Goal: Communication & Community: Share content

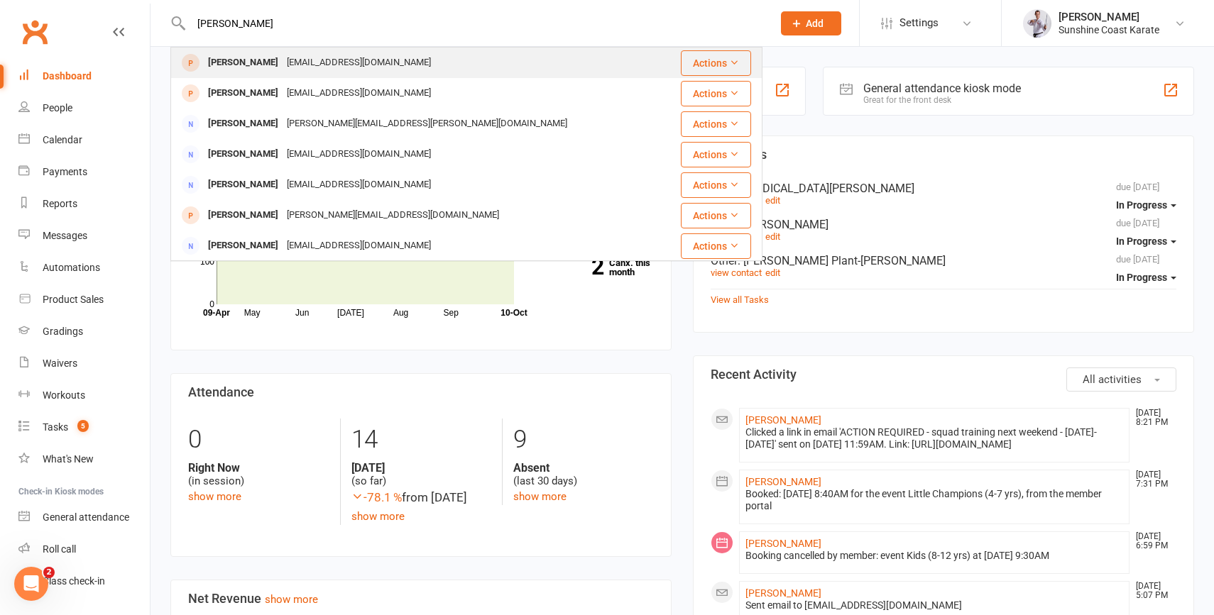
type input "Deanne"
click at [225, 68] on div "Deanne Gray" at bounding box center [243, 63] width 79 height 21
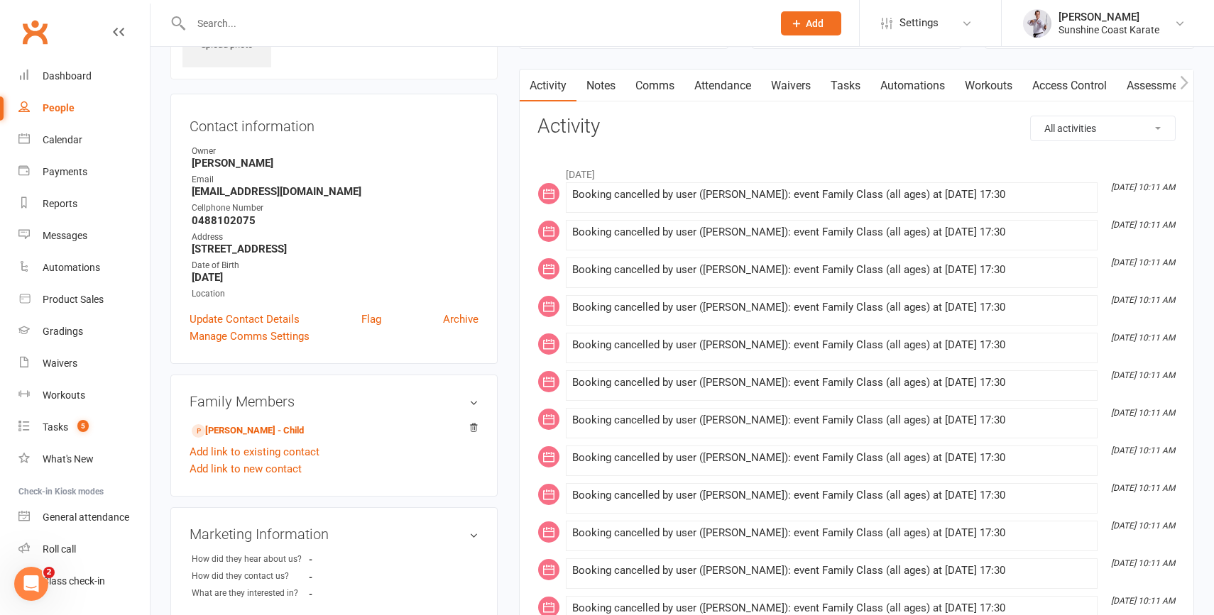
scroll to position [106, 0]
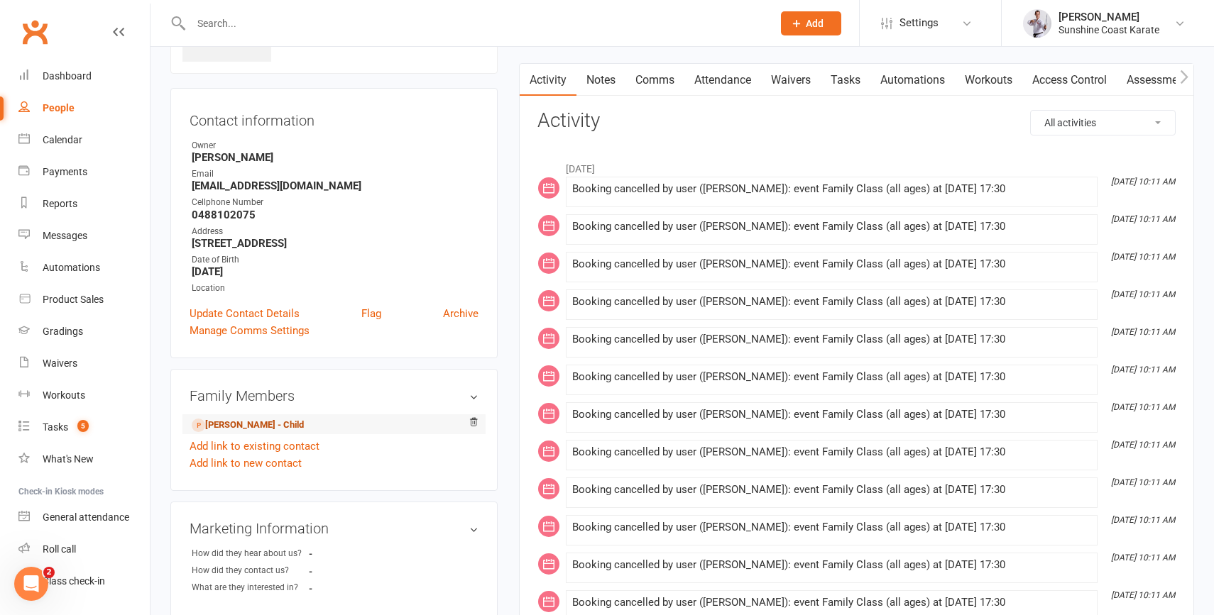
click at [221, 433] on link "Heath Gray - Child" at bounding box center [248, 425] width 112 height 15
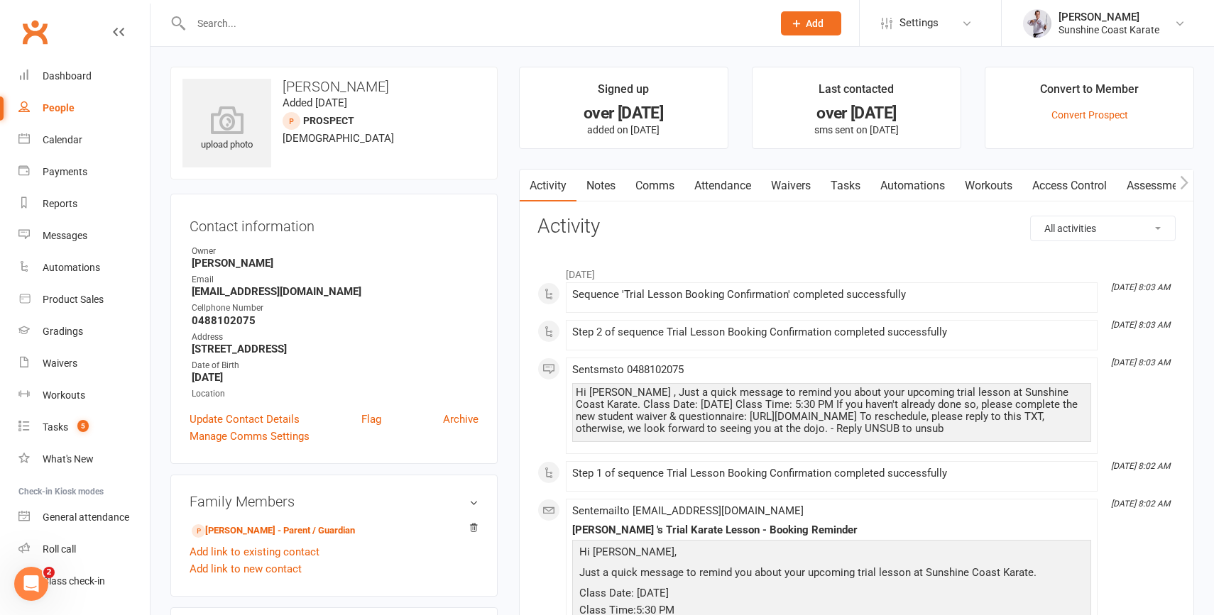
click at [808, 28] on span "Add" at bounding box center [815, 23] width 18 height 11
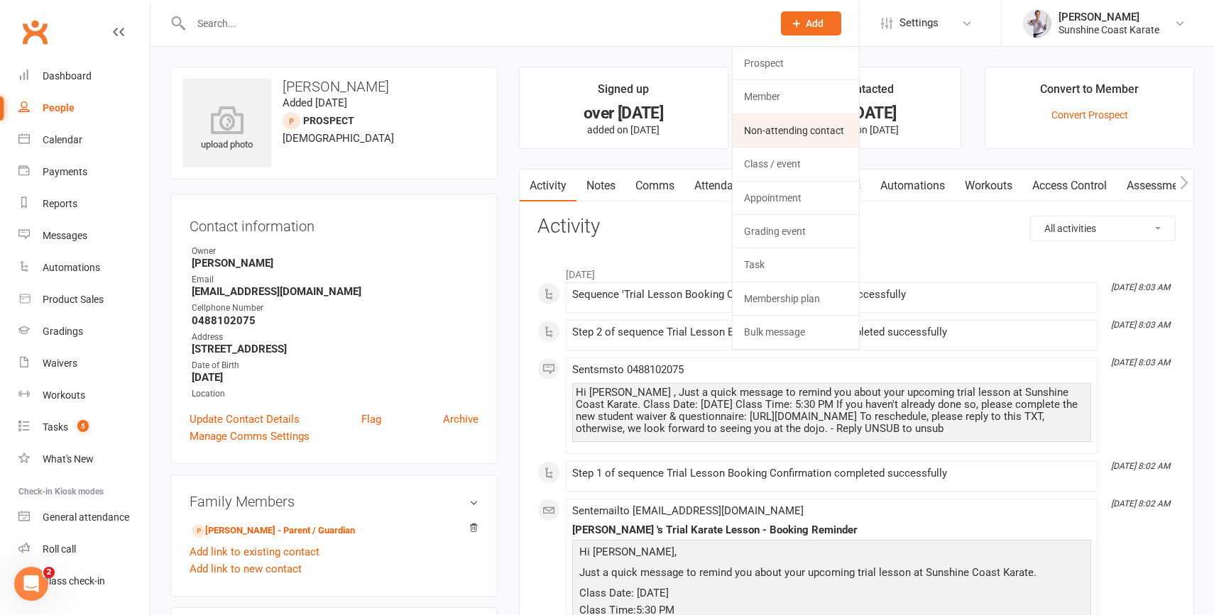
click at [778, 127] on link "Non-attending contact" at bounding box center [796, 130] width 126 height 33
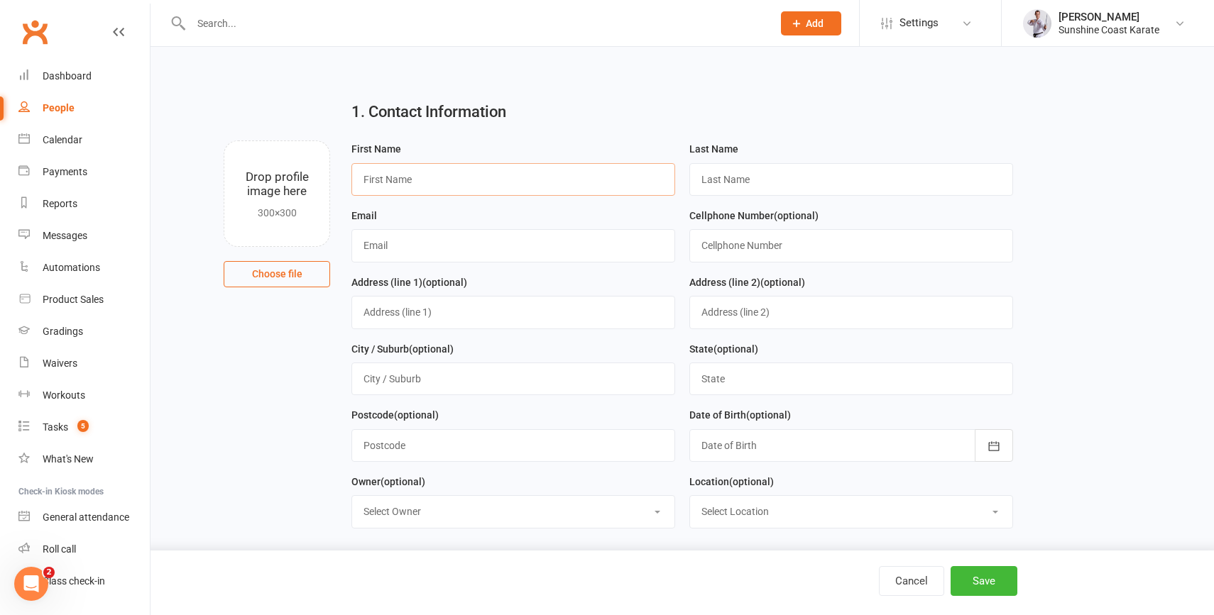
click at [390, 175] on input "text" at bounding box center [513, 179] width 324 height 33
paste input "[PERSON_NAME]"
click at [427, 184] on input "[PERSON_NAME]" at bounding box center [513, 179] width 324 height 33
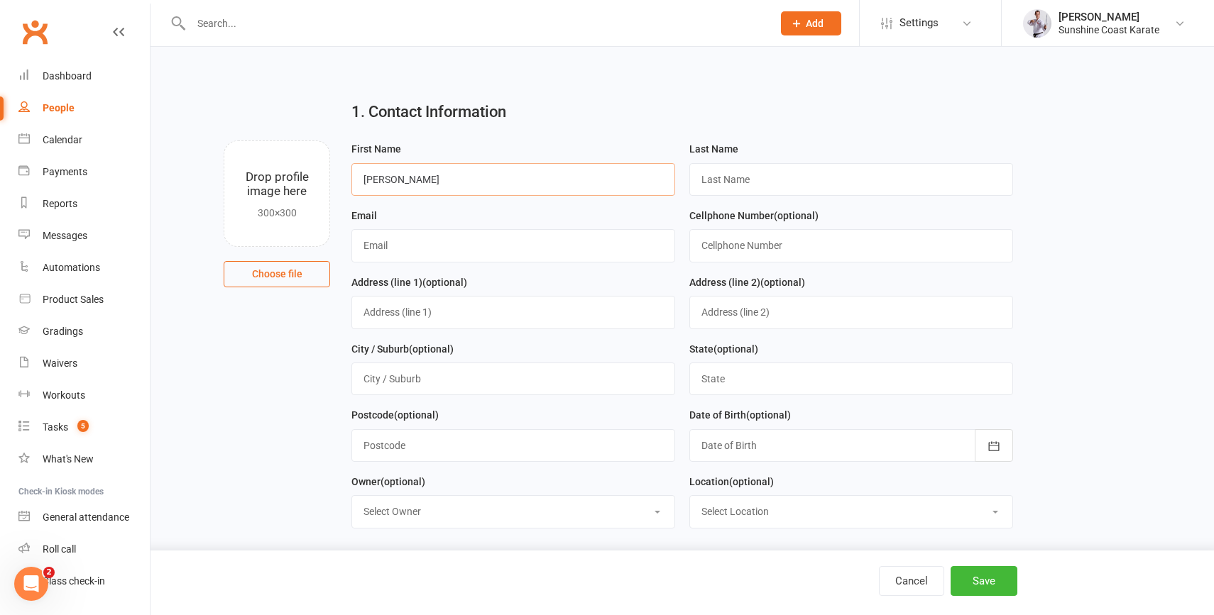
click at [427, 184] on input "[PERSON_NAME]" at bounding box center [513, 179] width 324 height 33
click at [427, 183] on input "[PERSON_NAME]" at bounding box center [513, 179] width 324 height 33
type input "Deanne"
click at [736, 177] on input "text" at bounding box center [851, 179] width 324 height 33
paste input "Grant"
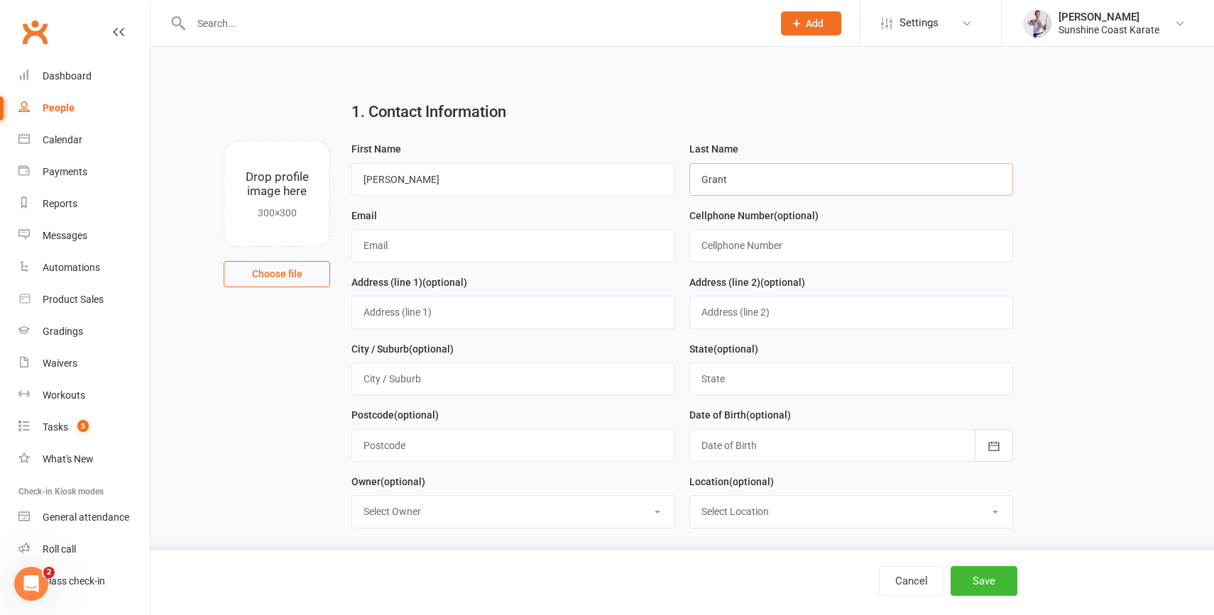
type input "Grant"
click at [455, 245] on input "text" at bounding box center [513, 245] width 324 height 33
paste input "dee.diva@hotmail.com"
type input "dee.diva@hotmail.com"
click at [721, 253] on input "text" at bounding box center [851, 245] width 324 height 33
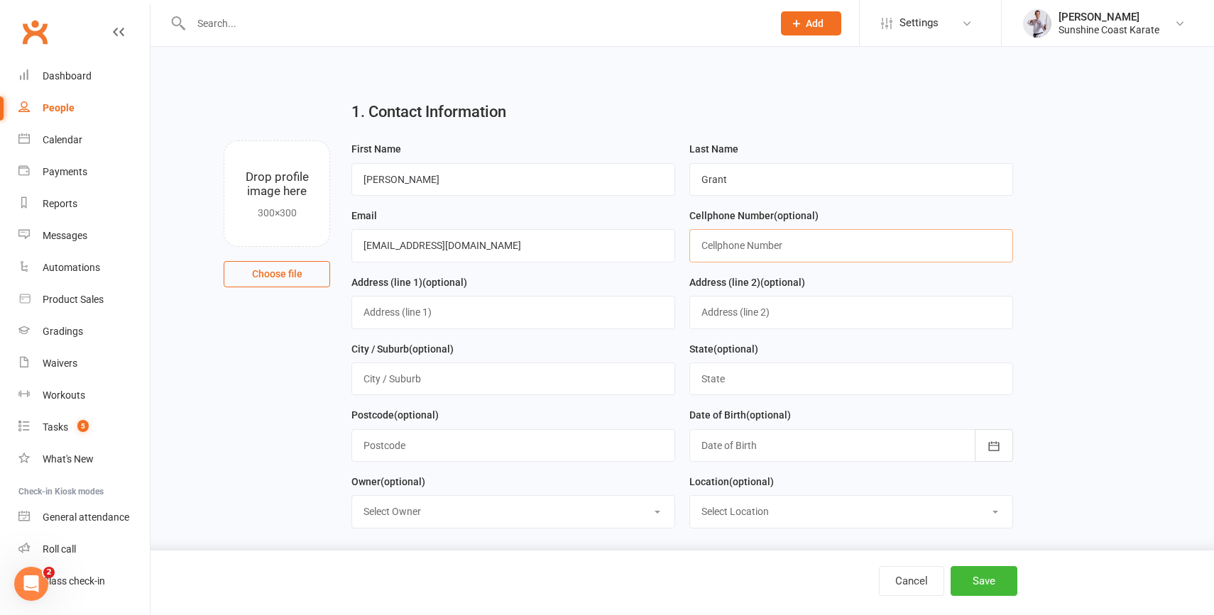
paste input "0405981472"
type input "0405 981 472"
click at [984, 575] on button "Save" at bounding box center [983, 581] width 67 height 30
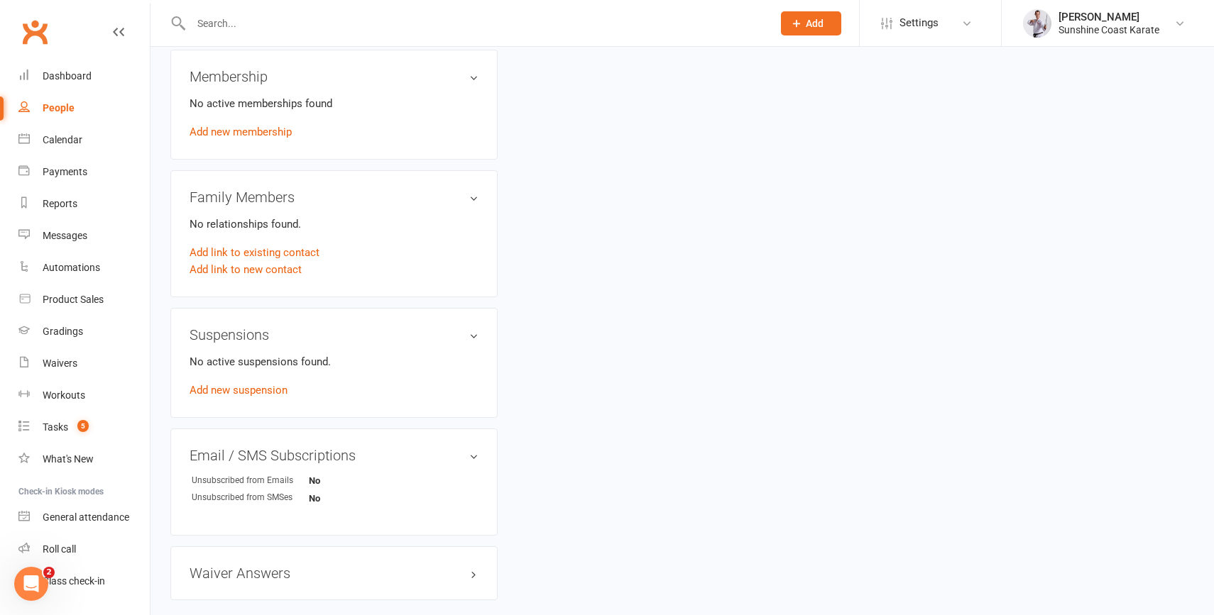
scroll to position [533, 0]
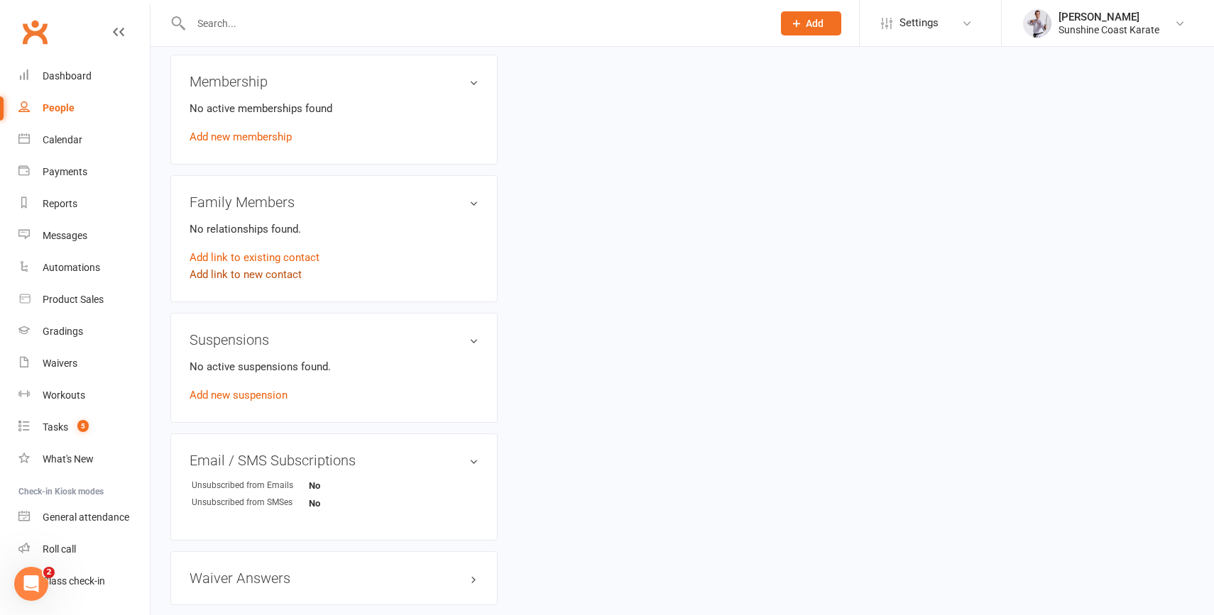
click at [236, 283] on link "Add link to new contact" at bounding box center [246, 274] width 112 height 17
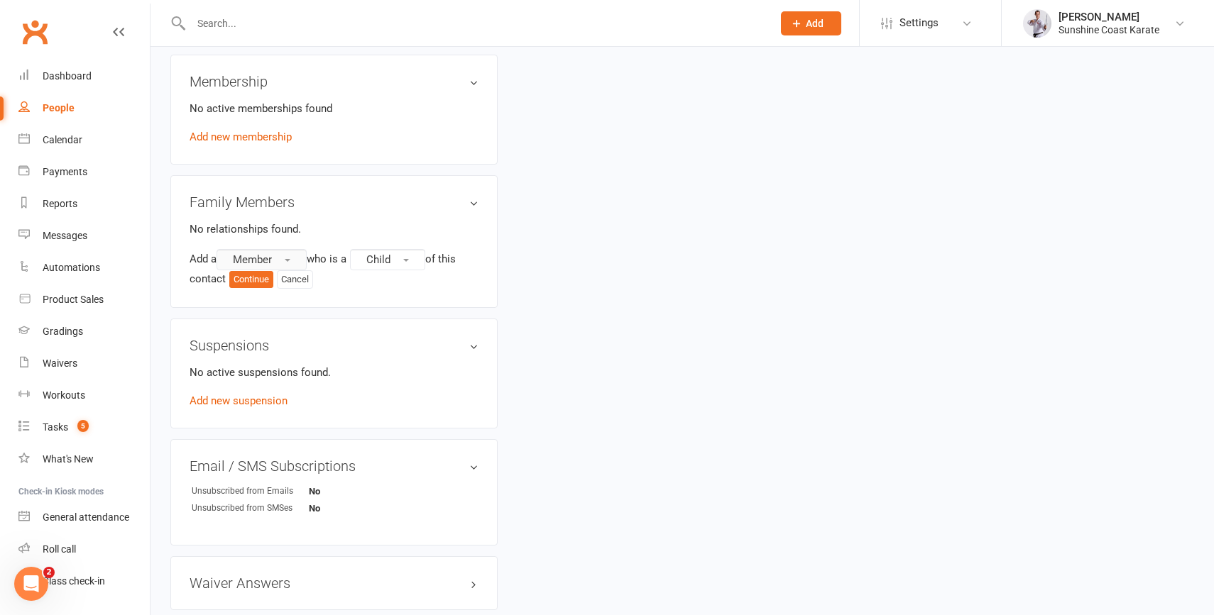
click at [277, 268] on button "Member" at bounding box center [261, 259] width 90 height 21
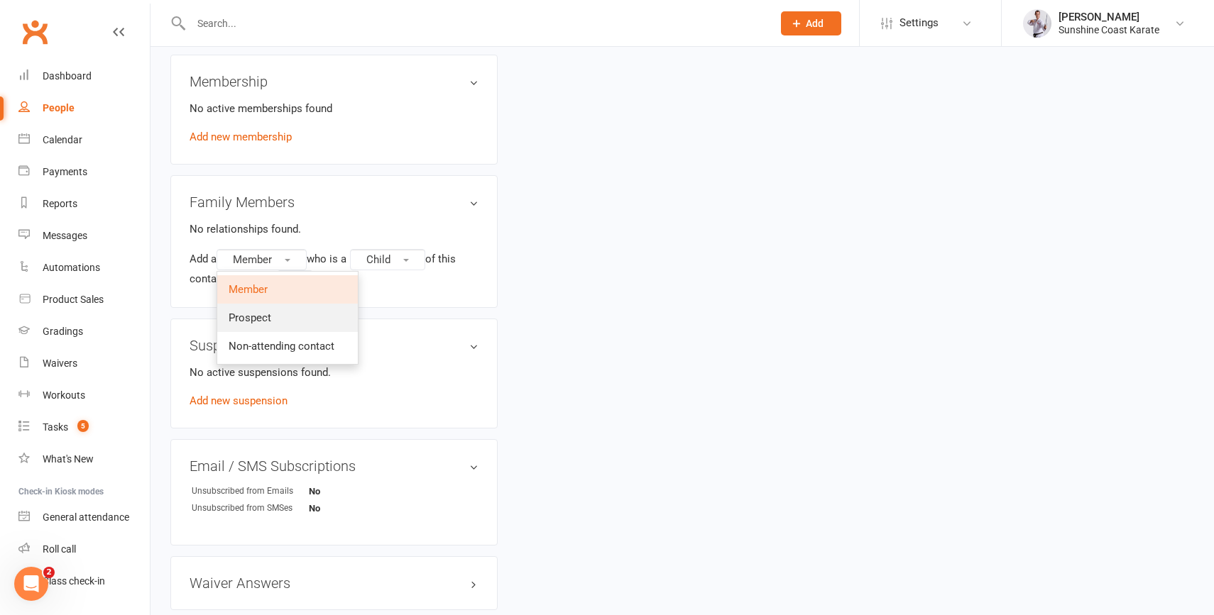
click at [277, 318] on link "Prospect" at bounding box center [287, 318] width 141 height 28
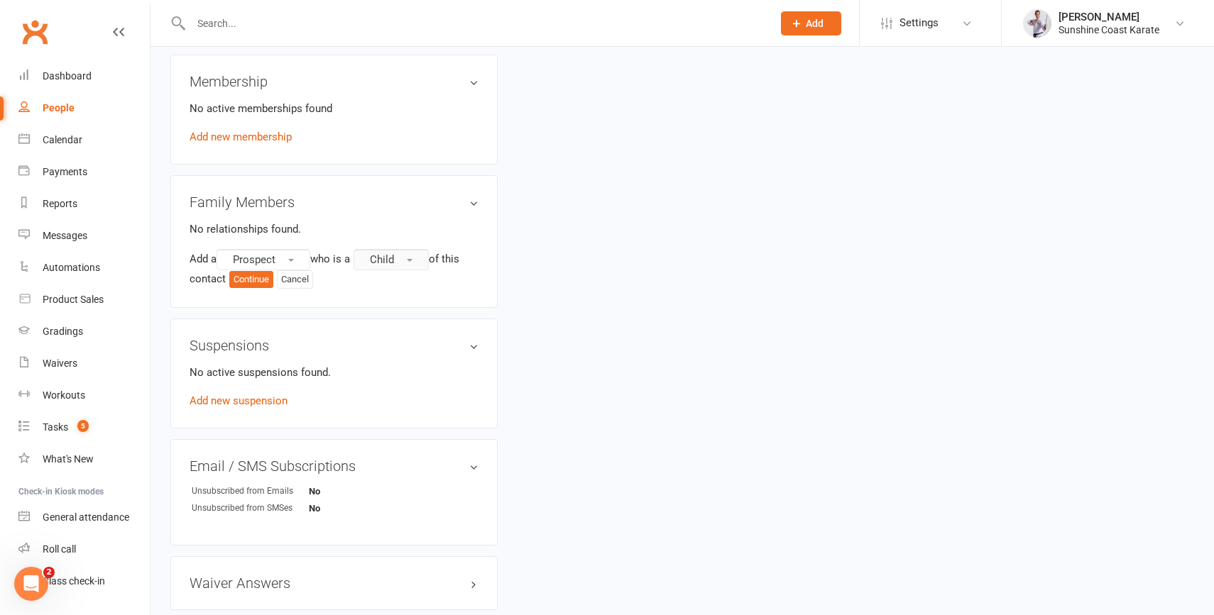
click at [394, 266] on span "Child" at bounding box center [382, 259] width 24 height 13
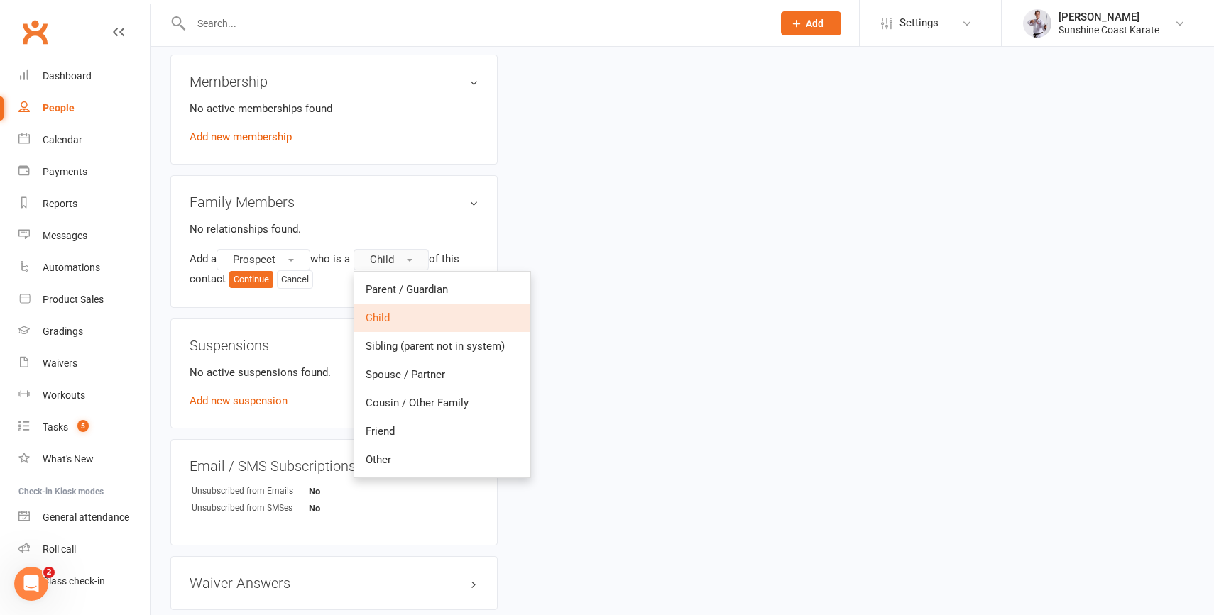
click at [394, 266] on span "Child" at bounding box center [382, 259] width 24 height 13
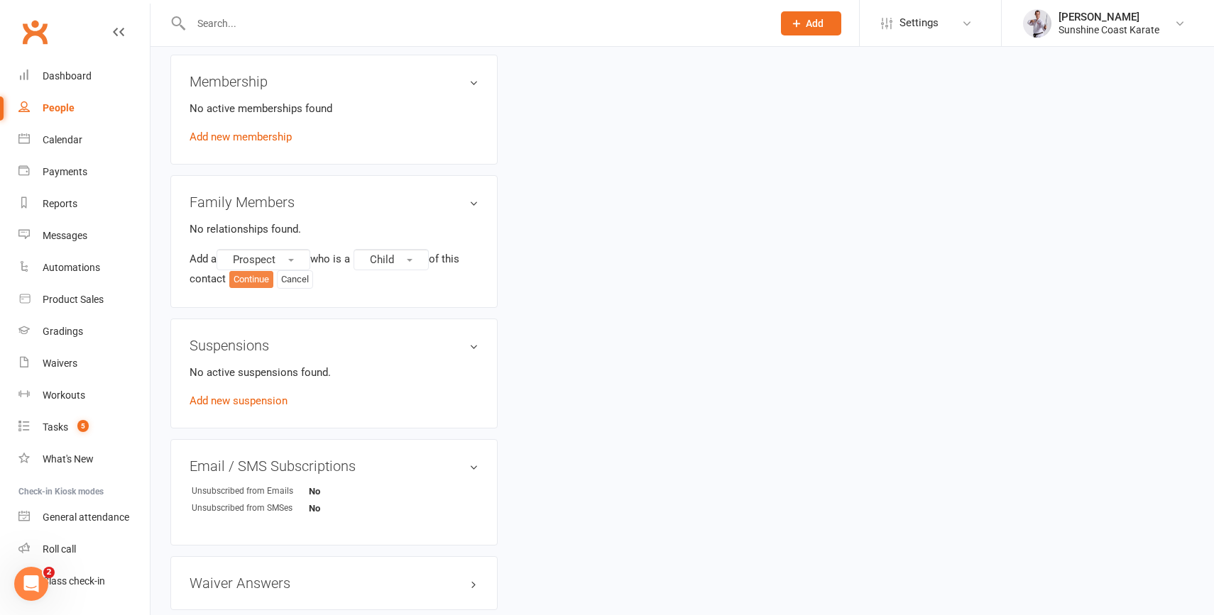
click at [249, 288] on button "Continue" at bounding box center [251, 279] width 44 height 17
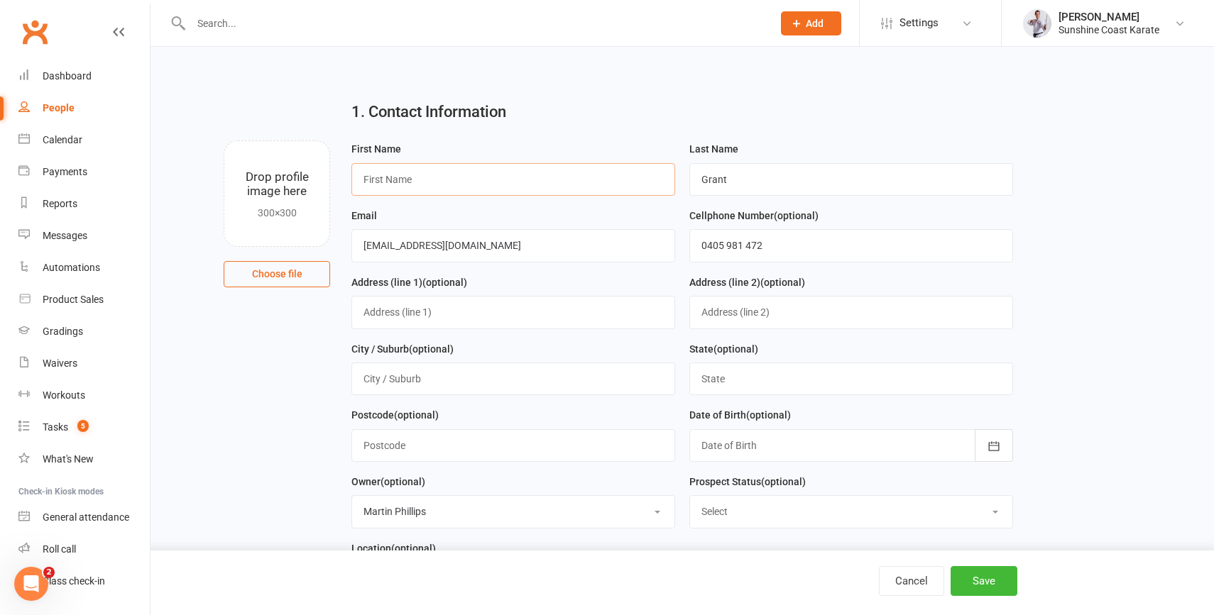
click at [411, 176] on input "text" at bounding box center [513, 179] width 324 height 33
paste input "[PERSON_NAME]"
click at [409, 186] on input "[PERSON_NAME]" at bounding box center [513, 179] width 324 height 33
click at [409, 185] on input "[PERSON_NAME]" at bounding box center [513, 179] width 324 height 33
type input "Mia"
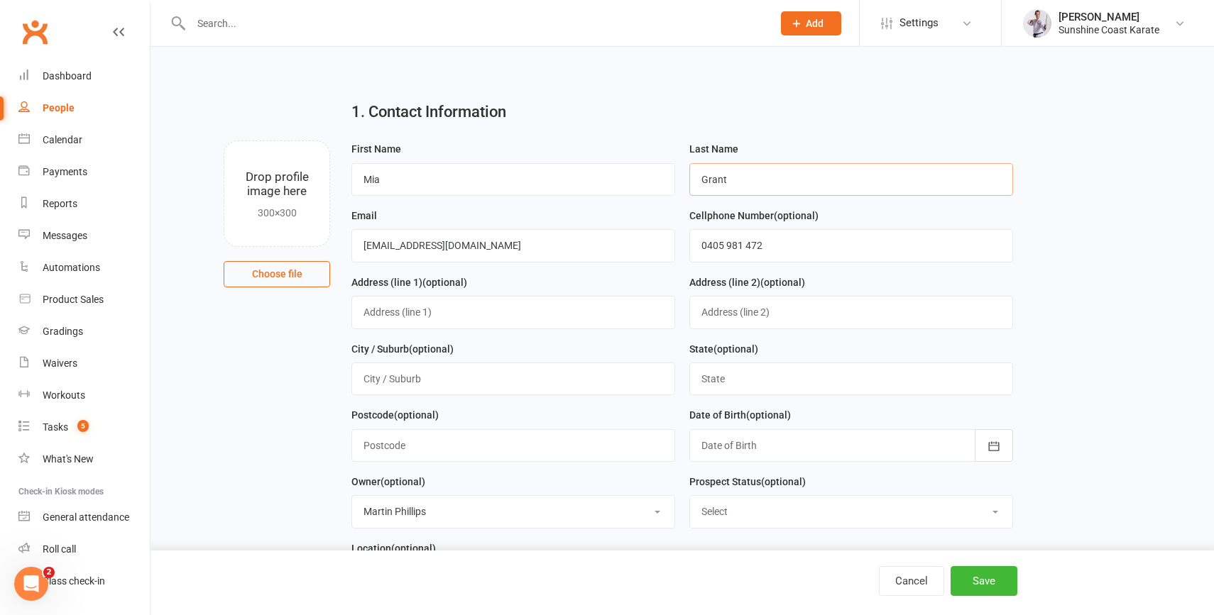
click at [709, 173] on input "Grant" at bounding box center [851, 179] width 324 height 33
paste input "Williams"
type input "Williams"
click at [985, 582] on button "Save" at bounding box center [983, 581] width 67 height 30
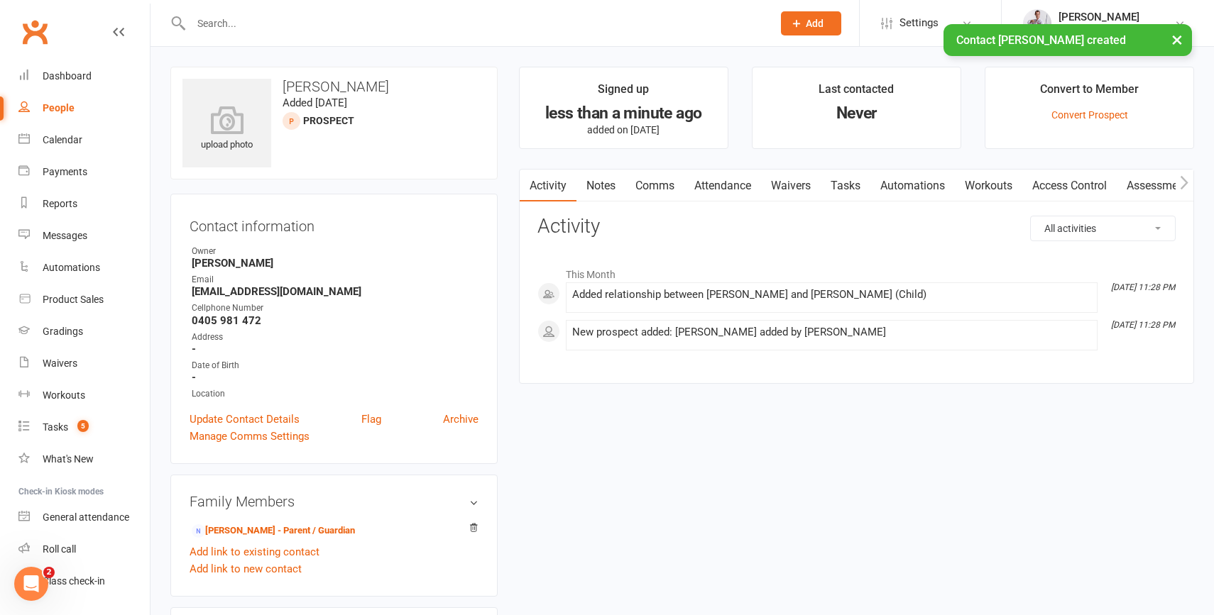
click at [733, 187] on link "Attendance" at bounding box center [722, 186] width 77 height 33
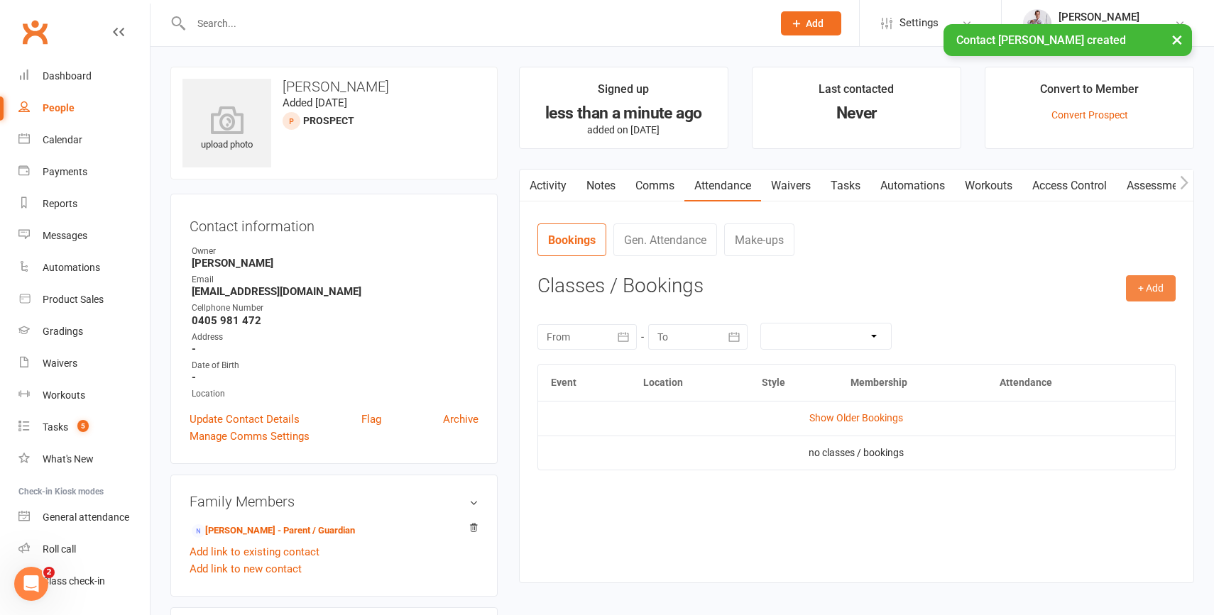
click at [1142, 292] on button "+ Add" at bounding box center [1151, 288] width 50 height 26
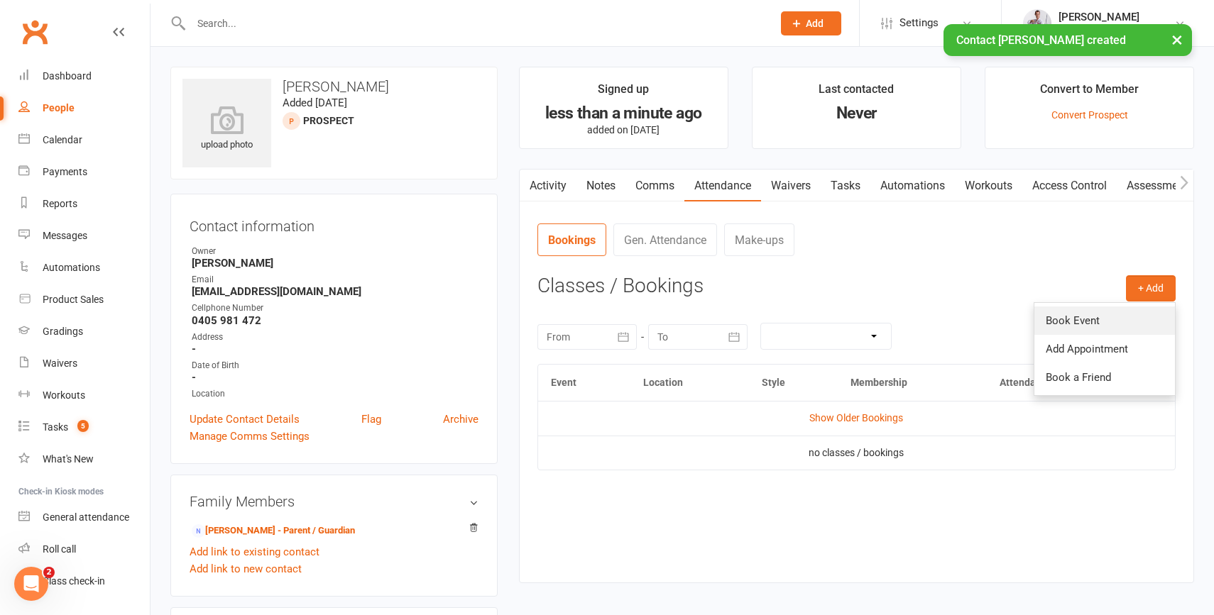
click at [1082, 324] on link "Book Event" at bounding box center [1104, 321] width 141 height 28
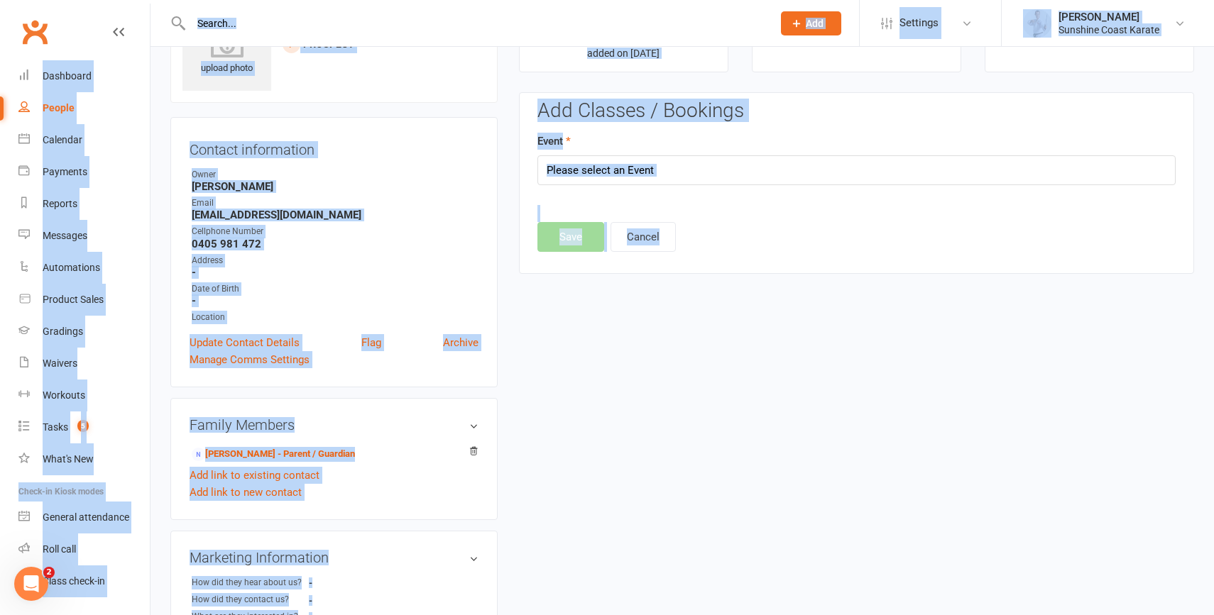
click at [1082, 324] on div "upload photo Mia Williams Added 10 October, 2025 prospect Contact information O…" at bounding box center [682, 552] width 1045 height 1124
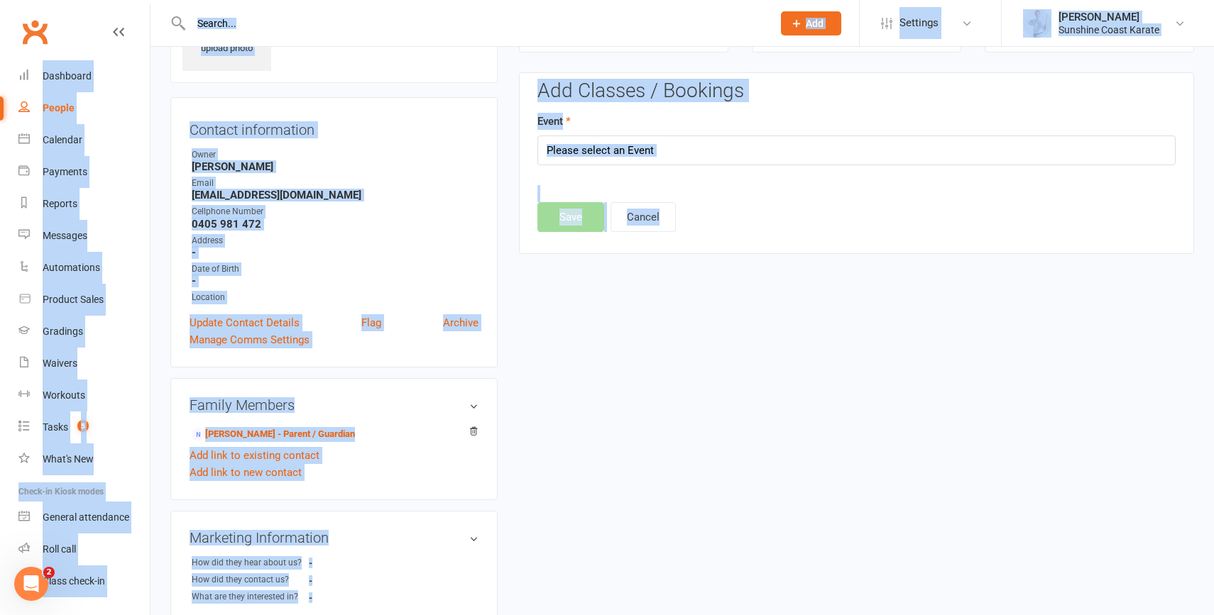
scroll to position [97, 0]
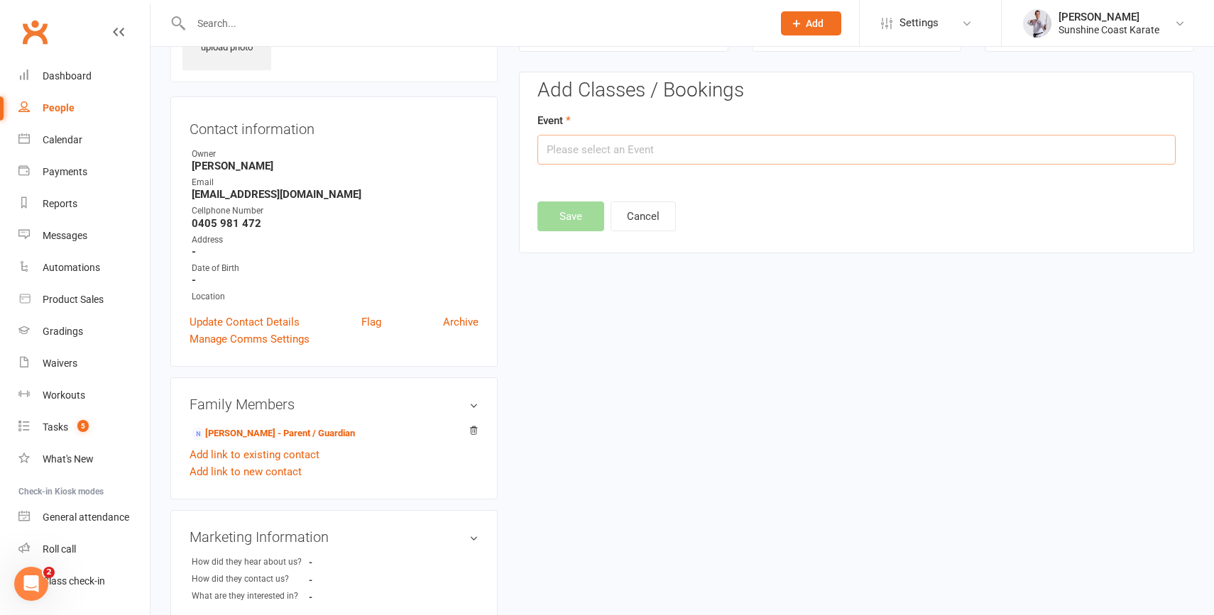
click at [708, 148] on input "text" at bounding box center [856, 150] width 638 height 30
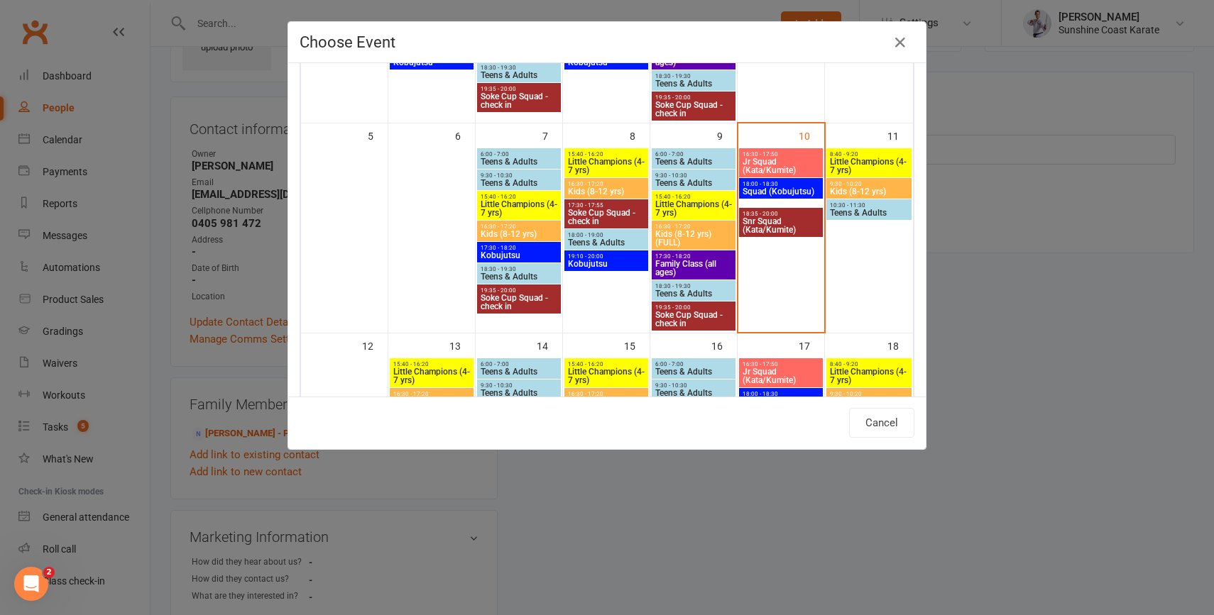
scroll to position [246, 0]
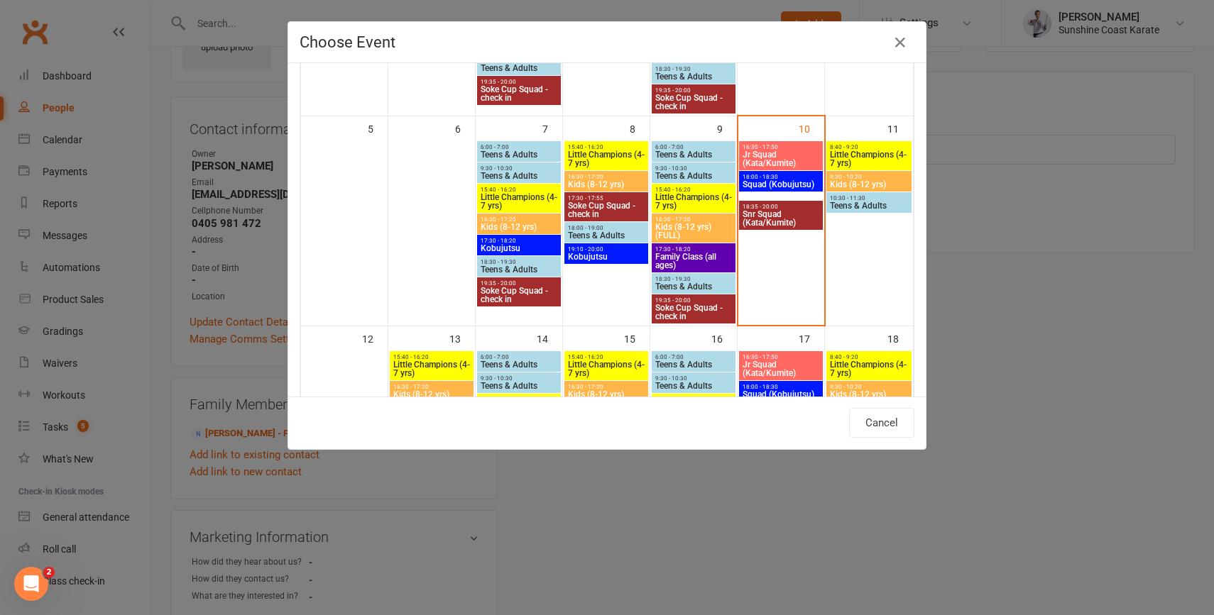
click at [437, 361] on span "Little Champions (4-7 yrs)" at bounding box center [432, 369] width 78 height 17
type input "Little Champions (4-7 yrs) - Oct 13, 2025 3:40:00 PM"
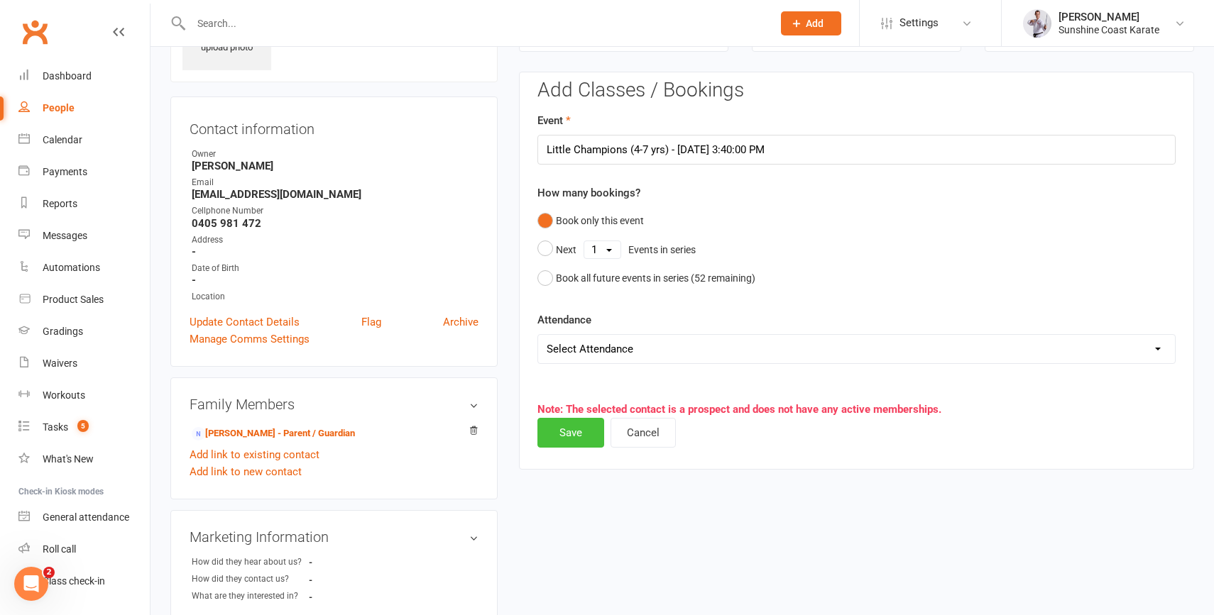
click at [570, 431] on button "Save" at bounding box center [570, 433] width 67 height 30
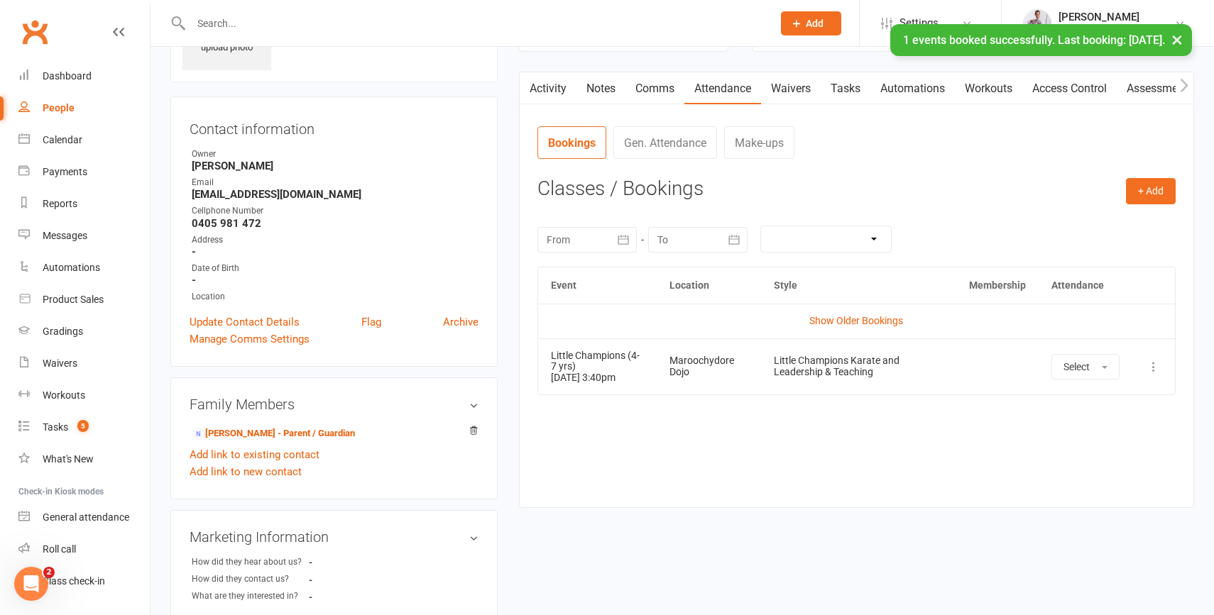
click at [1179, 40] on button "×" at bounding box center [1177, 39] width 26 height 31
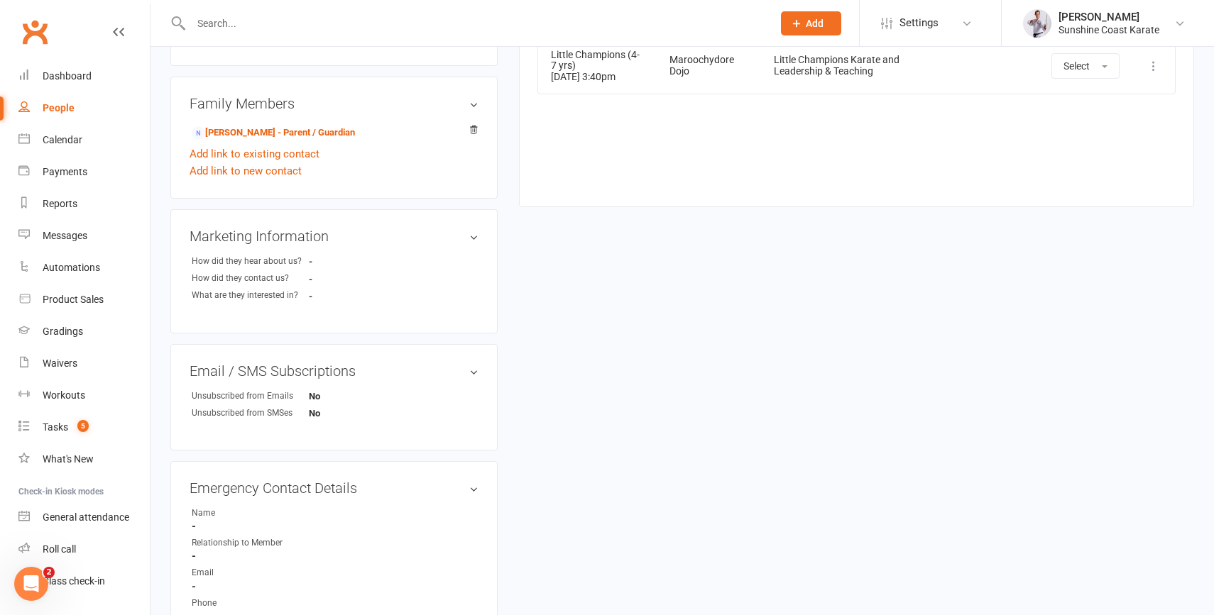
scroll to position [0, 0]
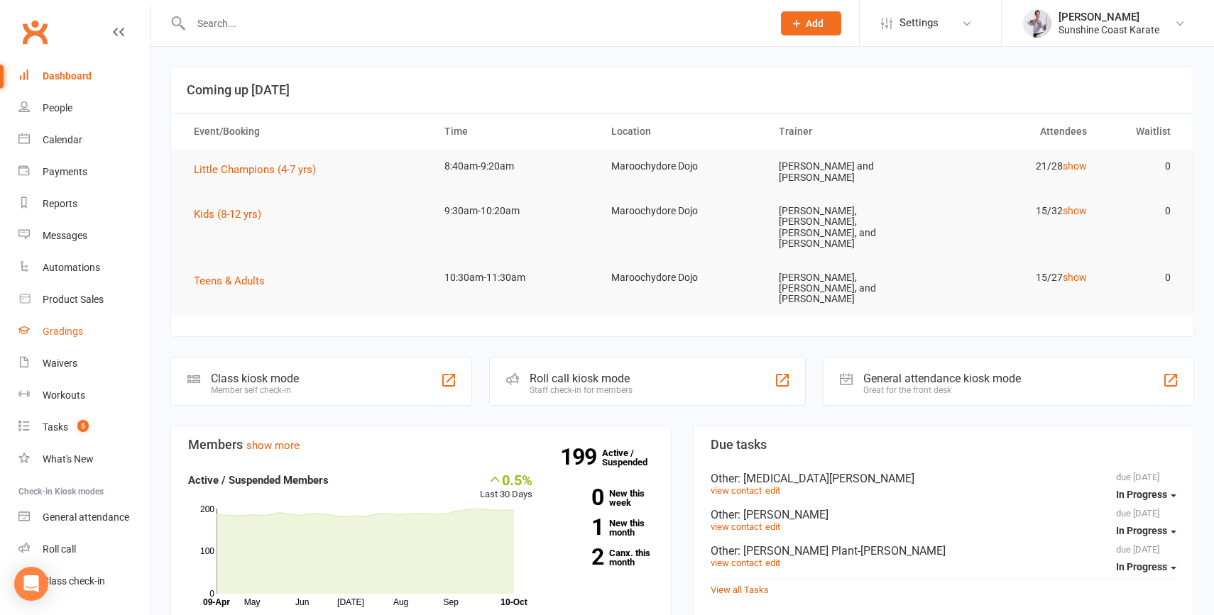
click at [67, 326] on div "Gradings" at bounding box center [63, 331] width 40 height 11
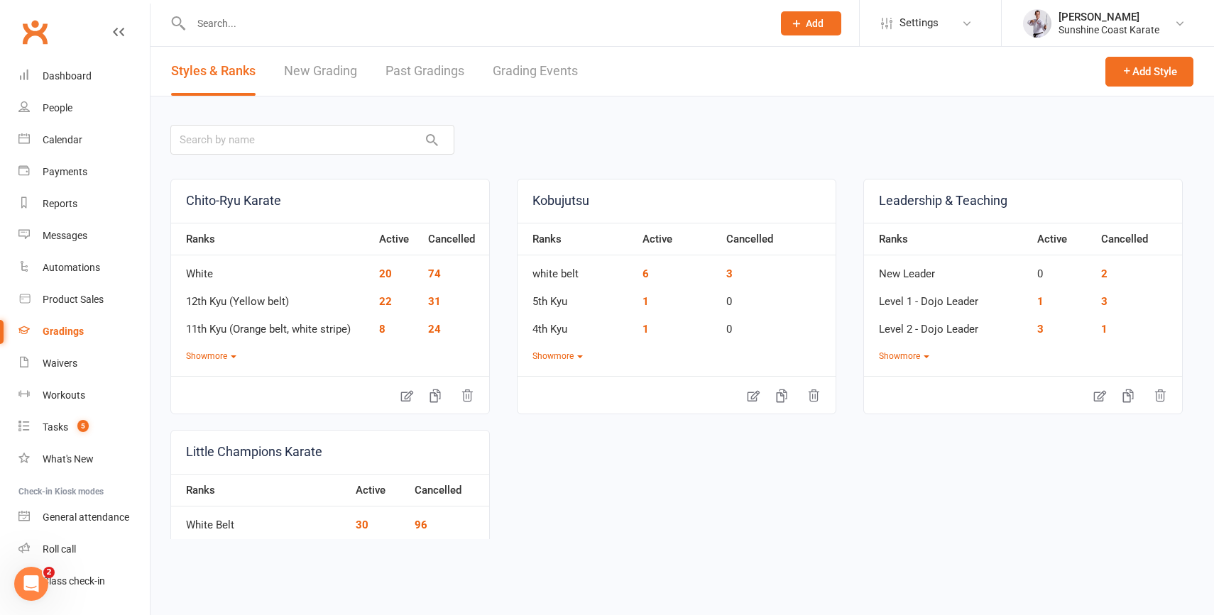
click at [531, 70] on link "Grading Events" at bounding box center [535, 71] width 85 height 49
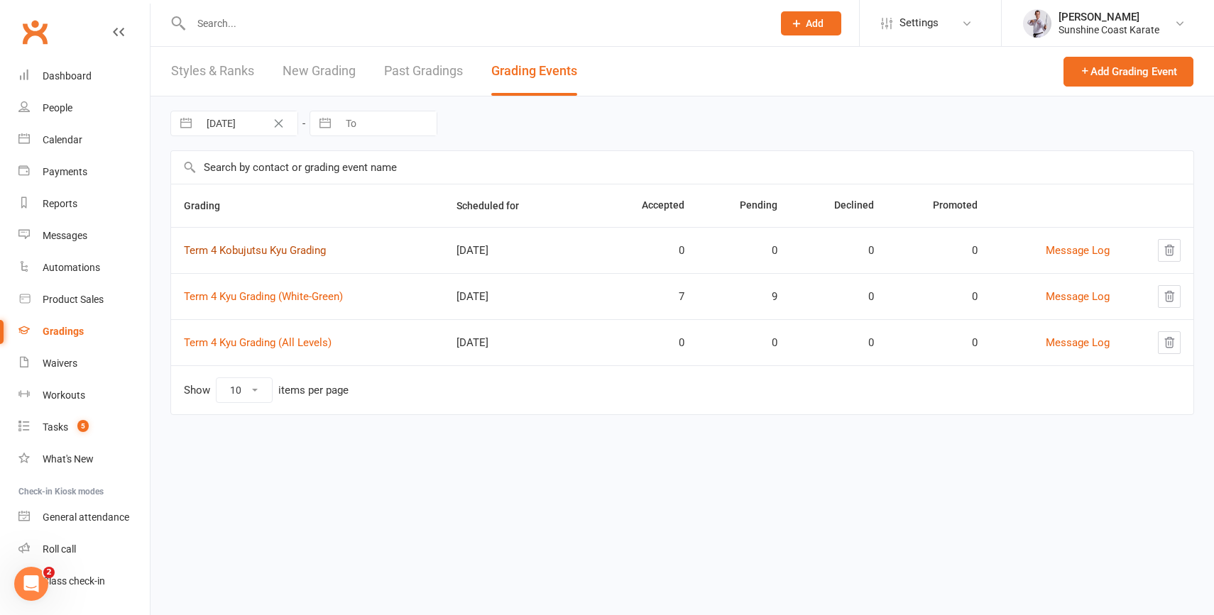
click at [232, 247] on link "Term 4 Kobujutsu Kyu Grading" at bounding box center [255, 250] width 142 height 13
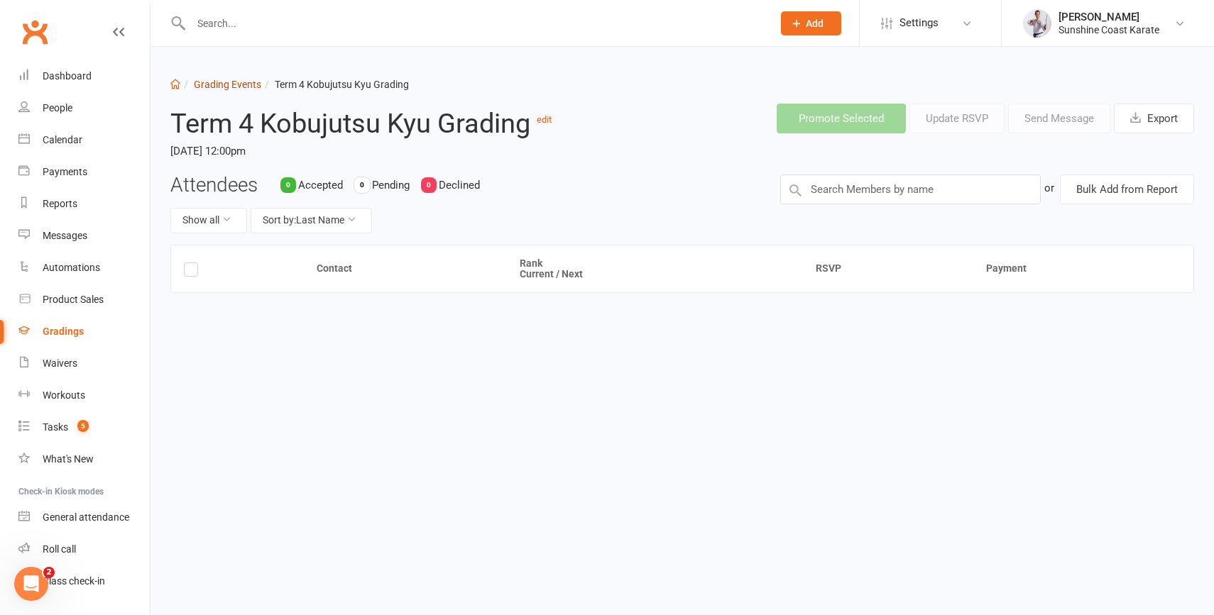
click at [223, 85] on link "Grading Events" at bounding box center [227, 84] width 67 height 11
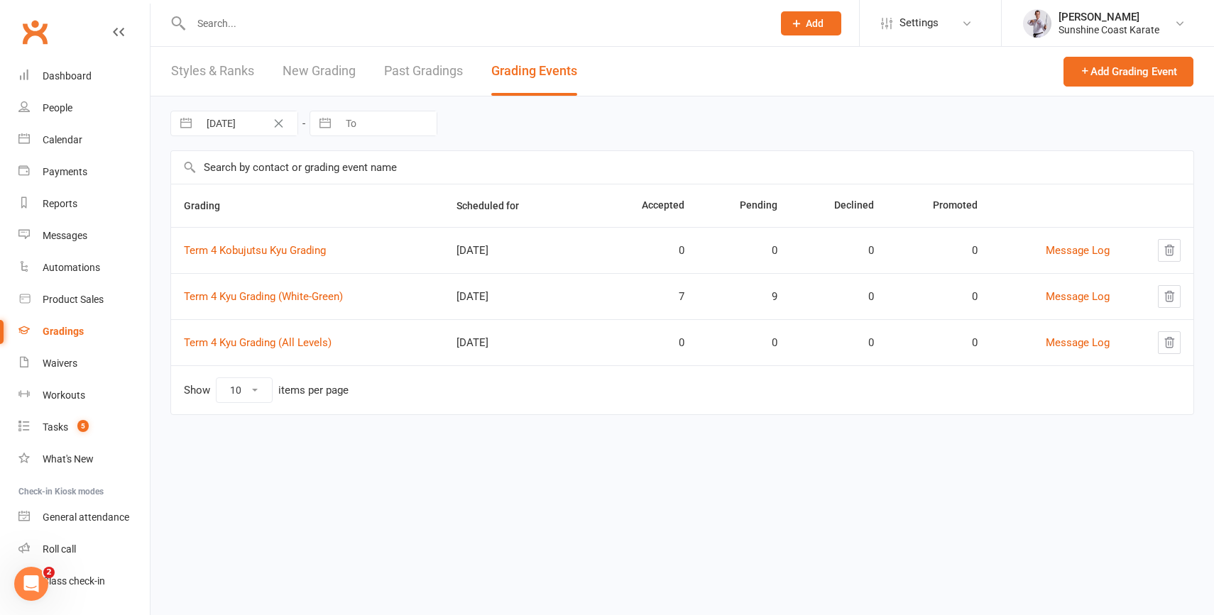
click at [249, 124] on input "[DATE]" at bounding box center [248, 123] width 99 height 24
select select "8"
select select "2025"
select select "9"
select select "2025"
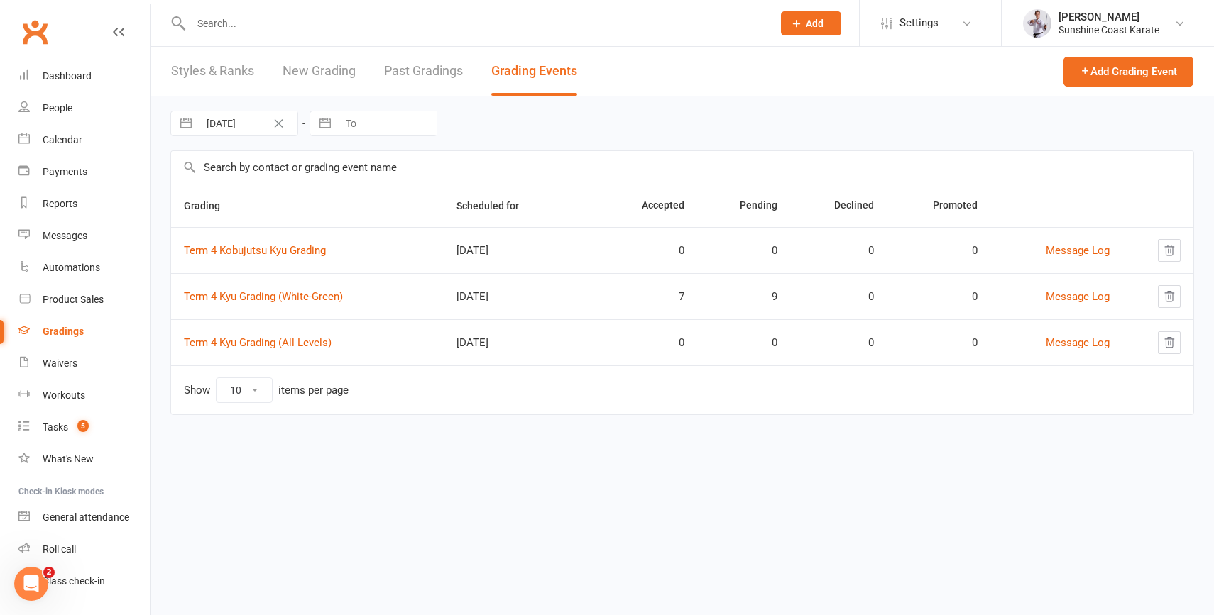
select select "10"
select select "2025"
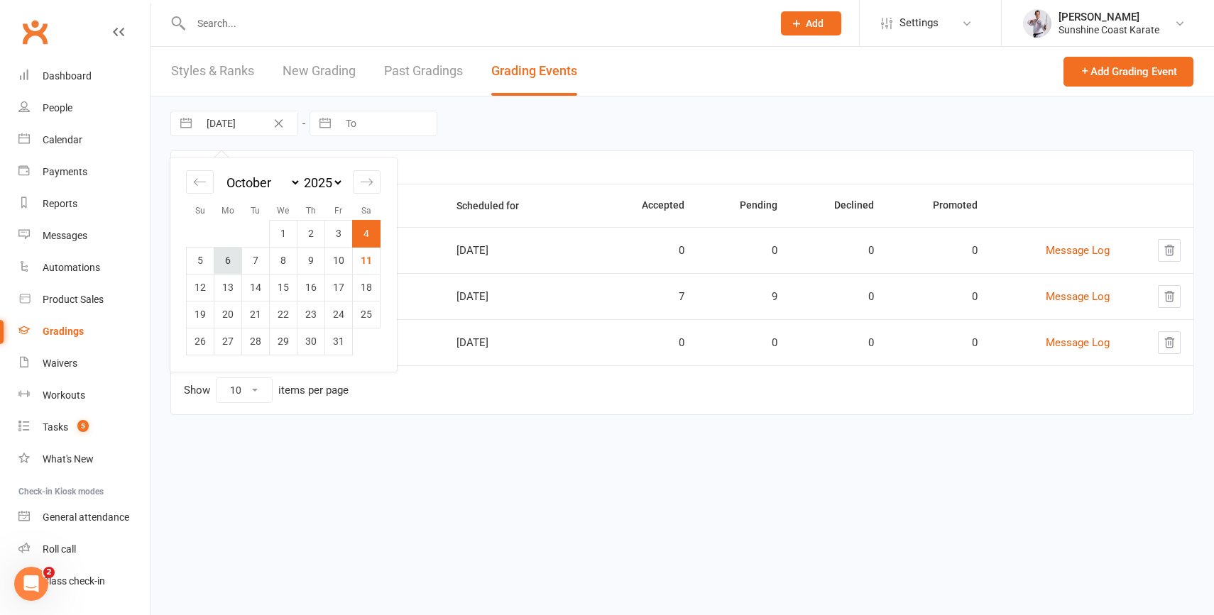
click at [226, 258] on td "6" at bounding box center [228, 260] width 28 height 27
type input "[DATE]"
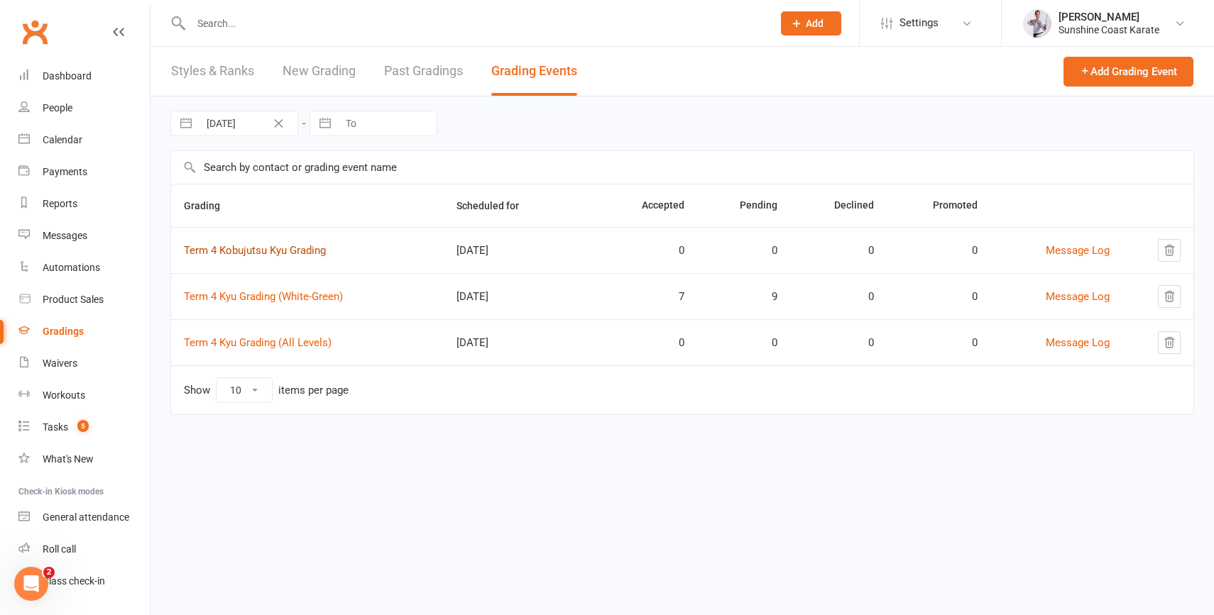
click at [235, 251] on link "Term 4 Kobujutsu Kyu Grading" at bounding box center [255, 250] width 142 height 13
click at [300, 252] on link "Term 4 Kobujutsu Kyu Grading" at bounding box center [255, 250] width 142 height 13
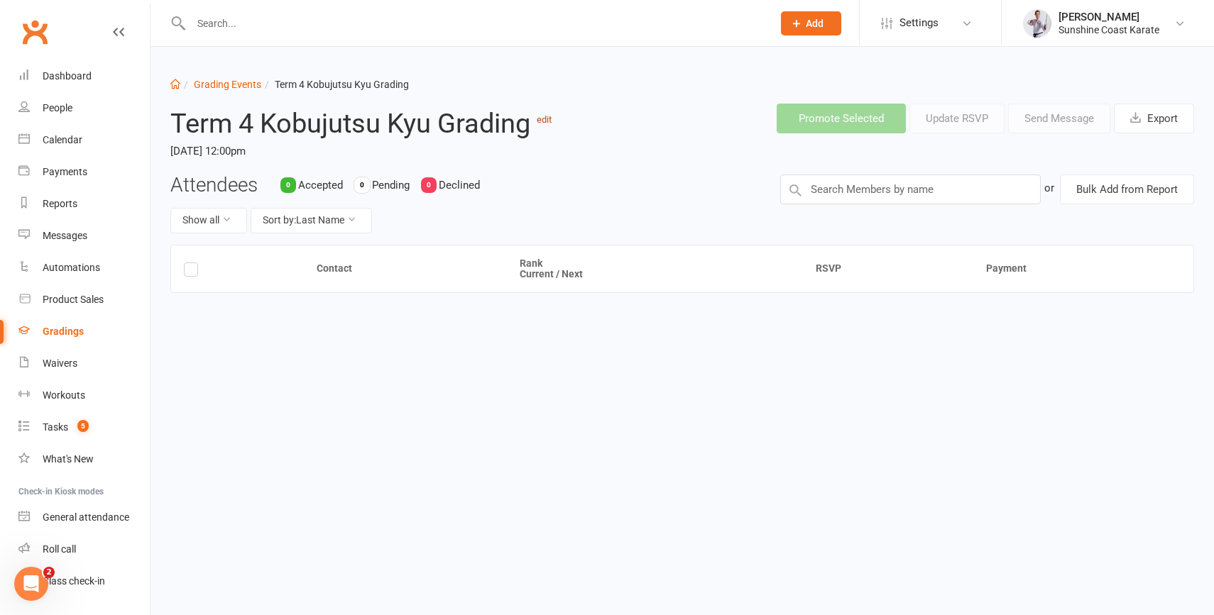
click at [552, 117] on link "edit" at bounding box center [544, 119] width 15 height 11
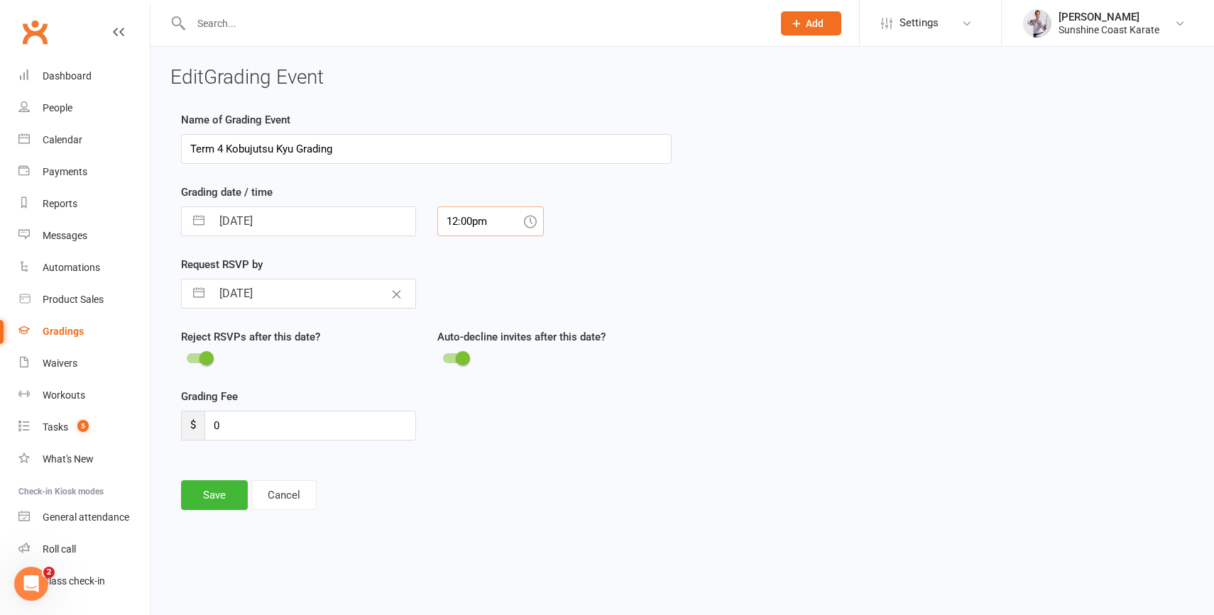
click at [471, 222] on input "12:00pm" at bounding box center [490, 222] width 106 height 30
click at [459, 345] on div "2:00pm" at bounding box center [490, 341] width 105 height 23
type input "2:00pm"
click at [454, 359] on div at bounding box center [455, 358] width 24 height 10
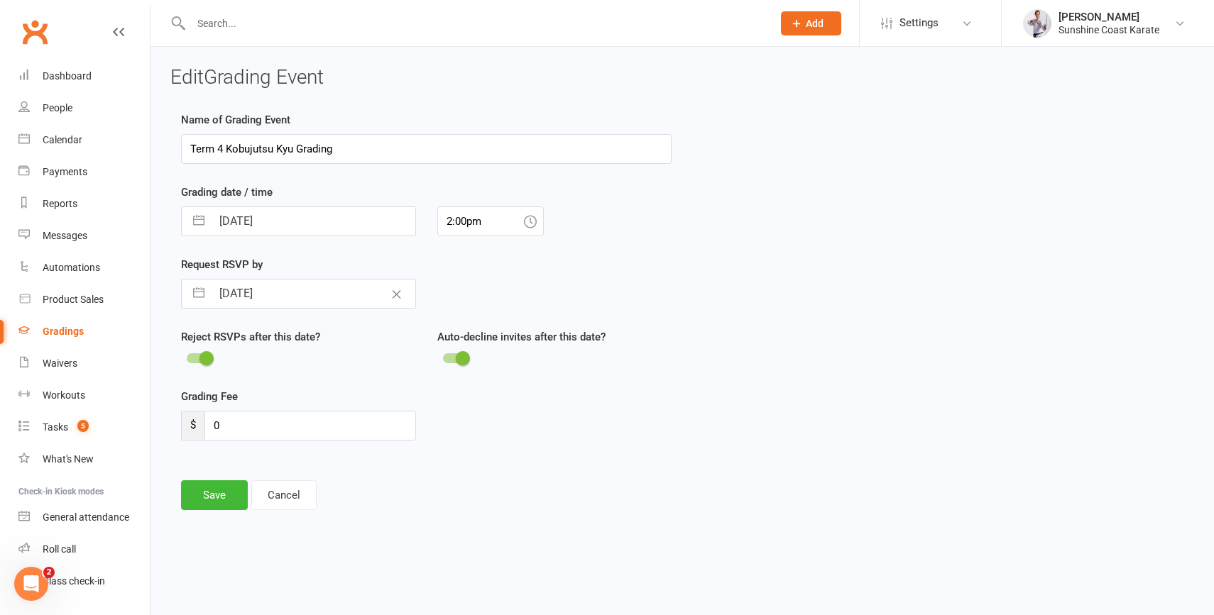
click at [443, 356] on input "checkbox" at bounding box center [443, 356] width 0 height 0
click at [207, 497] on button "Save" at bounding box center [214, 496] width 67 height 30
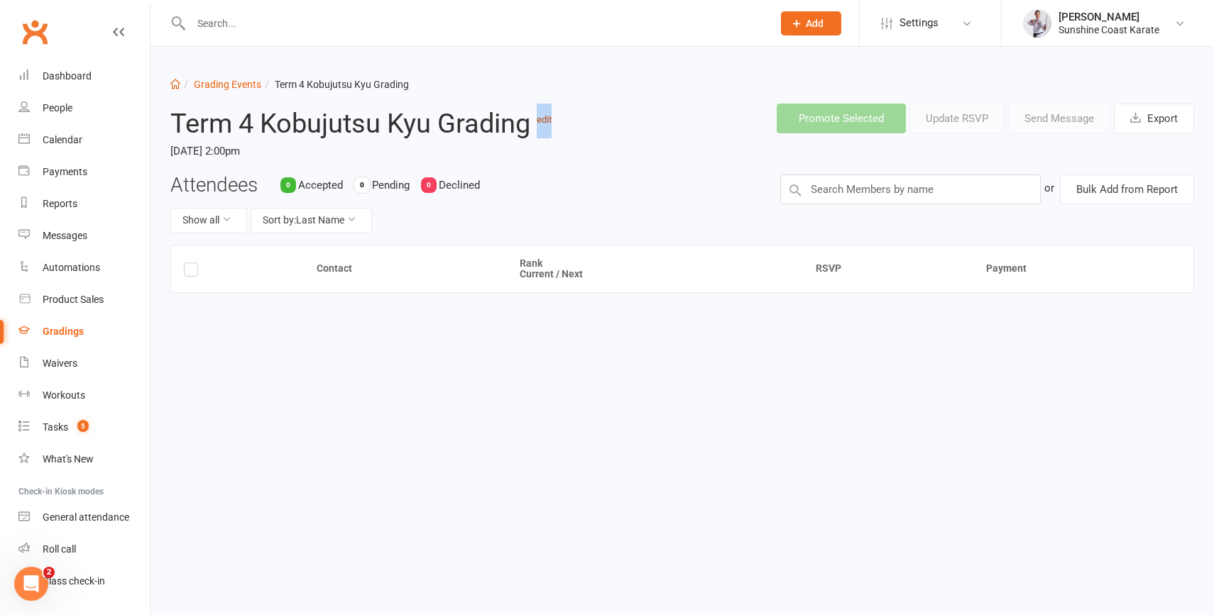
click at [552, 121] on link "edit" at bounding box center [544, 119] width 15 height 11
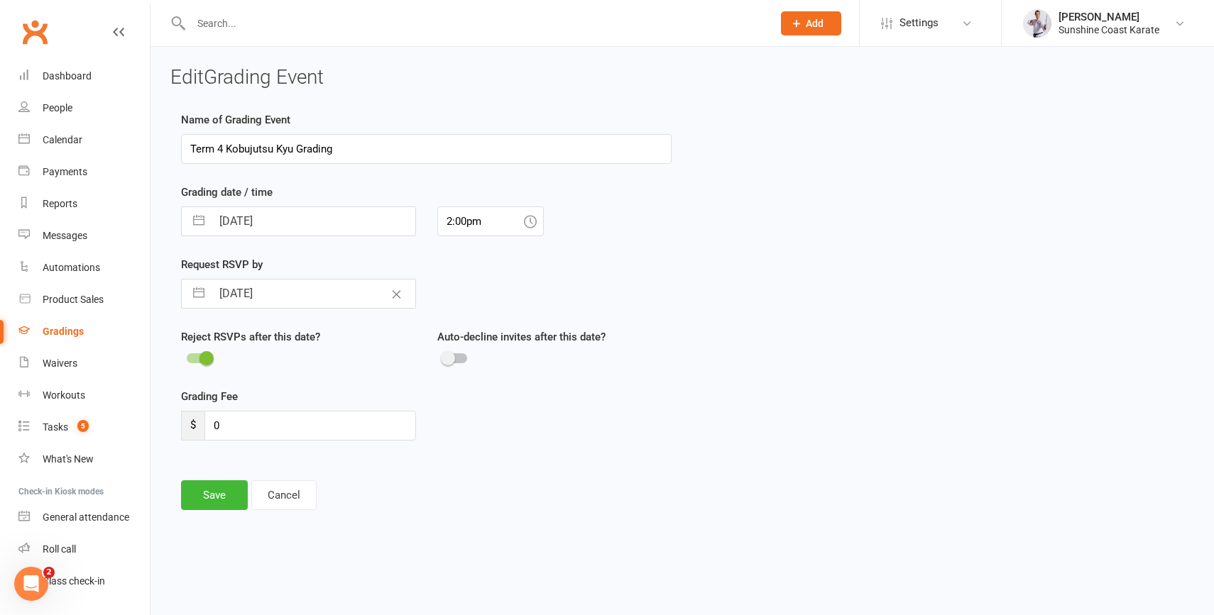
click at [256, 299] on input "[DATE]" at bounding box center [314, 294] width 204 height 28
select select "8"
select select "2025"
select select "9"
select select "2025"
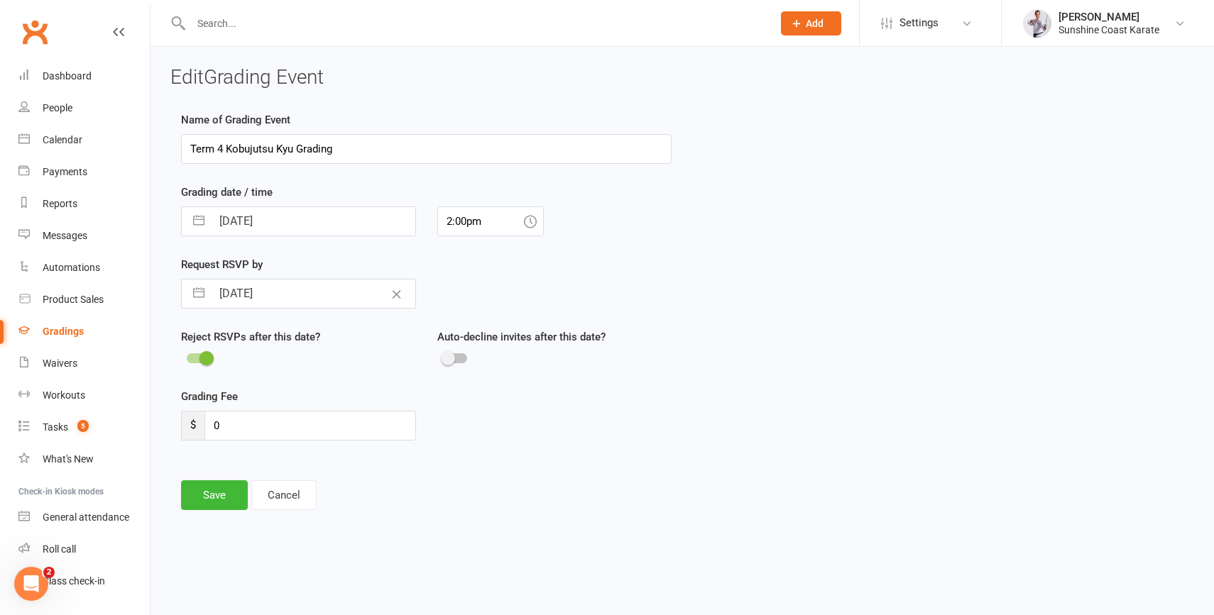
select select "10"
select select "2025"
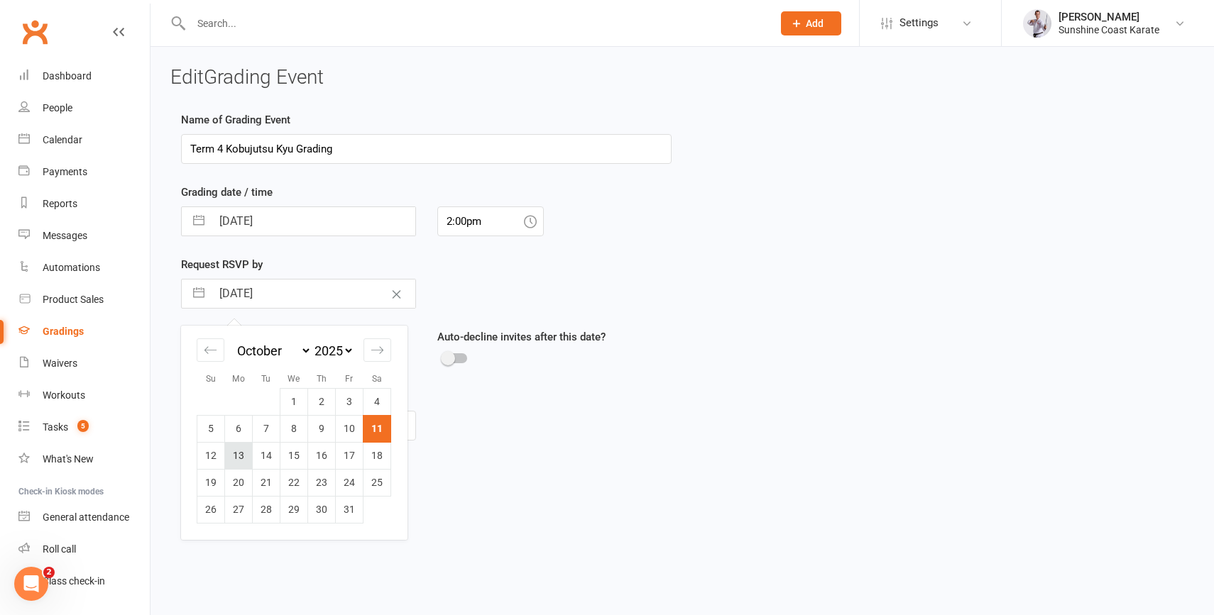
click at [236, 459] on td "13" at bounding box center [239, 455] width 28 height 27
type input "[DATE]"
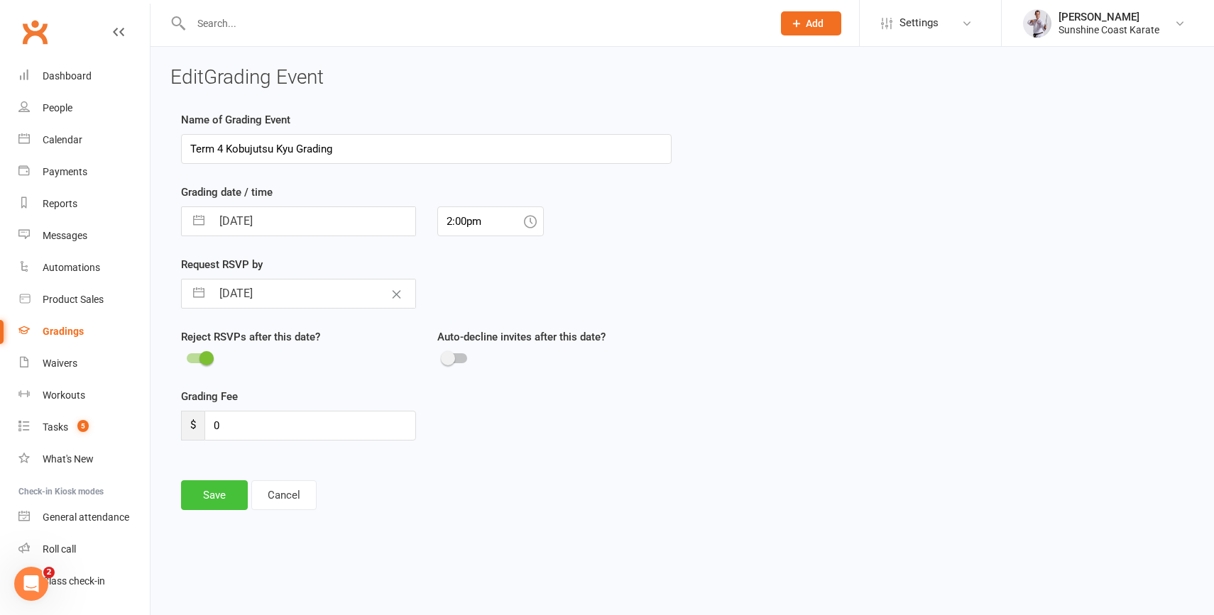
click at [216, 494] on button "Save" at bounding box center [214, 496] width 67 height 30
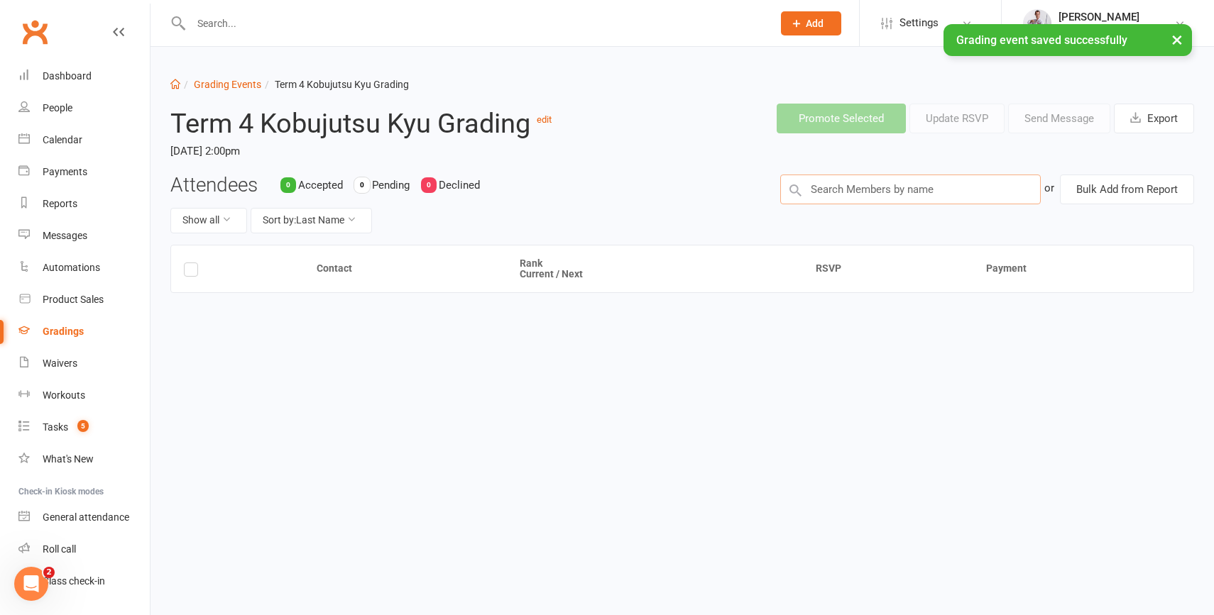
click at [880, 192] on input "text" at bounding box center [910, 190] width 260 height 30
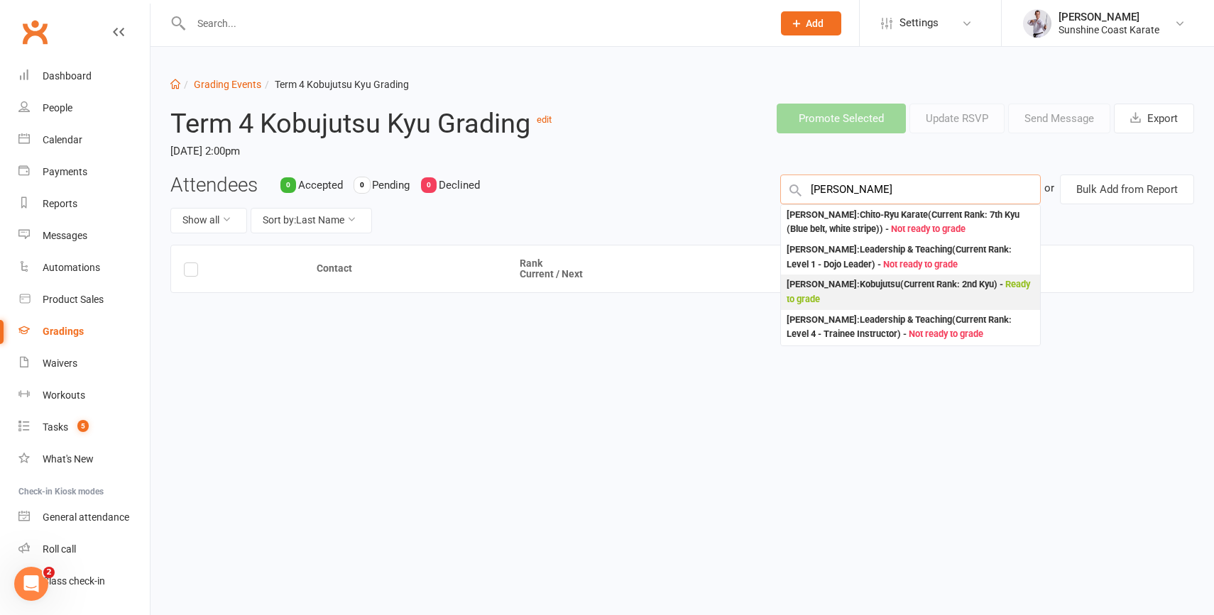
type input "[PERSON_NAME]"
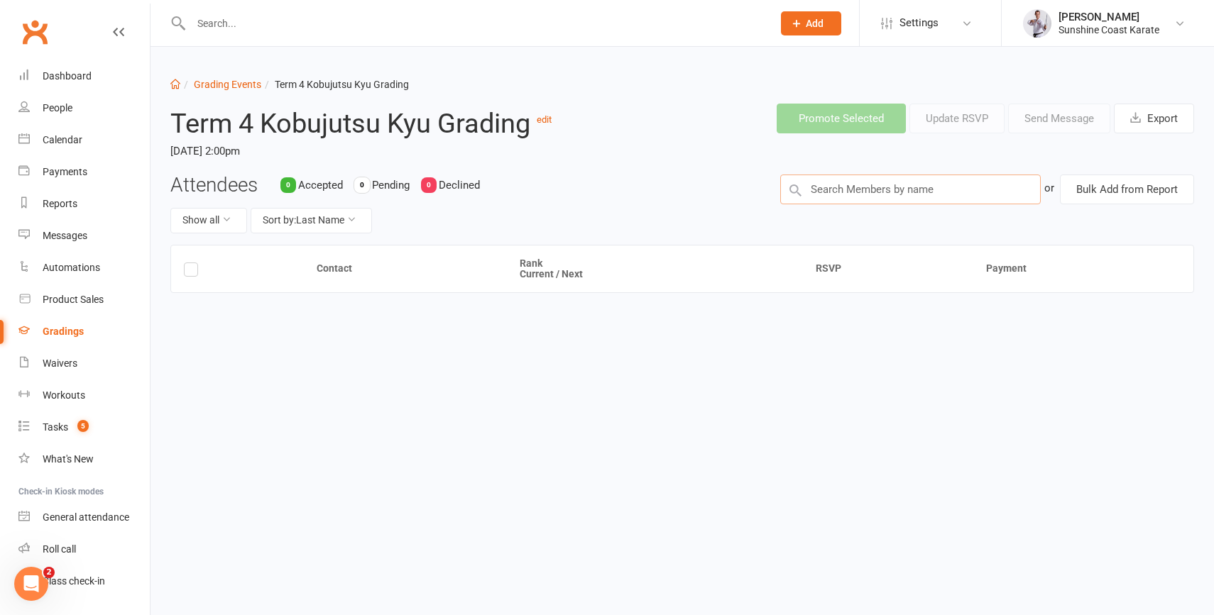
click at [905, 191] on input "text" at bounding box center [910, 190] width 260 height 30
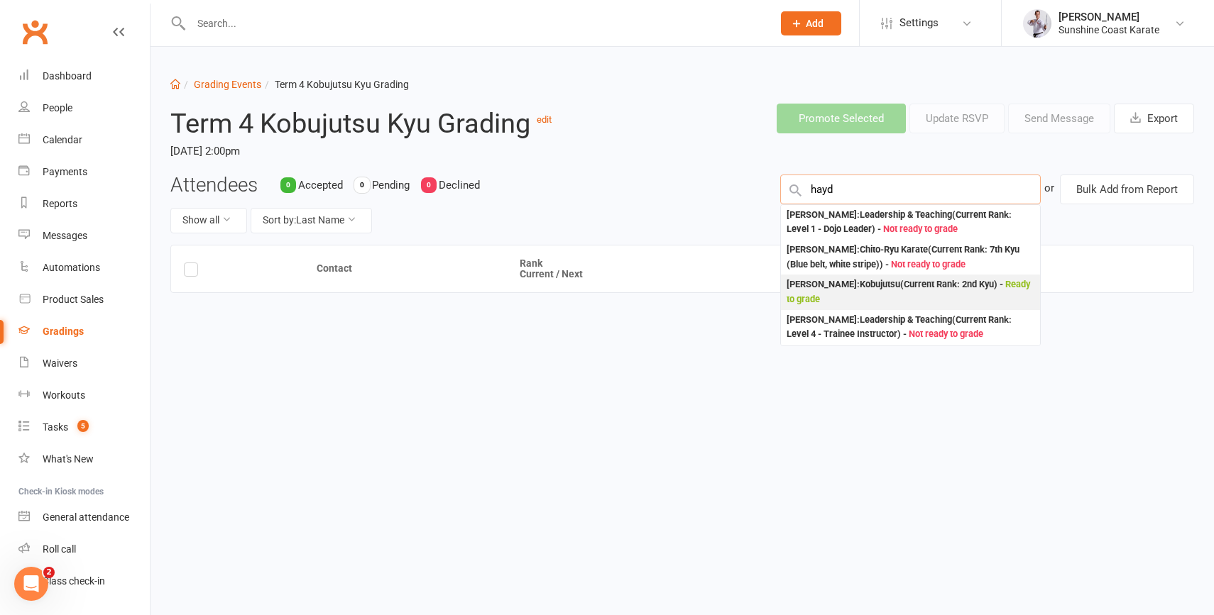
type input "hayd"
click at [860, 300] on div "[PERSON_NAME] : Kobujutsu (Current Rank: 2nd Kyu ) - Ready to grade" at bounding box center [910, 292] width 248 height 29
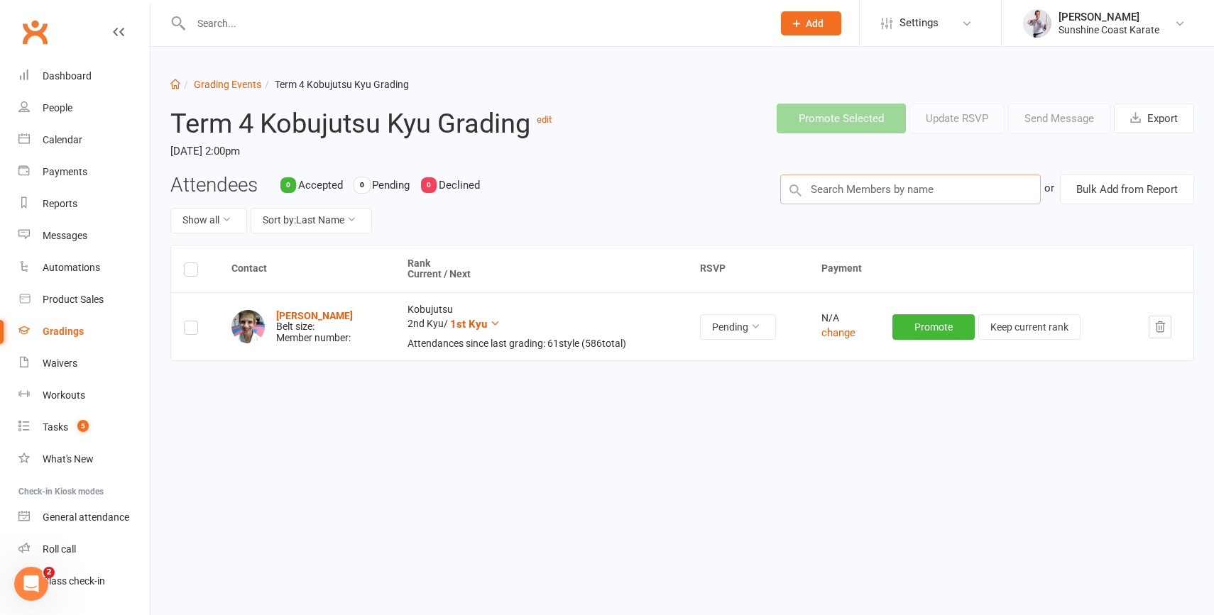
click at [838, 185] on input "text" at bounding box center [910, 190] width 260 height 30
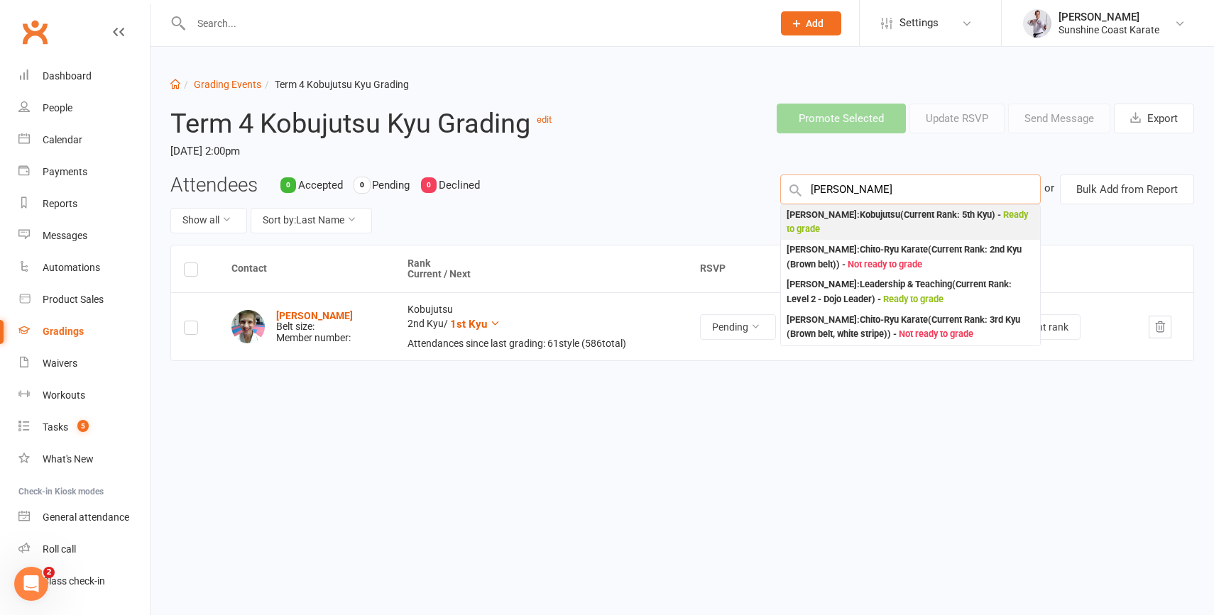
type input "[PERSON_NAME]"
click at [888, 226] on div "[PERSON_NAME] : Kobujutsu (Current Rank: 5th Kyu ) - Ready to grade" at bounding box center [910, 222] width 248 height 29
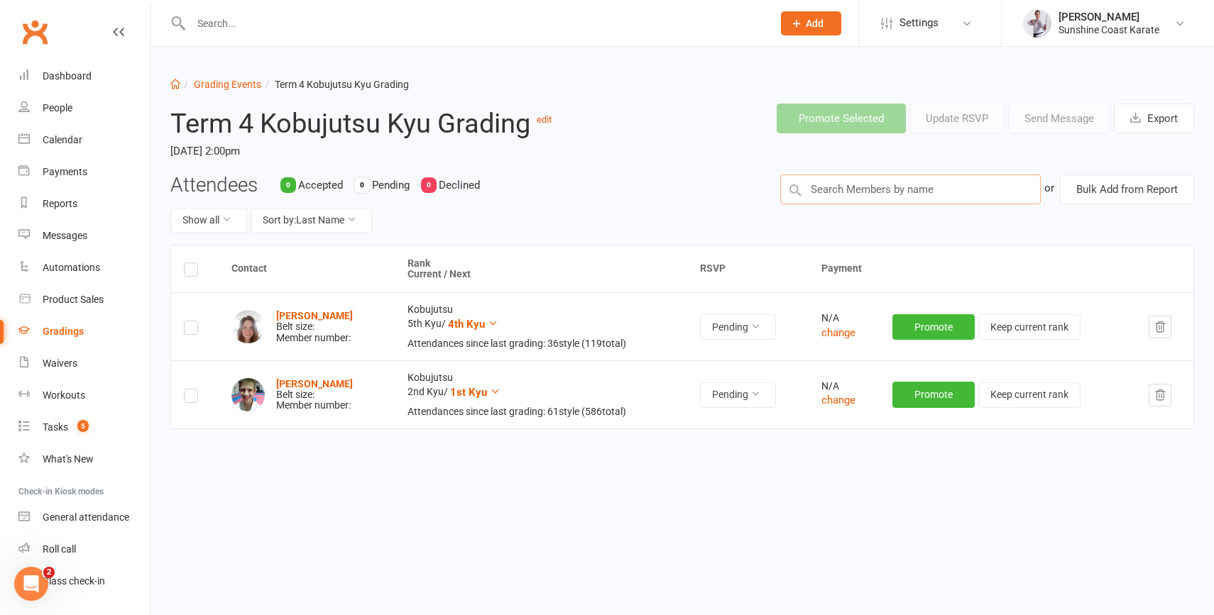
click at [857, 199] on input "text" at bounding box center [910, 190] width 260 height 30
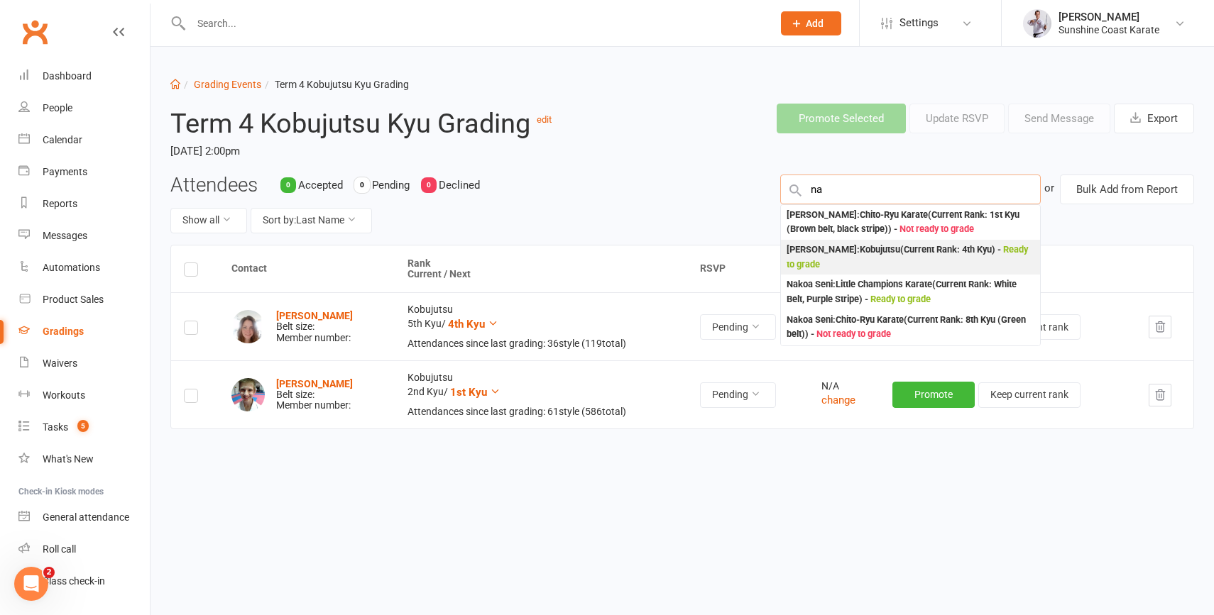
type input "na"
click at [878, 265] on div "Na’[PERSON_NAME] : Kobujutsu (Current Rank: 4th Kyu ) - Ready to grade" at bounding box center [910, 257] width 248 height 29
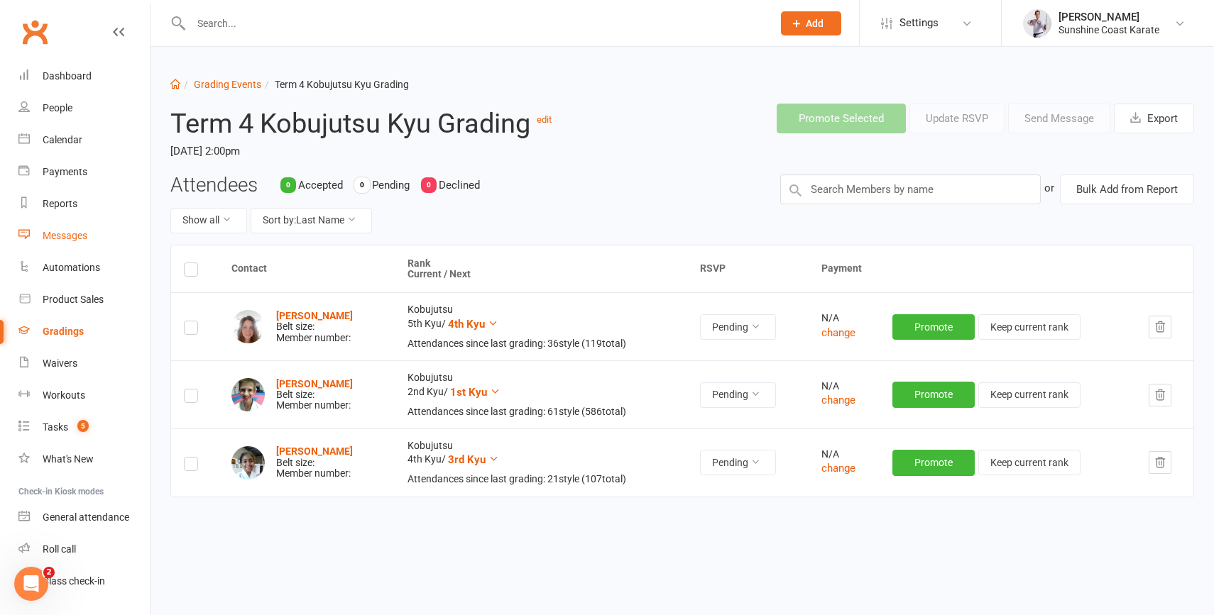
click at [72, 235] on div "Messages" at bounding box center [65, 235] width 45 height 11
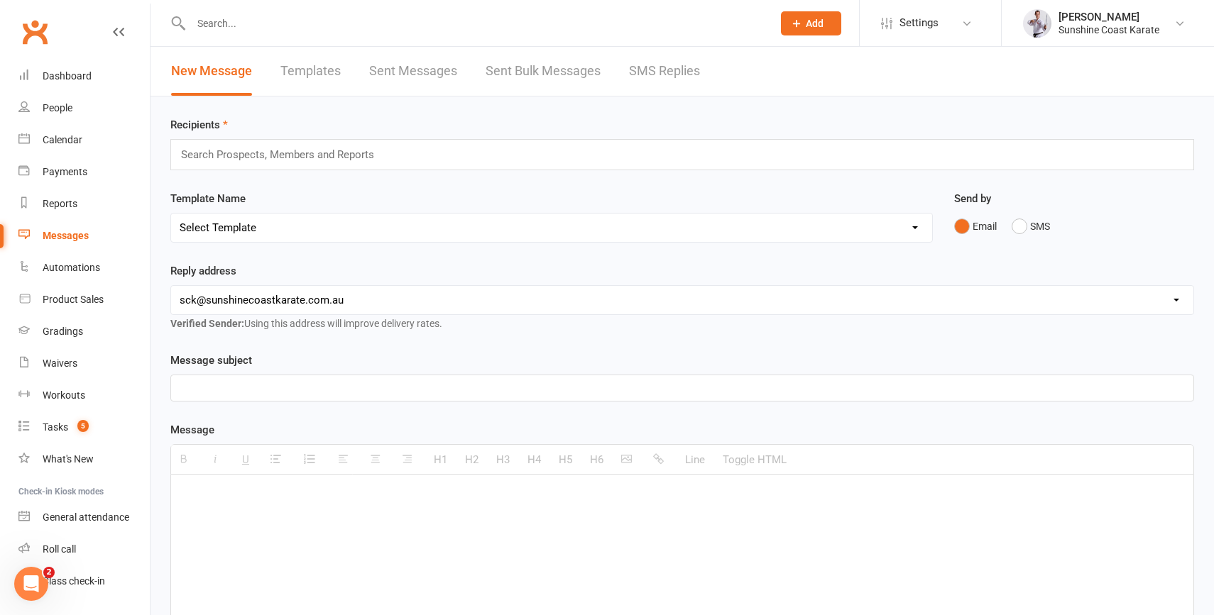
click at [307, 70] on link "Templates" at bounding box center [310, 71] width 60 height 49
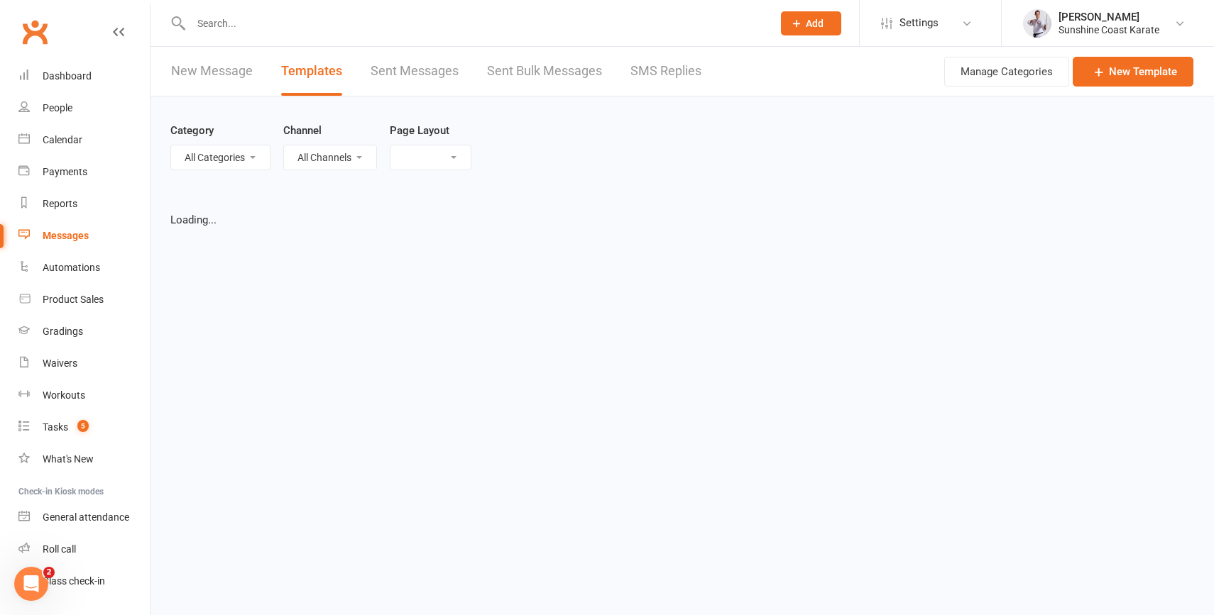
select select "list"
select select "100"
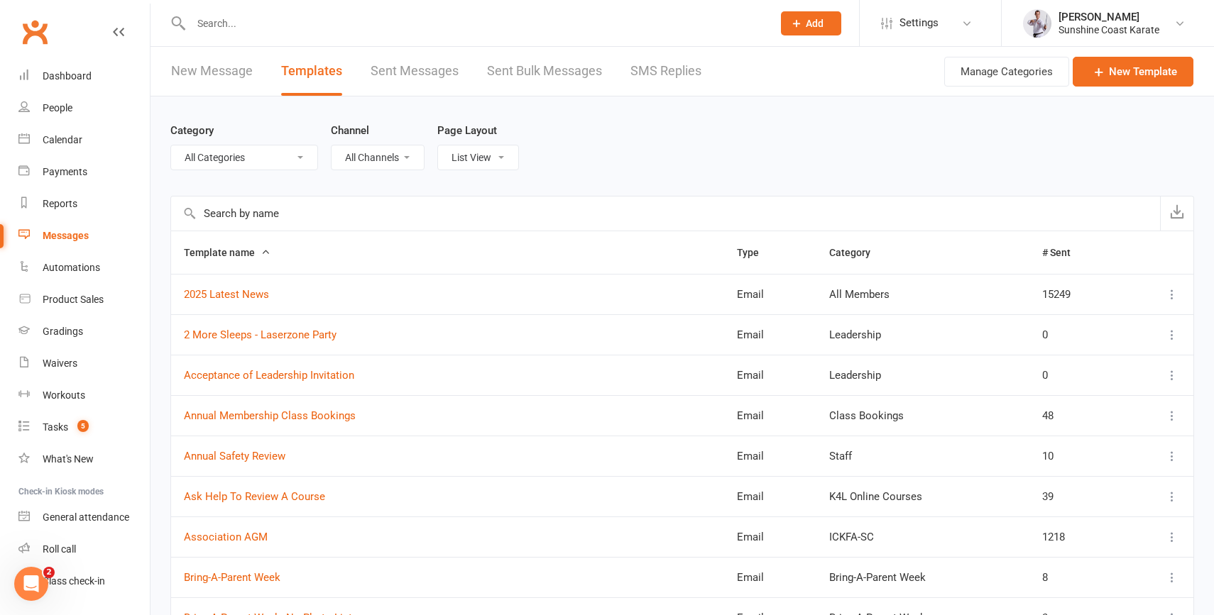
click at [282, 209] on input "text" at bounding box center [665, 214] width 989 height 34
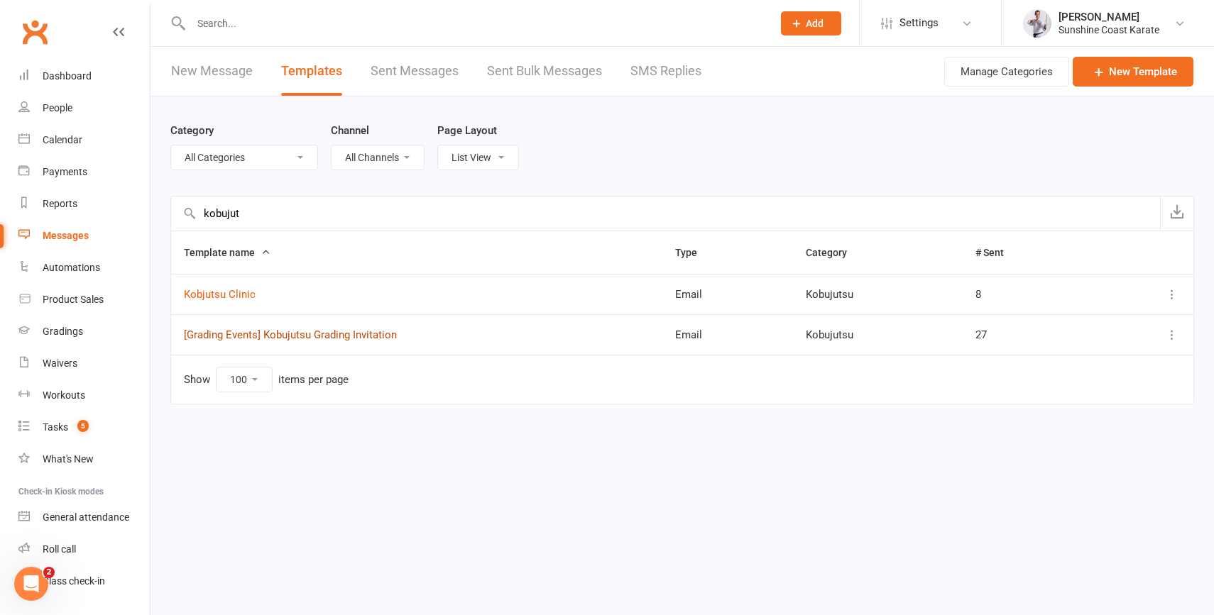
type input "kobujut"
click at [268, 335] on link "[Grading Events] Kobujutsu Grading Invitation" at bounding box center [290, 335] width 213 height 13
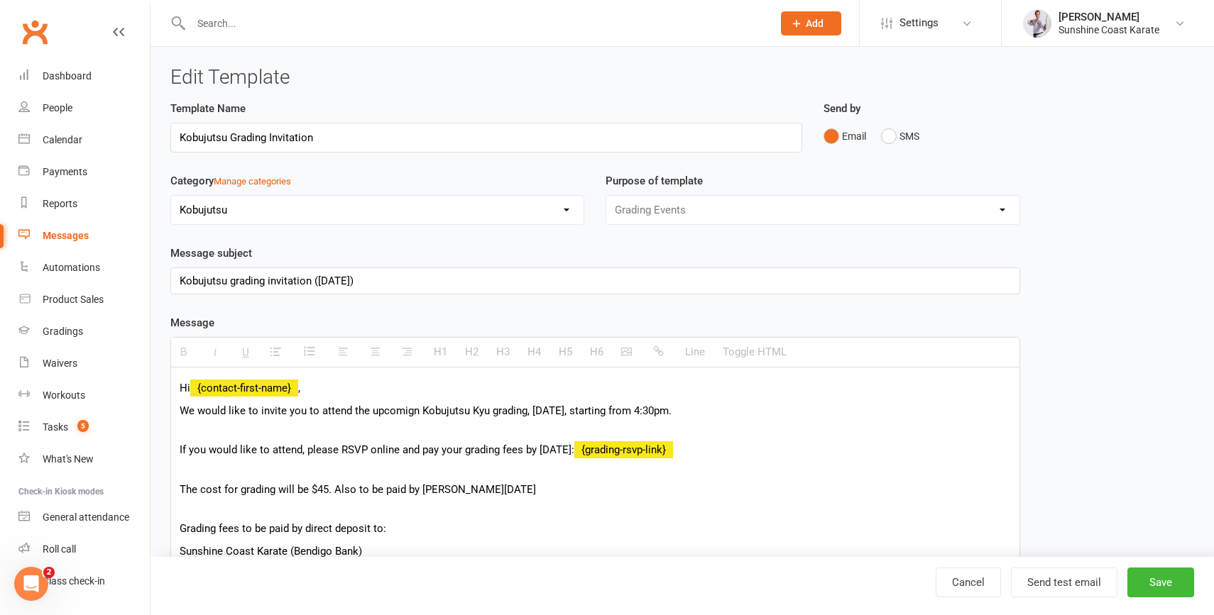
click at [177, 416] on div "Hi {contact-first-name} , We would like to invite you to attend the upcomign Ko…" at bounding box center [595, 620] width 848 height 505
click at [415, 417] on span "We would like to invite you to attend the upcomign Kobujutsu Kyu grading, [DATE…" at bounding box center [426, 411] width 492 height 13
click at [537, 417] on span "We would like to invite you to attend the upcomiing Kobujutsu Kyu grading, [DAT…" at bounding box center [427, 411] width 495 height 13
drag, startPoint x: 537, startPoint y: 417, endPoint x: 703, endPoint y: 419, distance: 166.1
click at [703, 419] on p "We would like to invite you to attend the upcomiing Kobujutsu Kyu grading, [DAT…" at bounding box center [595, 410] width 831 height 17
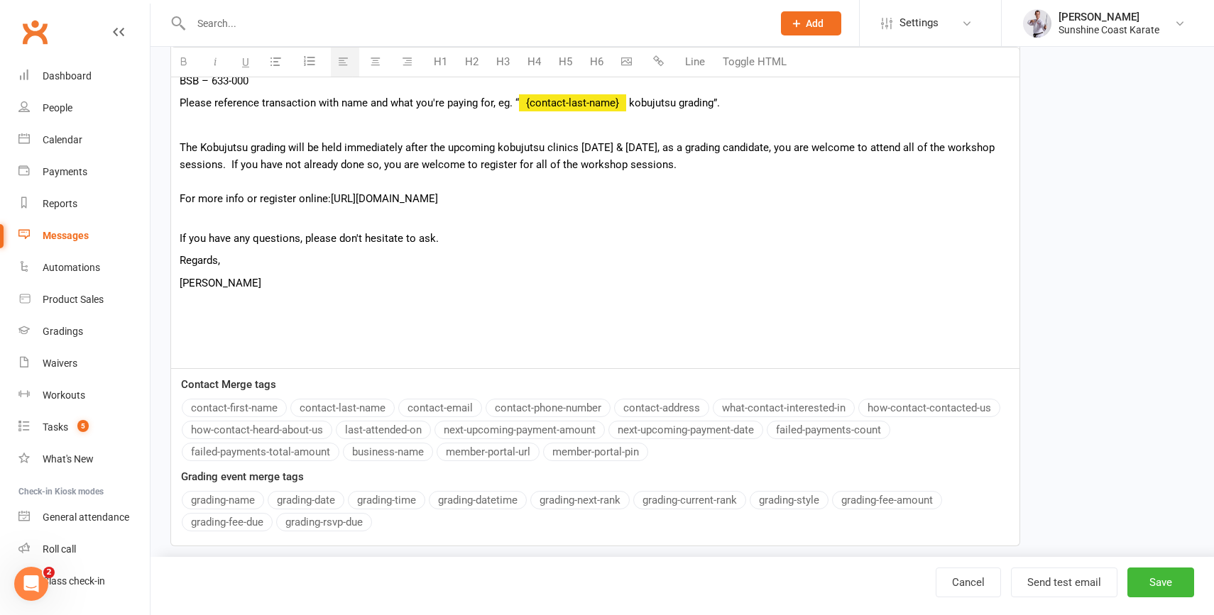
scroll to position [488, 0]
click at [315, 504] on button "grading-date" at bounding box center [306, 499] width 77 height 18
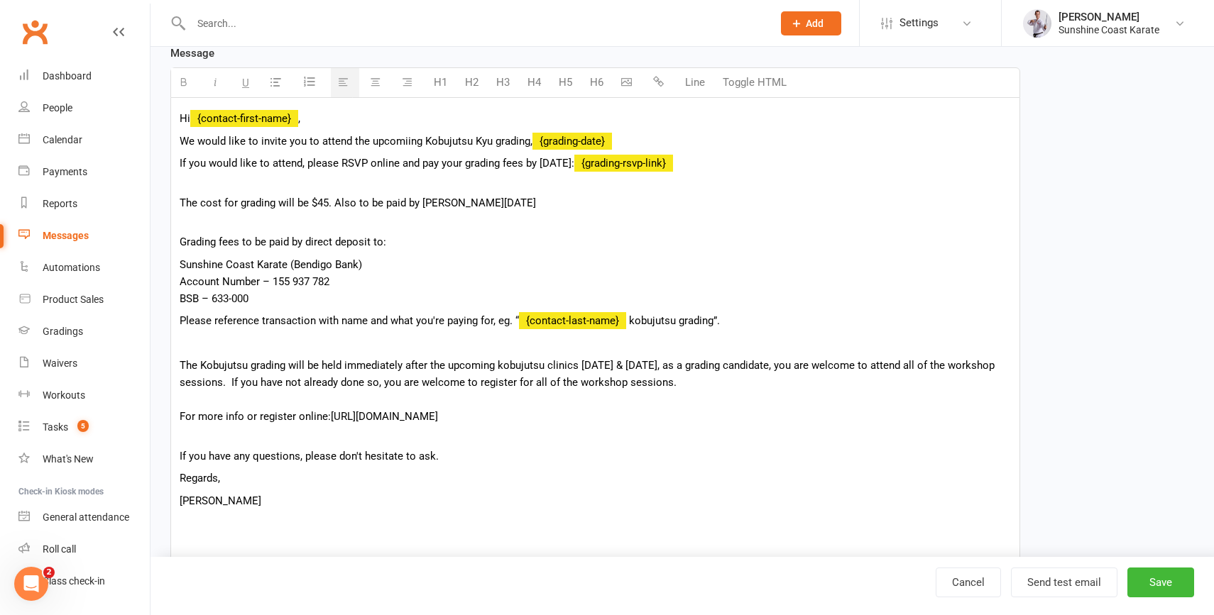
scroll to position [266, 0]
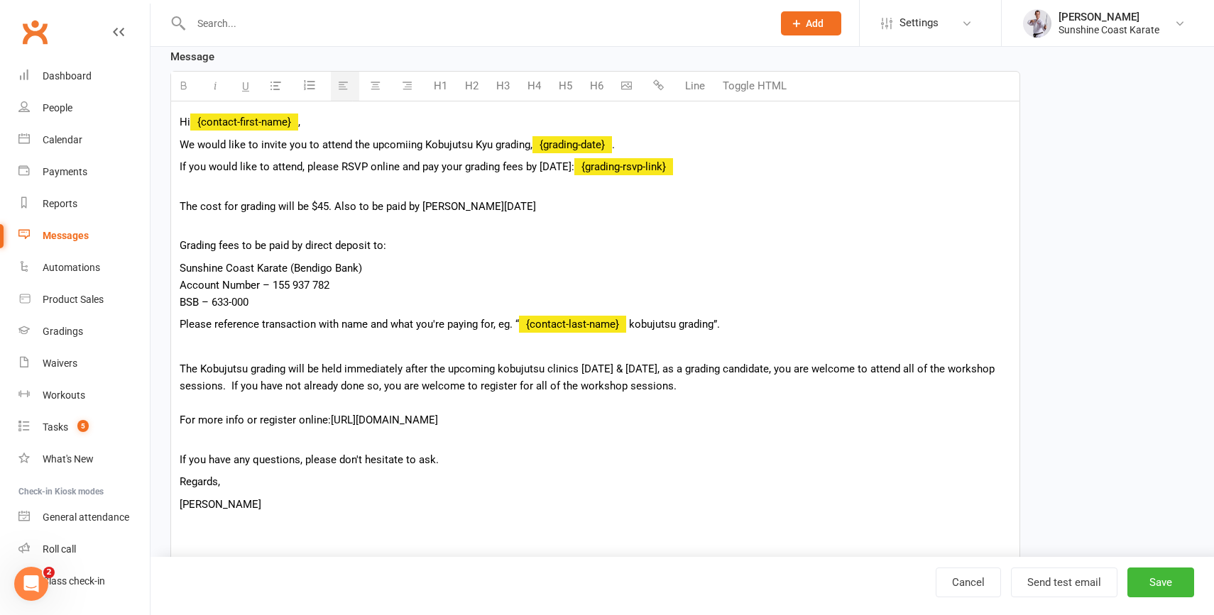
click at [638, 150] on p "We would like to invite you to attend the upcomiing Kobujutsu Kyu grading, {gra…" at bounding box center [595, 144] width 831 height 17
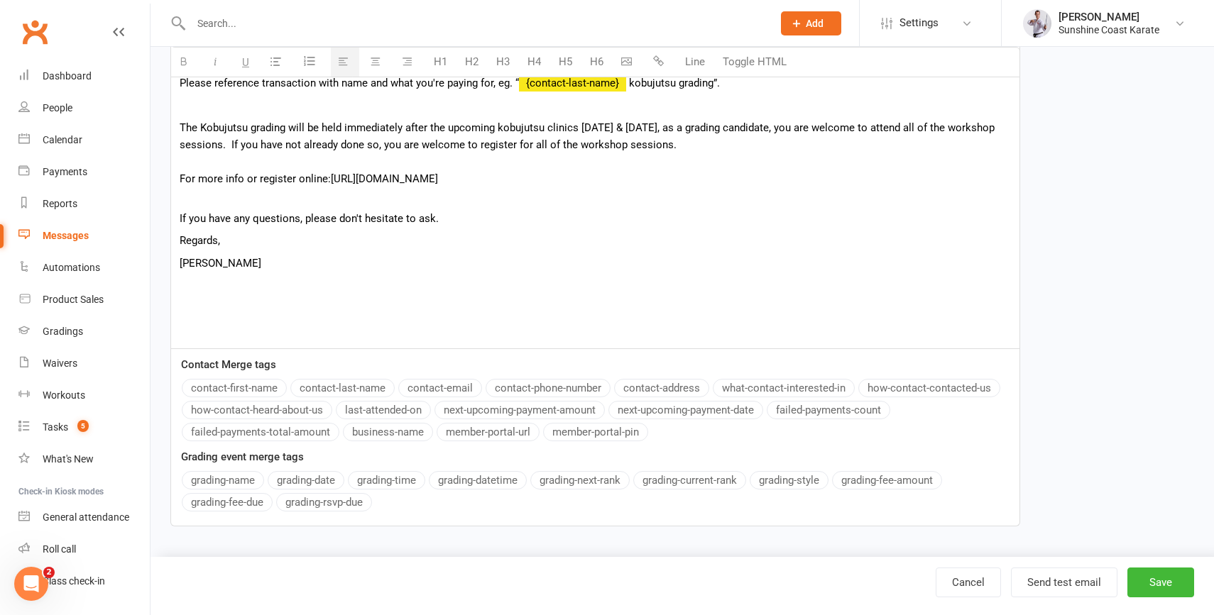
scroll to position [530, 0]
click at [397, 477] on button "grading-time" at bounding box center [386, 480] width 77 height 18
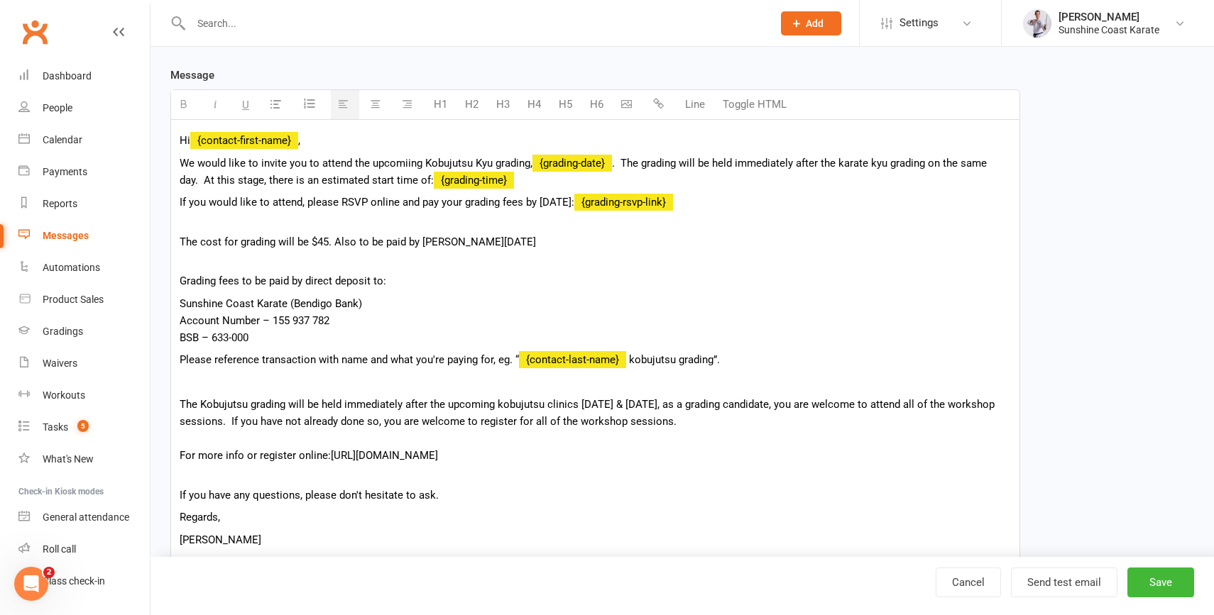
scroll to position [249, 0]
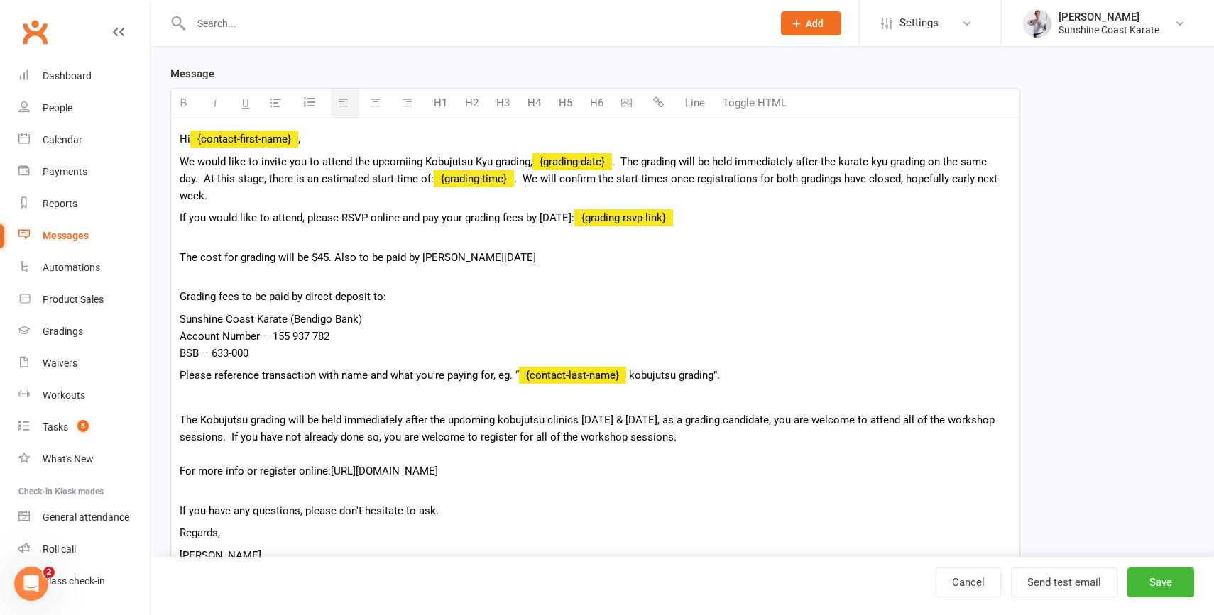
click at [546, 224] on span "If you would like to attend, please RSVP online and pay your grading fees by [D…" at bounding box center [377, 218] width 395 height 13
drag, startPoint x: 546, startPoint y: 224, endPoint x: 578, endPoint y: 226, distance: 32.7
click at [574, 224] on span "If you would like to attend, please RSVP online and pay your grading fees by [D…" at bounding box center [377, 218] width 395 height 13
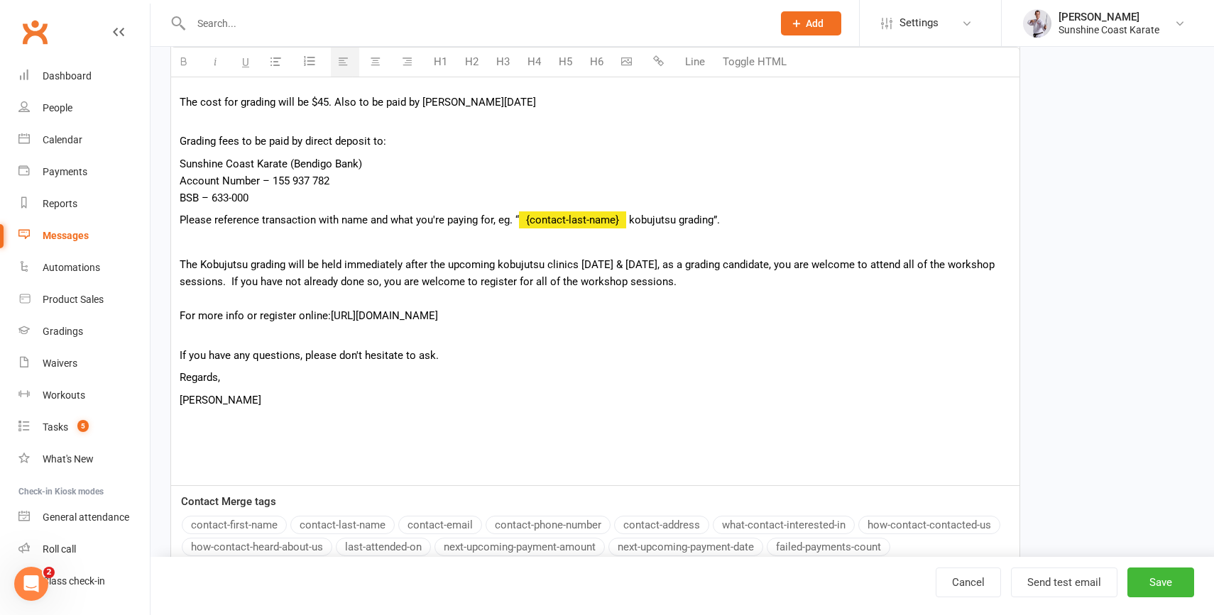
scroll to position [547, 0]
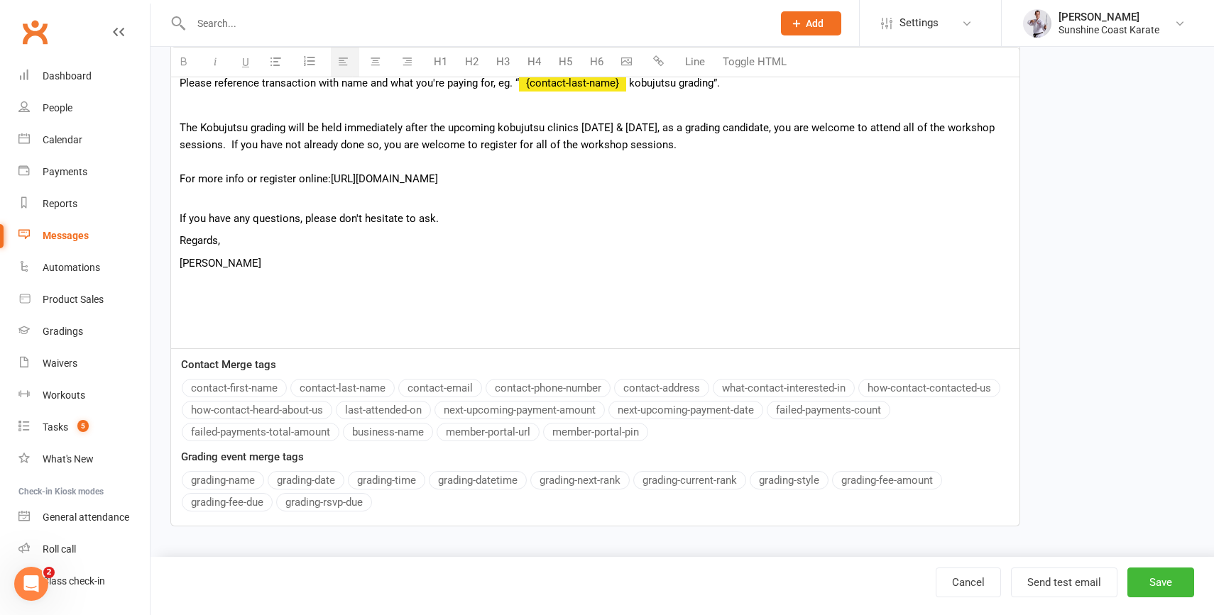
click at [331, 503] on button "grading-rsvp-due" at bounding box center [324, 502] width 96 height 18
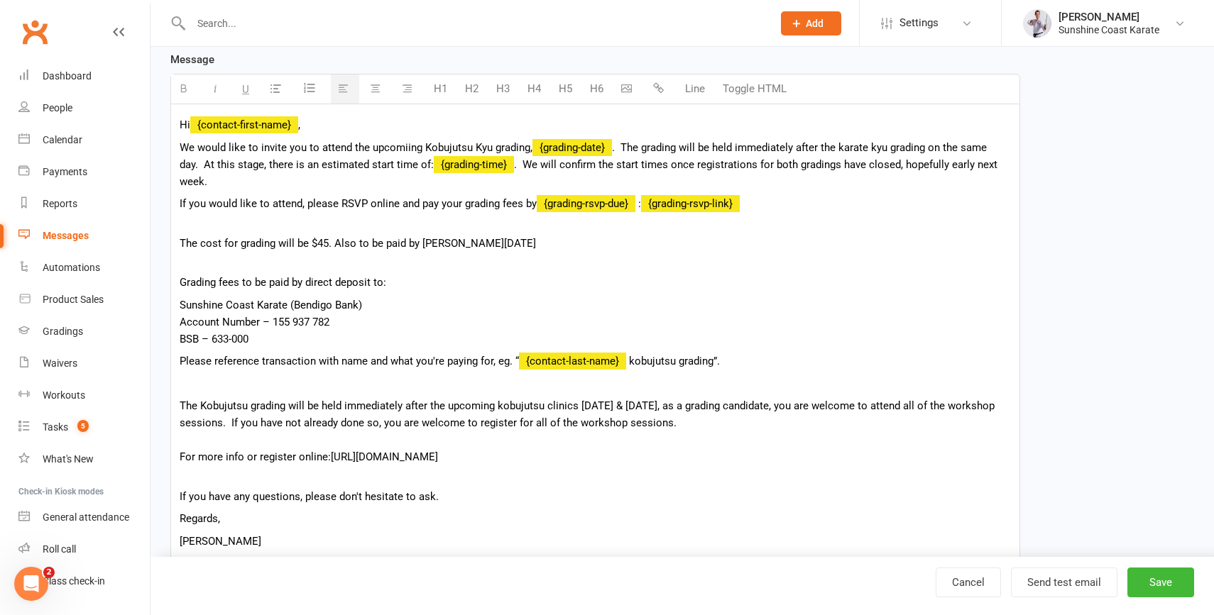
scroll to position [263, 0]
click at [638, 211] on span ":" at bounding box center [636, 204] width 3 height 13
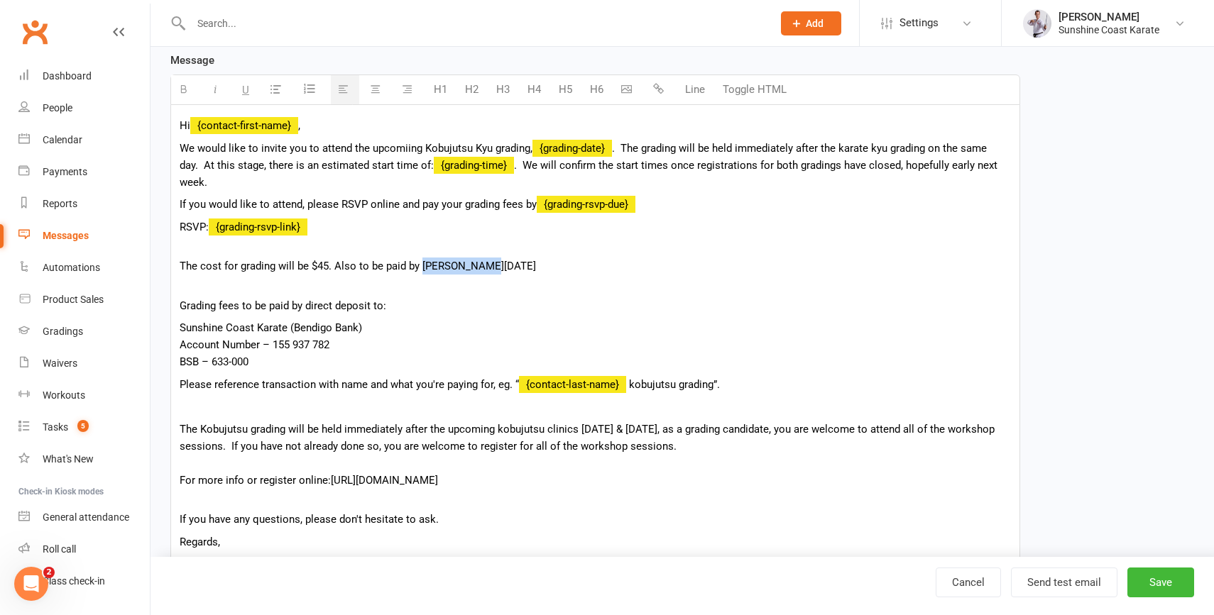
drag, startPoint x: 420, startPoint y: 270, endPoint x: 512, endPoint y: 275, distance: 92.4
click at [512, 275] on p "The cost for grading will be $45. Also to be paid by [PERSON_NAME][DATE]" at bounding box center [595, 258] width 831 height 34
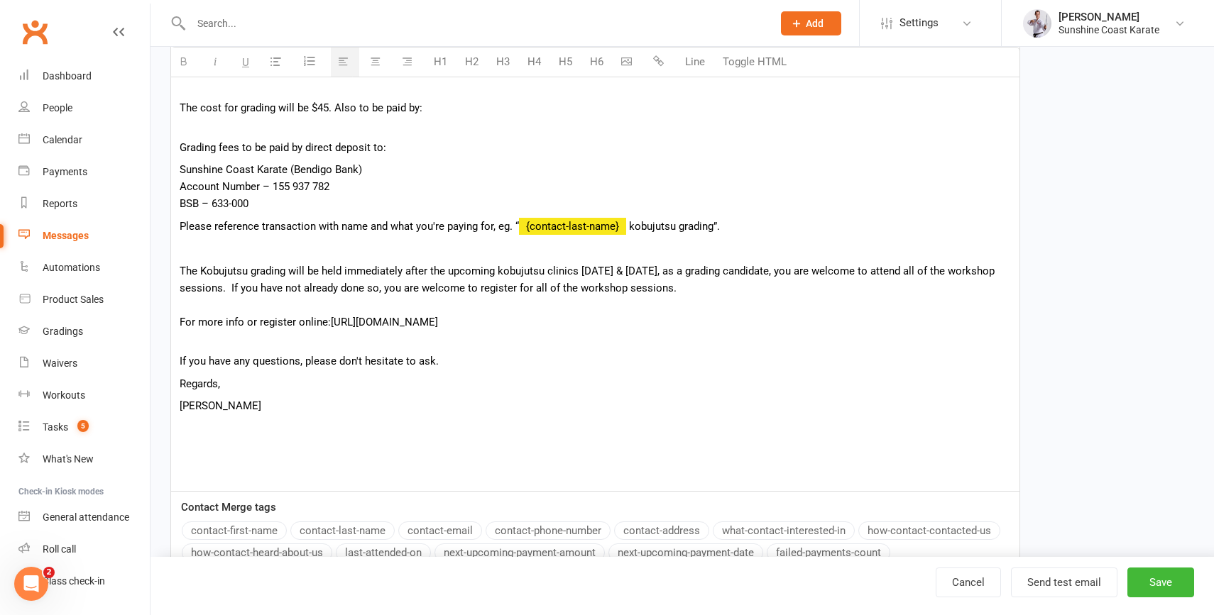
scroll to position [569, 0]
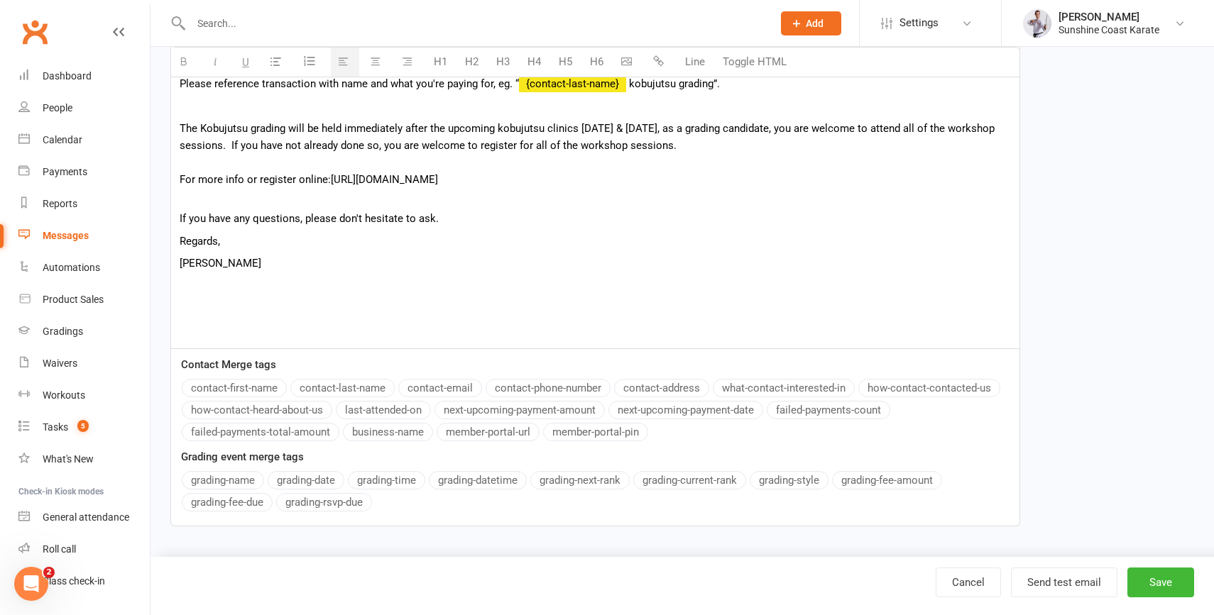
click at [319, 503] on button "grading-rsvp-due" at bounding box center [324, 502] width 96 height 18
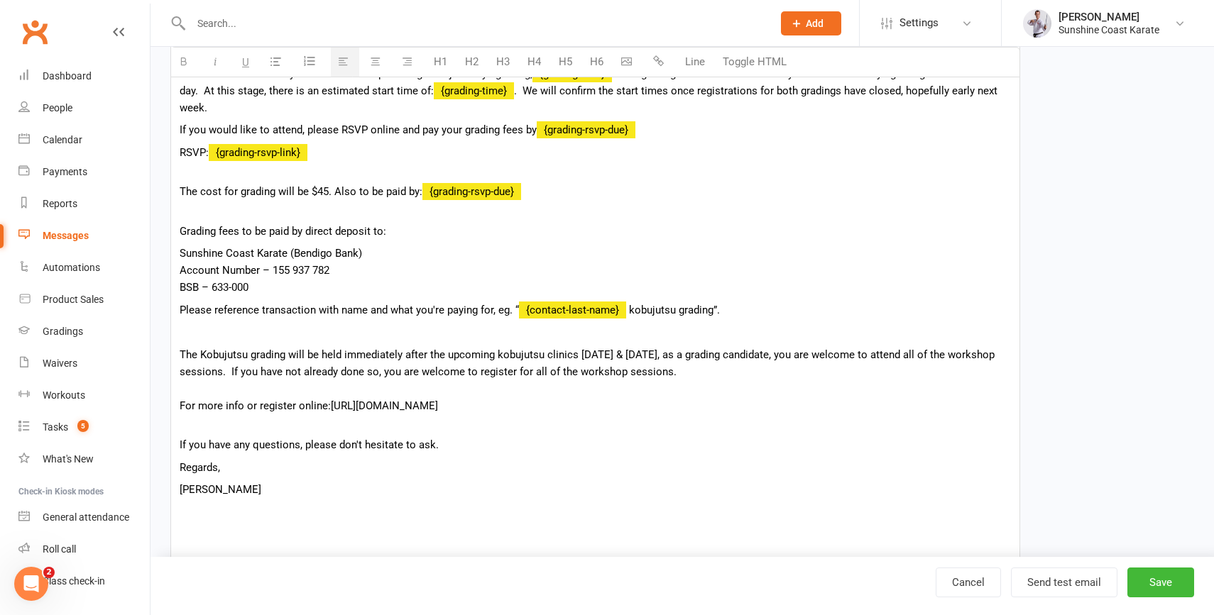
scroll to position [334, 0]
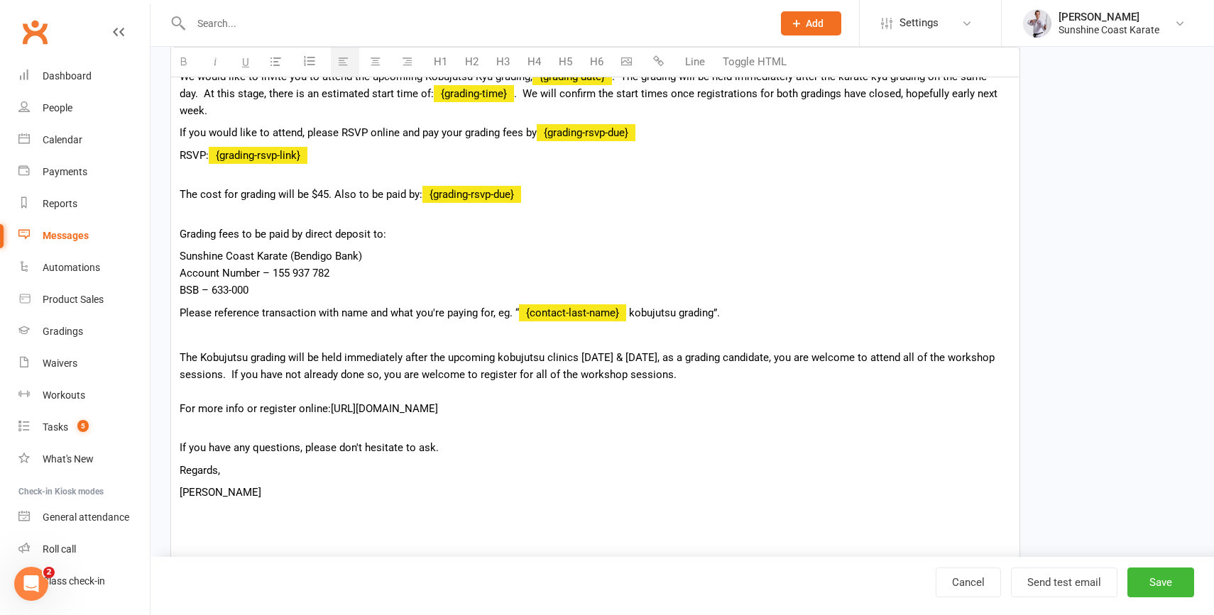
click at [258, 363] on p "The Kobujutsu grading will be held immediately after the upcoming kobujutsu cli…" at bounding box center [595, 391] width 831 height 85
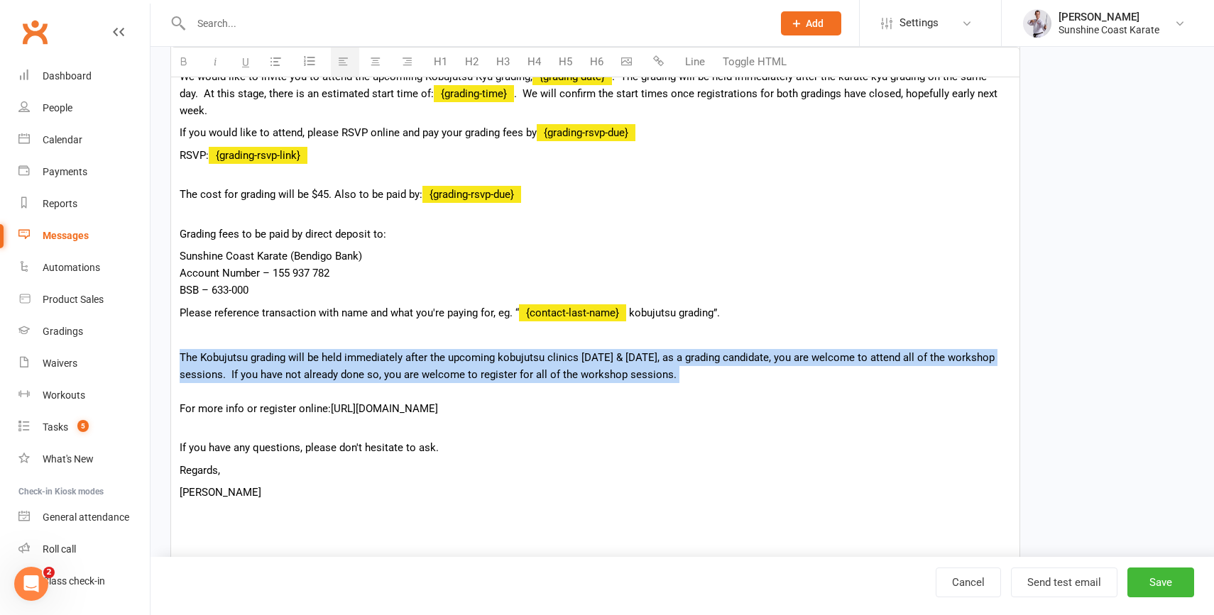
click at [258, 363] on p "The Kobujutsu grading will be held immediately after the upcoming kobujutsu cli…" at bounding box center [595, 391] width 831 height 85
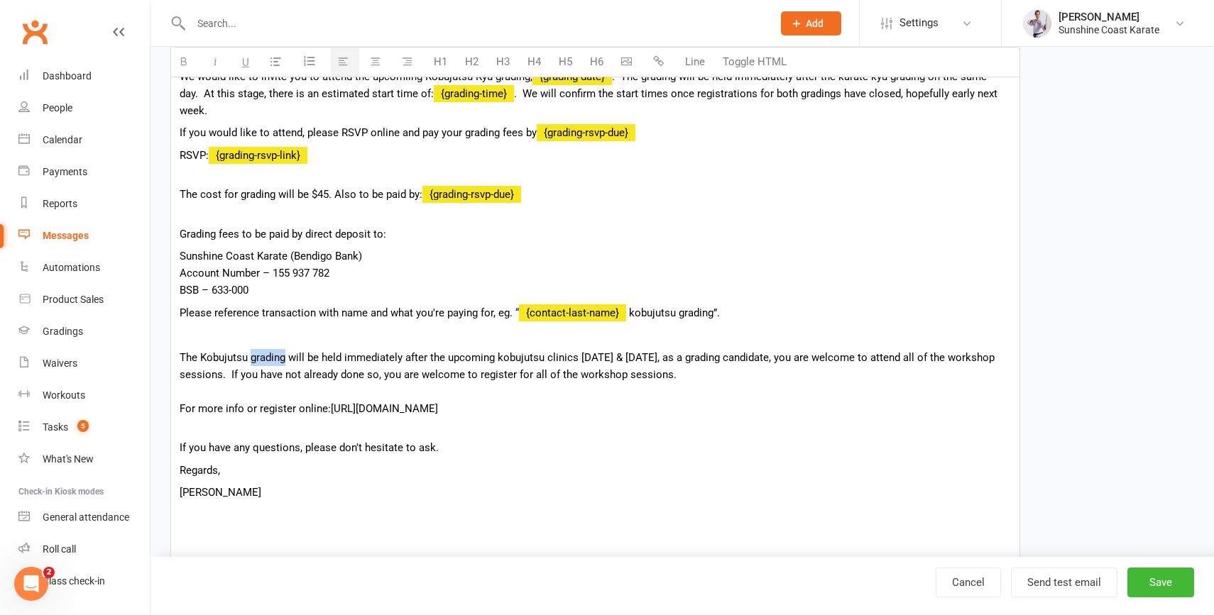
click at [258, 363] on p "The Kobujutsu grading will be held immediately after the upcoming kobujutsu cli…" at bounding box center [595, 391] width 831 height 85
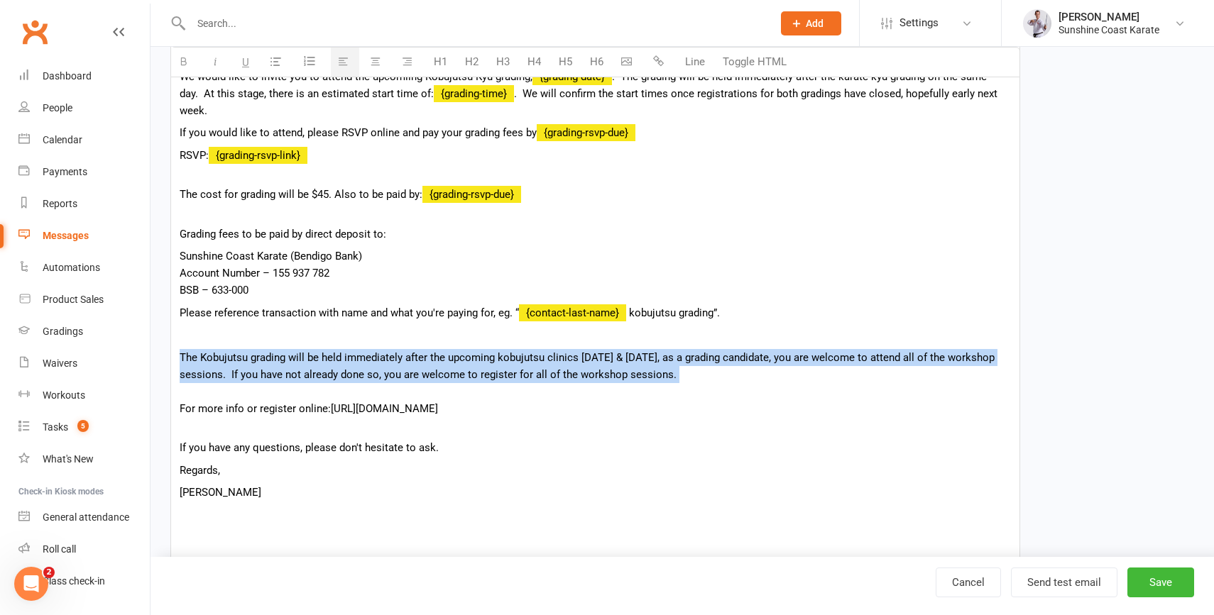
click at [258, 363] on p "The Kobujutsu grading will be held immediately after the upcoming kobujutsu cli…" at bounding box center [595, 391] width 831 height 85
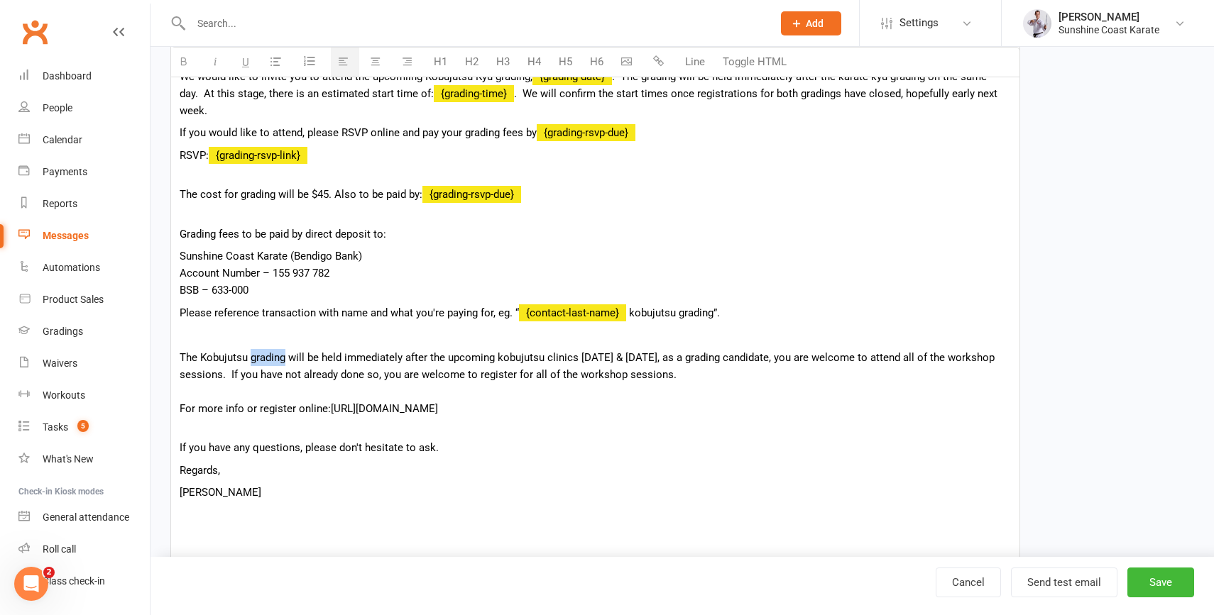
click at [258, 363] on p "The Kobujutsu grading will be held immediately after the upcoming kobujutsu cli…" at bounding box center [595, 391] width 831 height 85
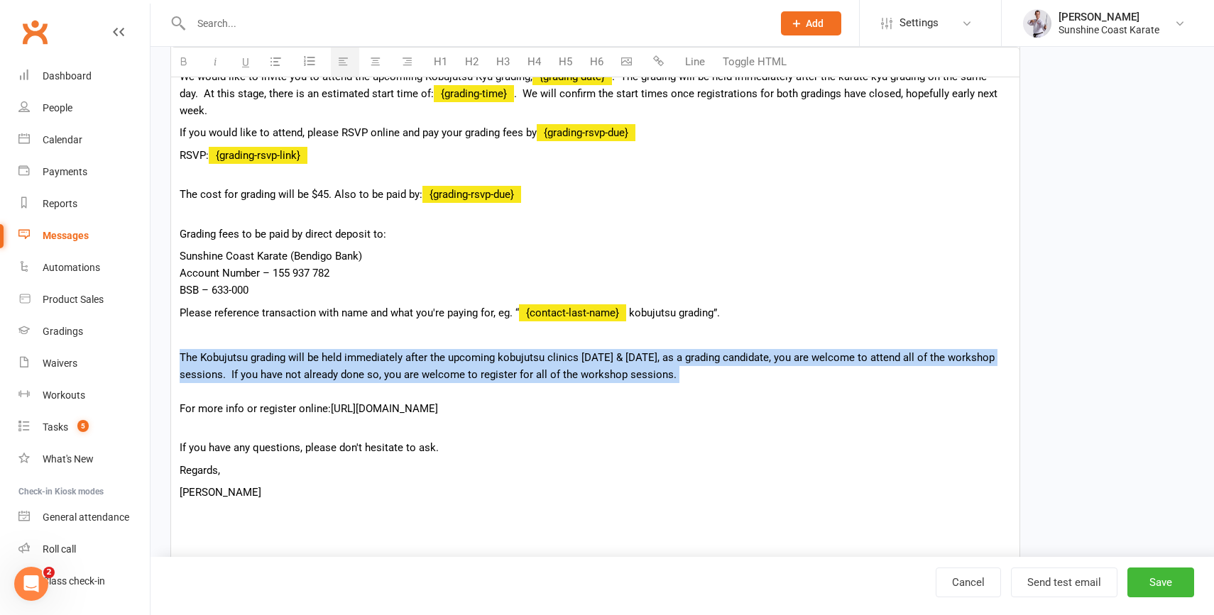
click at [258, 363] on p "The Kobujutsu grading will be held immediately after the upcoming kobujutsu cli…" at bounding box center [595, 391] width 831 height 85
drag, startPoint x: 258, startPoint y: 363, endPoint x: 421, endPoint y: 429, distance: 176.1
click at [421, 429] on p "The Kobujutsu grading will be held immediately after the upcoming kobujutsu cli…" at bounding box center [595, 391] width 831 height 85
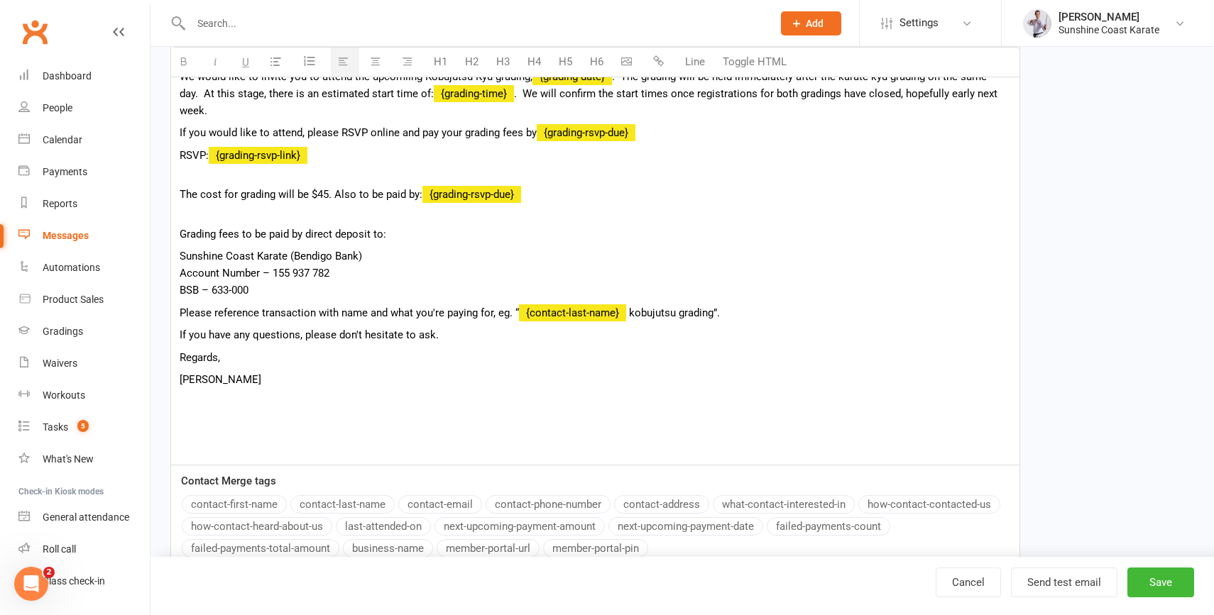
click at [178, 319] on div "Hi {contact-first-name} , We would like to invite you to attend the upcomiing K…" at bounding box center [595, 249] width 848 height 432
click at [177, 345] on div "Hi {contact-first-name} , We would like to invite you to attend the upcomiing K…" at bounding box center [595, 249] width 848 height 432
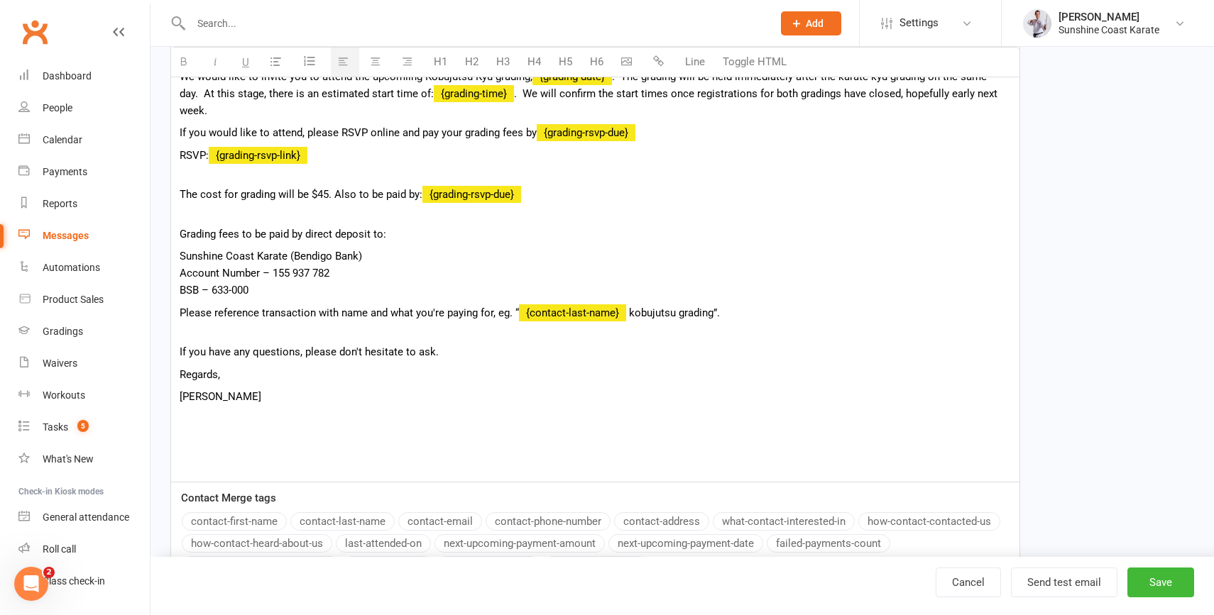
click at [177, 360] on div "Hi {contact-first-name} , We would like to invite you to attend the upcomiing K…" at bounding box center [595, 257] width 848 height 449
click at [178, 240] on div "Hi {contact-first-name} , We would like to invite you to attend the upcomiing K…" at bounding box center [595, 255] width 848 height 444
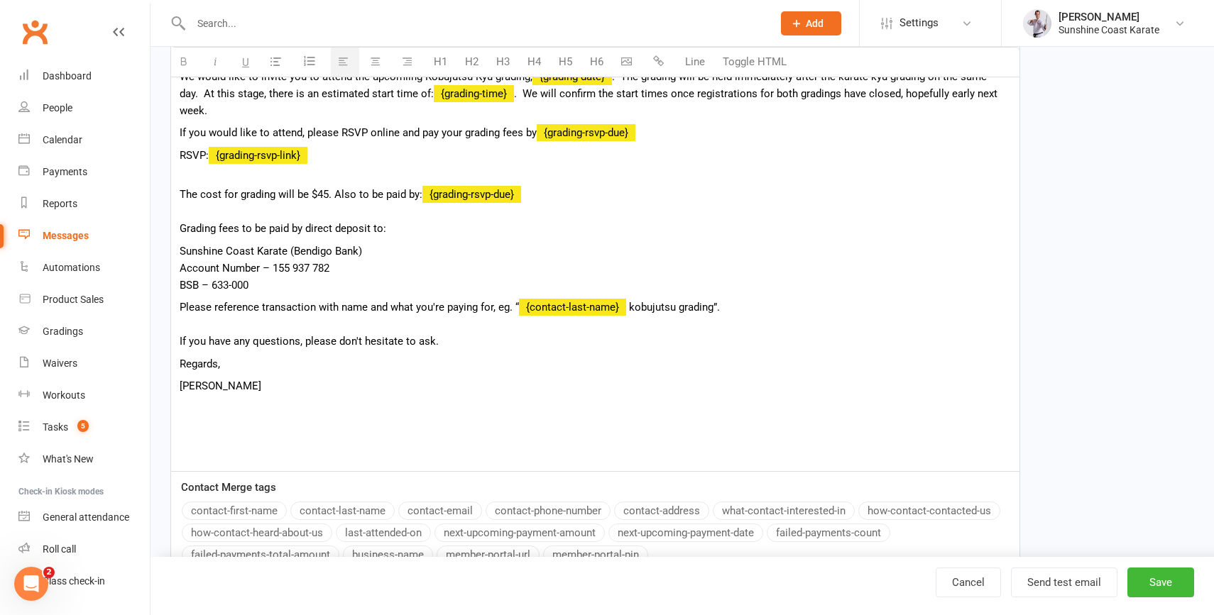
click at [181, 201] on p "The cost for grading will be $45. Also to be paid by: {grading-rsvp-due} Gradin…" at bounding box center [595, 203] width 831 height 68
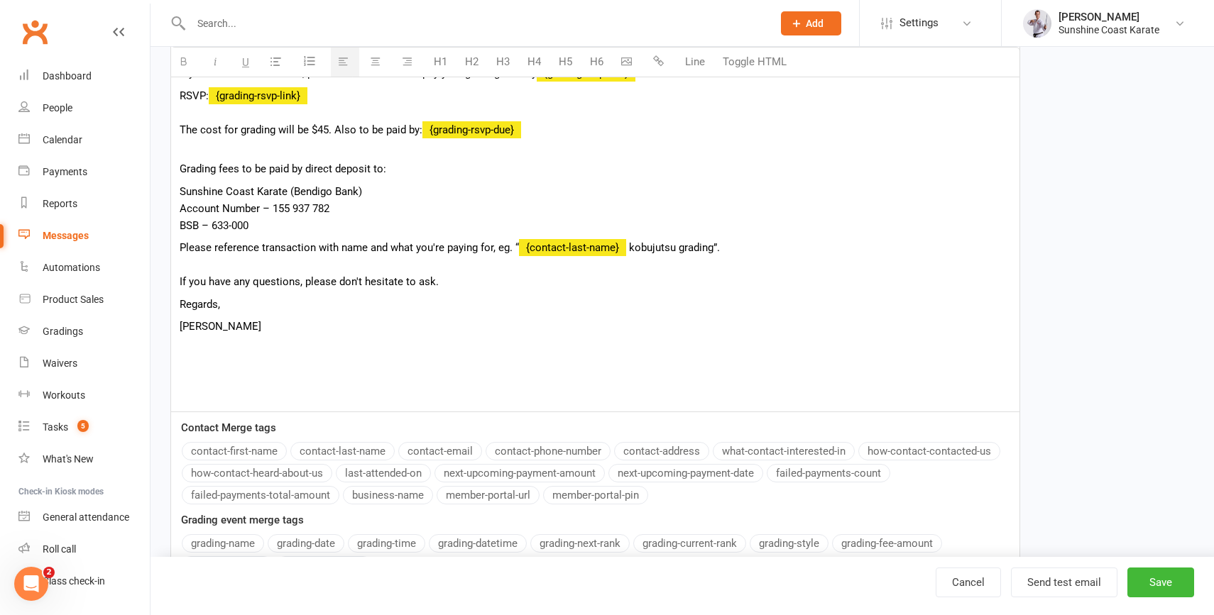
scroll to position [463, 0]
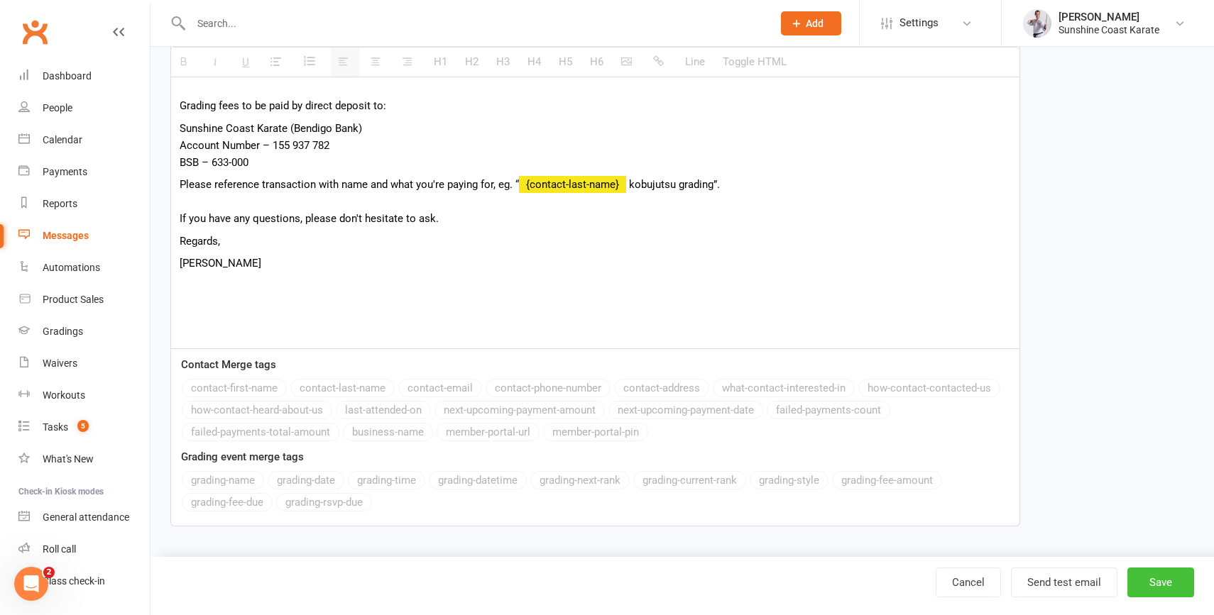
click at [1158, 581] on button "Save" at bounding box center [1160, 583] width 67 height 30
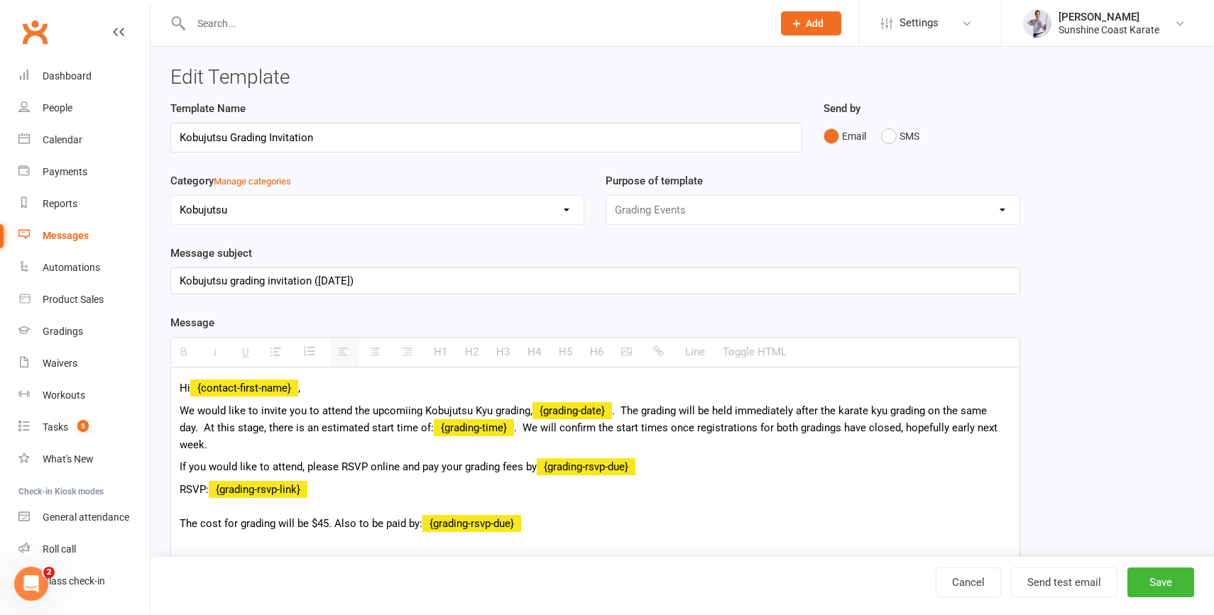
select select "100"
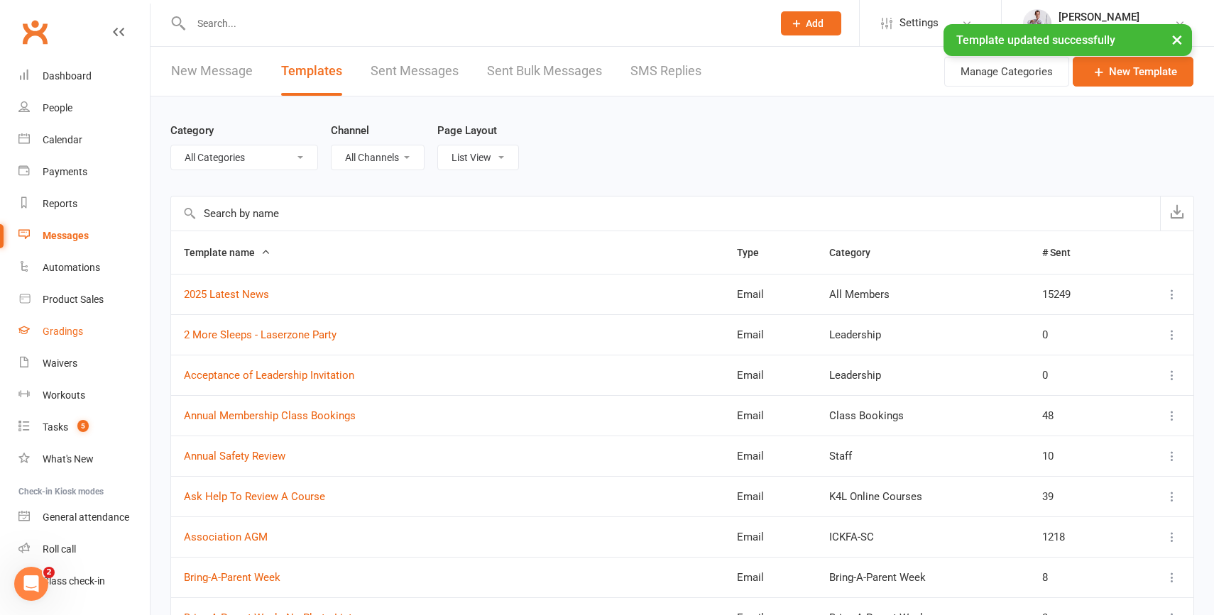
click at [63, 323] on link "Gradings" at bounding box center [83, 332] width 131 height 32
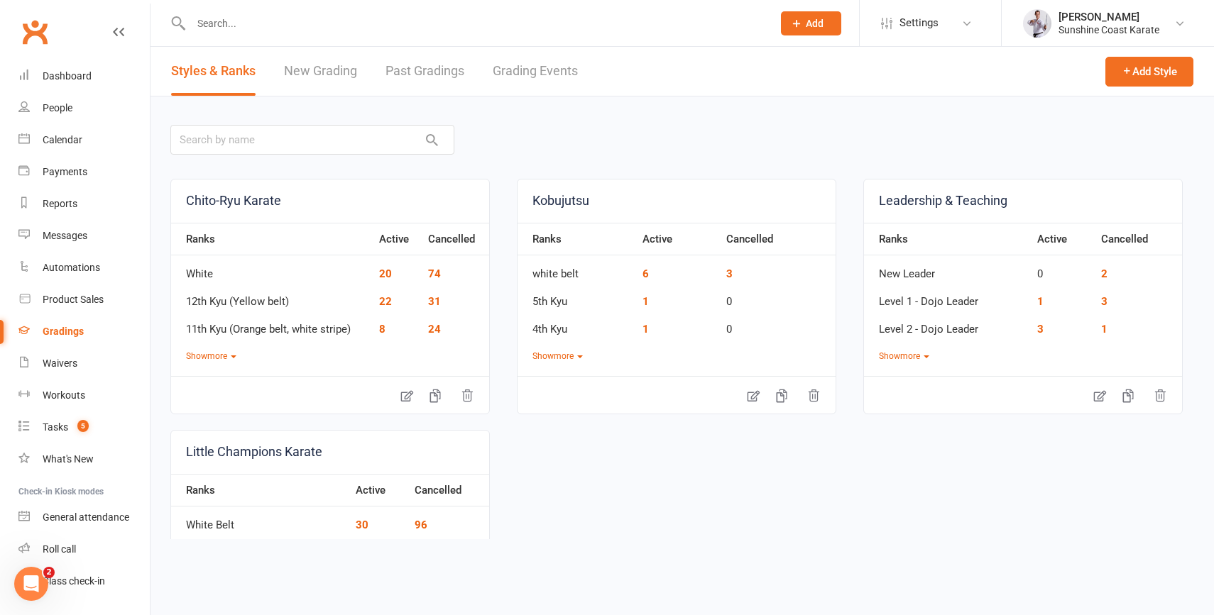
click at [527, 69] on link "Grading Events" at bounding box center [535, 71] width 85 height 49
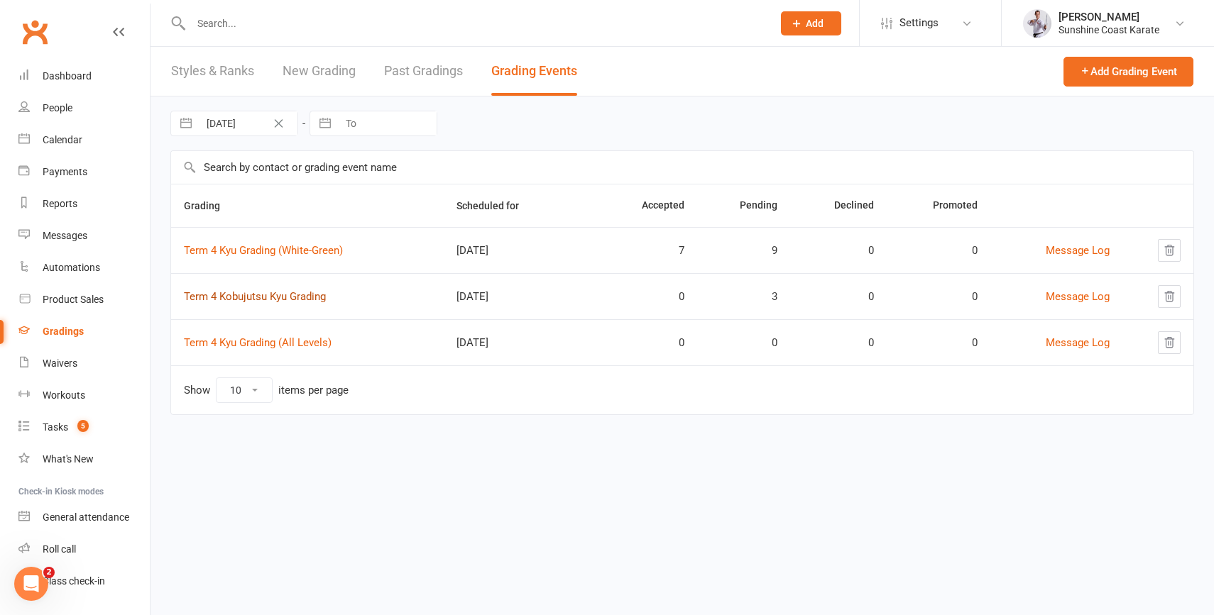
click at [236, 300] on link "Term 4 Kobujutsu Kyu Grading" at bounding box center [255, 296] width 142 height 13
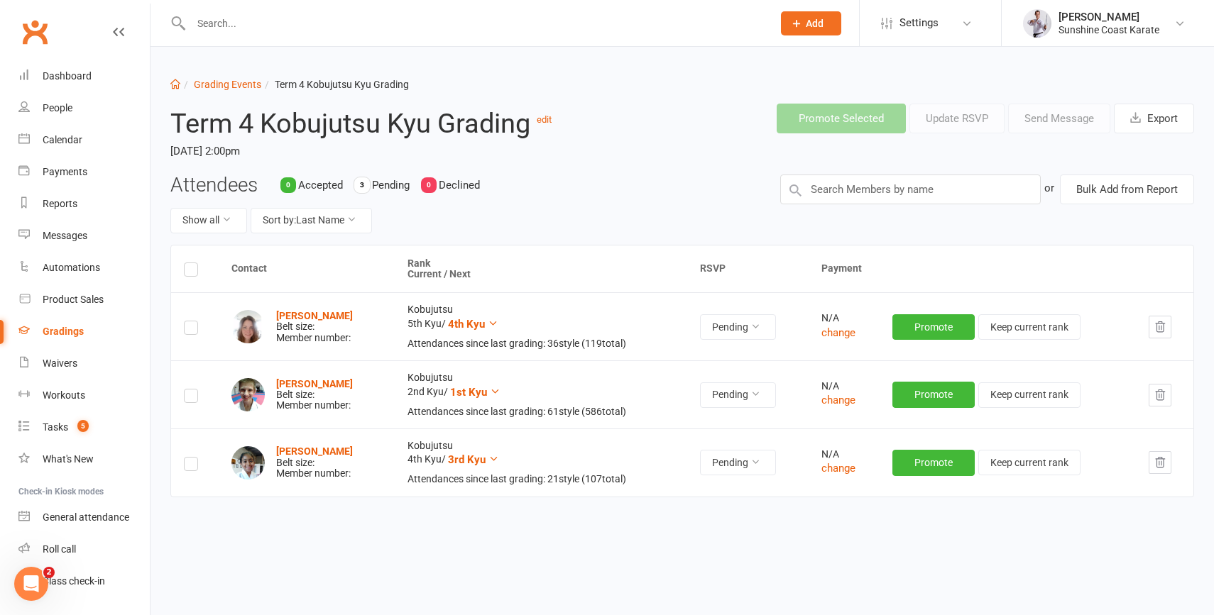
click at [189, 272] on label at bounding box center [191, 272] width 14 height 0
click at [189, 263] on input "checkbox" at bounding box center [191, 263] width 14 height 0
click at [1067, 118] on button "Send Message" at bounding box center [1059, 119] width 102 height 30
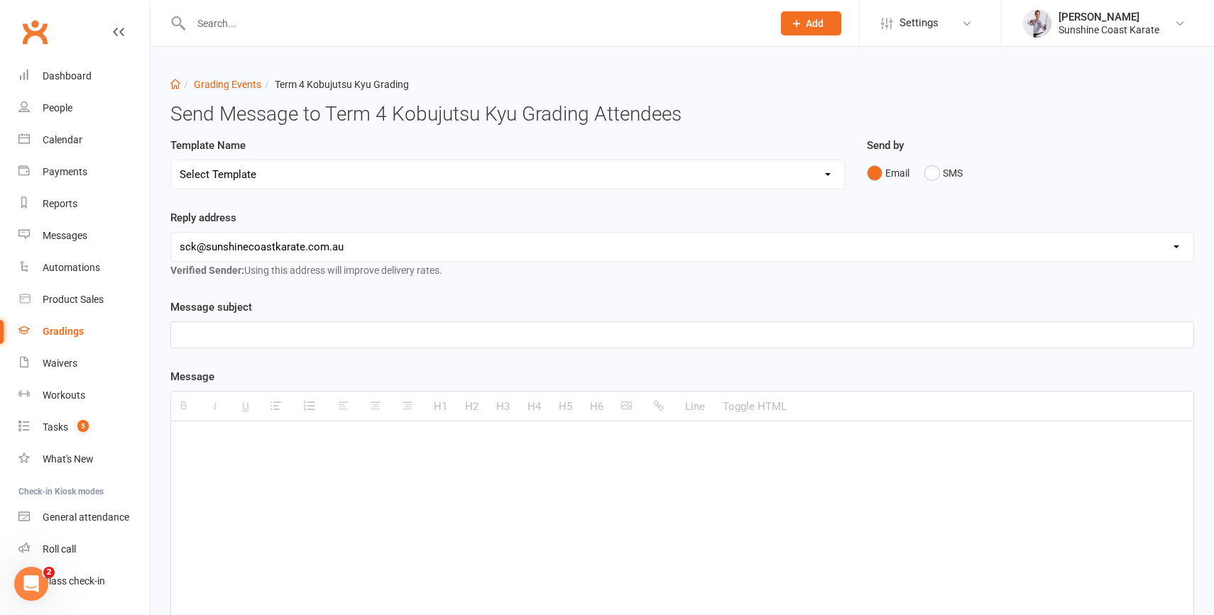
click at [309, 177] on select "Select Template [Email] Grading Event Reminder [SMS] Grading invite - Follow Up…" at bounding box center [508, 174] width 674 height 28
select select "4"
click at [171, 160] on select "Select Template [Email] Grading Event Reminder [SMS] Grading invite - Follow Up…" at bounding box center [508, 174] width 674 height 28
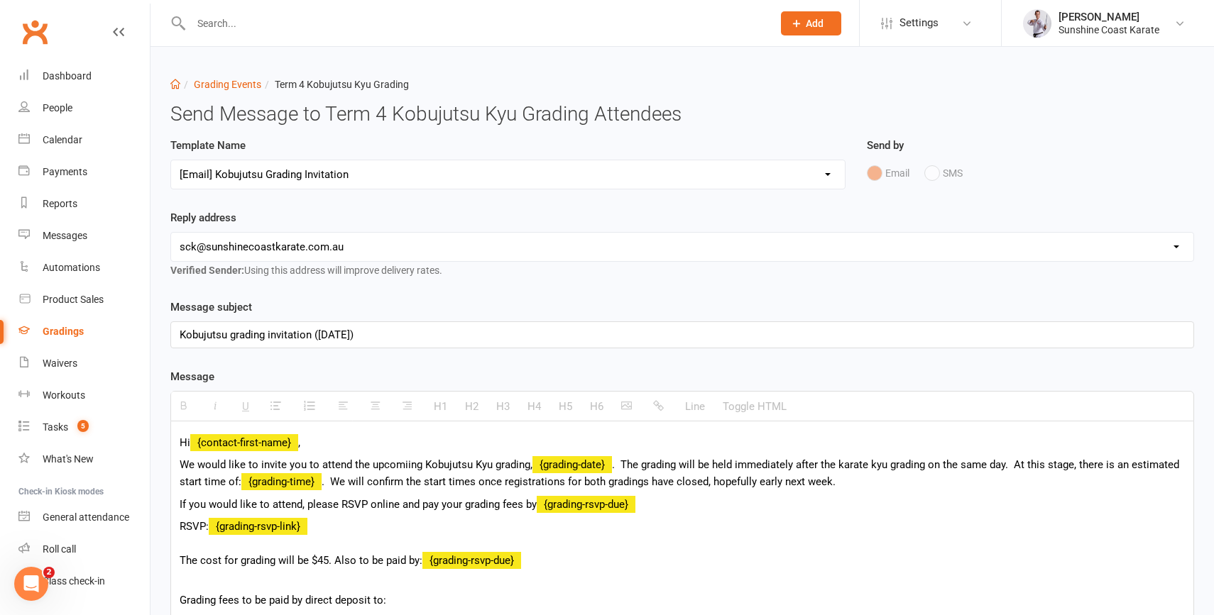
drag, startPoint x: 319, startPoint y: 336, endPoint x: 380, endPoint y: 336, distance: 61.0
click at [380, 336] on div "Kobujutsu grading invitation ([DATE])" at bounding box center [682, 335] width 1022 height 26
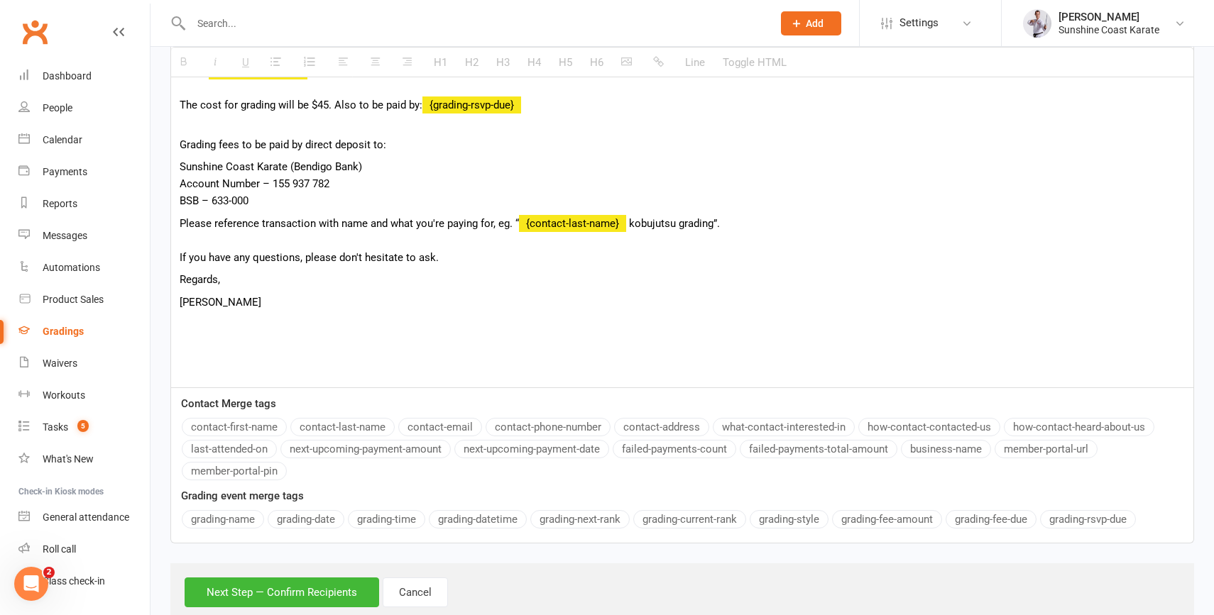
scroll to position [494, 0]
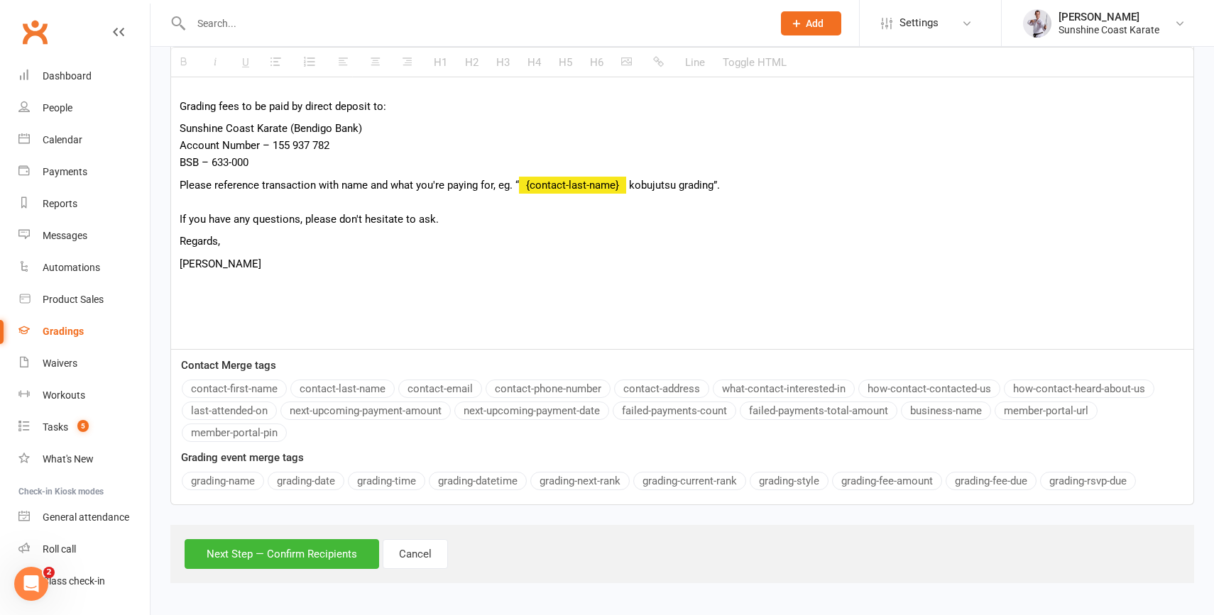
click at [1093, 481] on button "grading-rsvp-due" at bounding box center [1088, 481] width 96 height 18
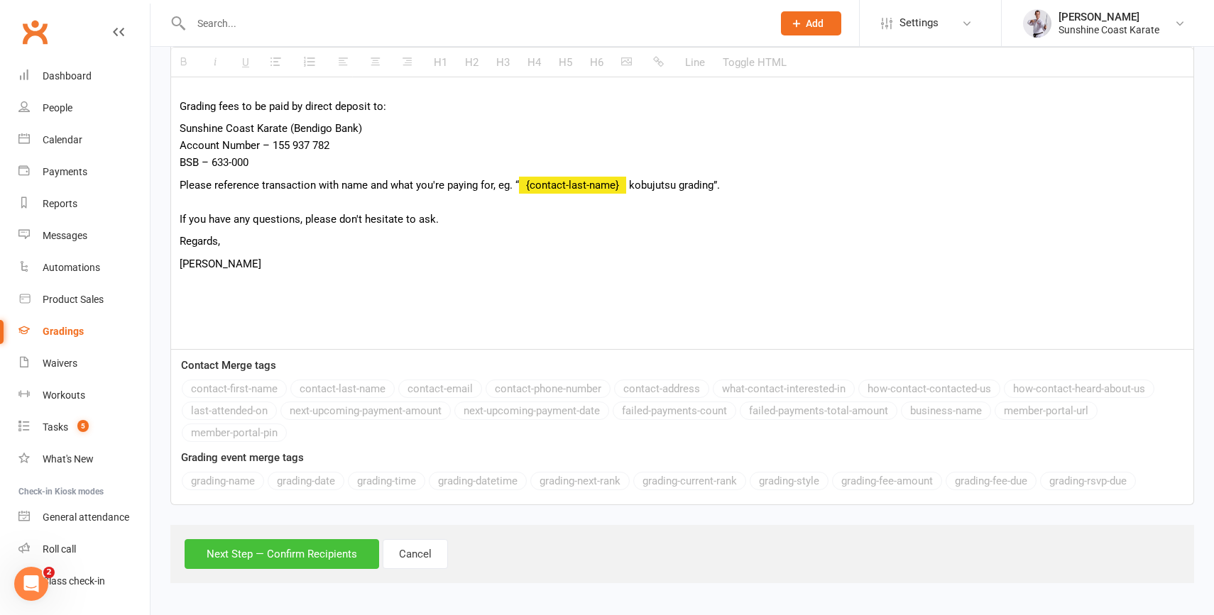
drag, startPoint x: 256, startPoint y: 548, endPoint x: 417, endPoint y: 268, distance: 323.4
click at [417, 268] on div "Template Name Select Template [Email] Grading Event Reminder [SMS] Grading invi…" at bounding box center [682, 119] width 1045 height 952
click at [417, 268] on p "[PERSON_NAME]" at bounding box center [682, 264] width 1005 height 17
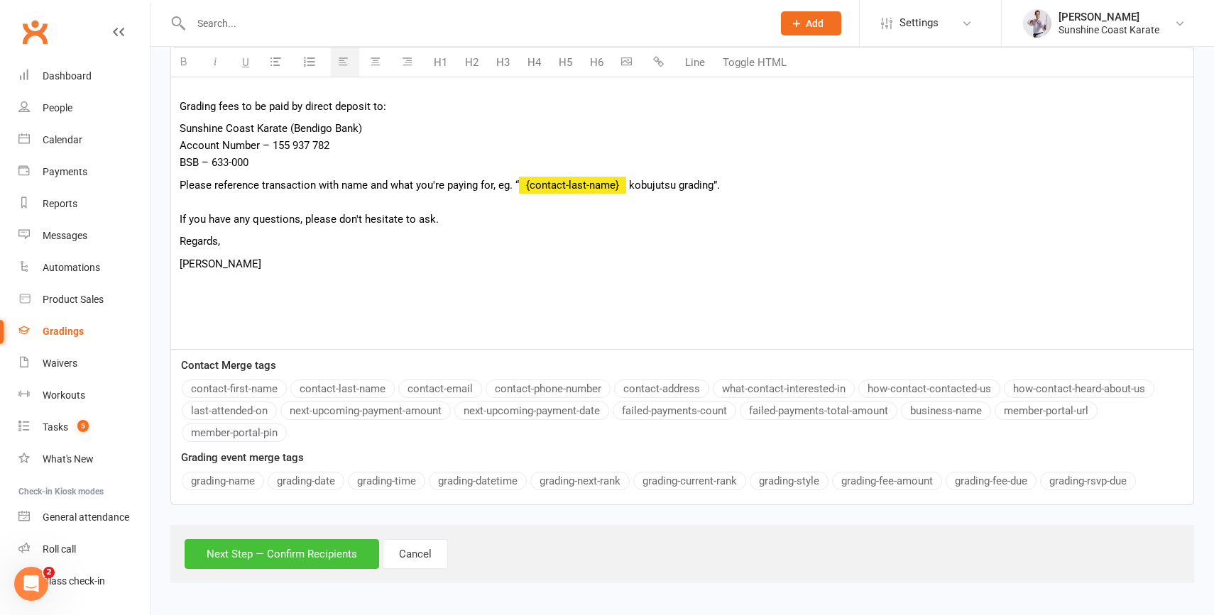
click at [248, 552] on button "Next Step — Confirm Recipients" at bounding box center [282, 554] width 194 height 30
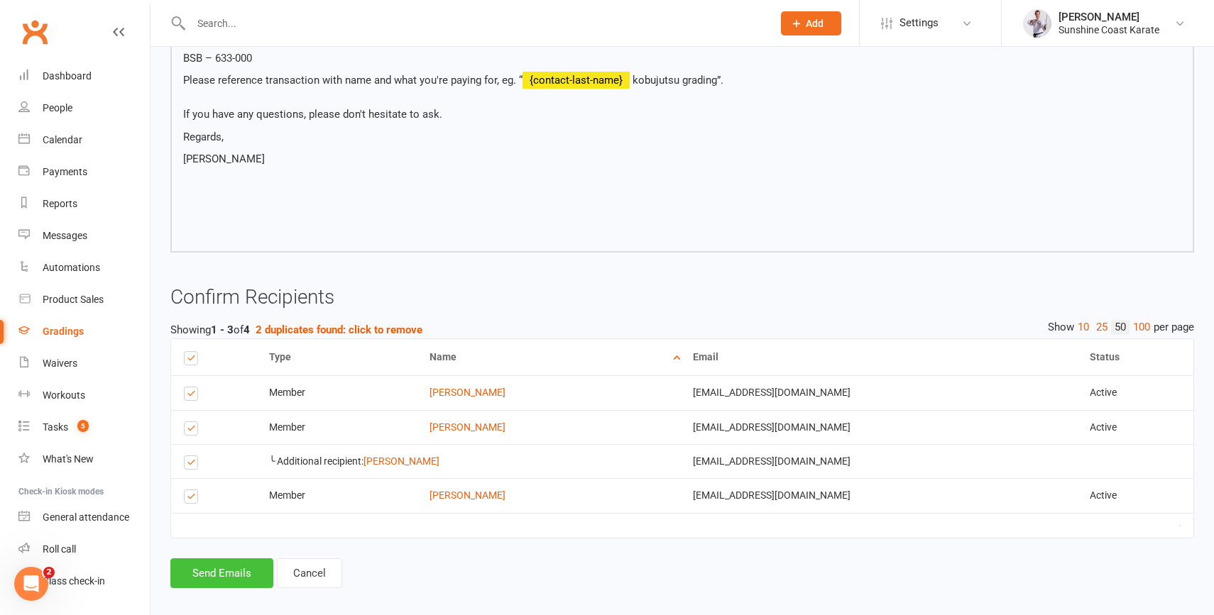
click at [214, 574] on button "Send Emails" at bounding box center [221, 574] width 103 height 30
